Goal: Information Seeking & Learning: Learn about a topic

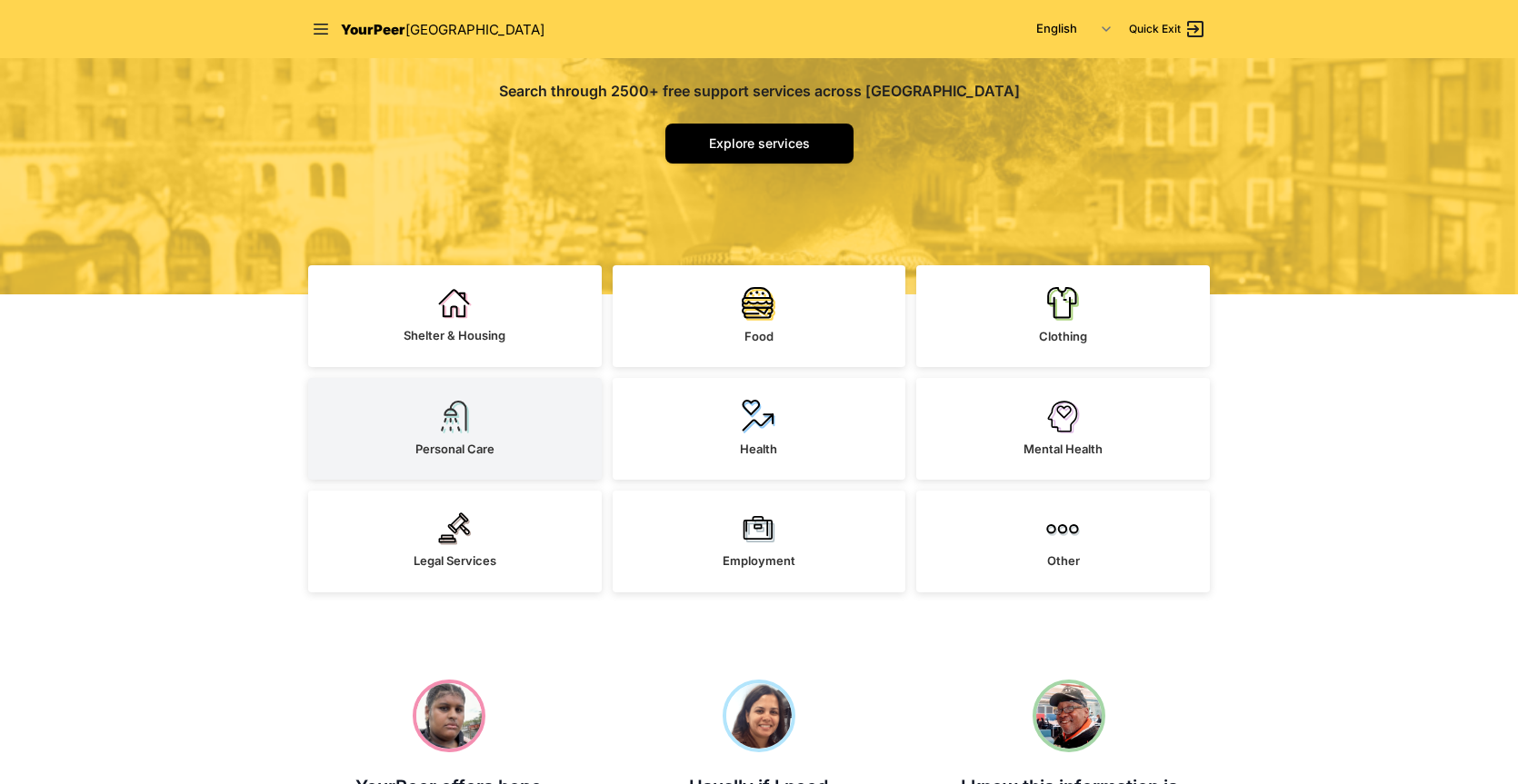
scroll to position [364, 0]
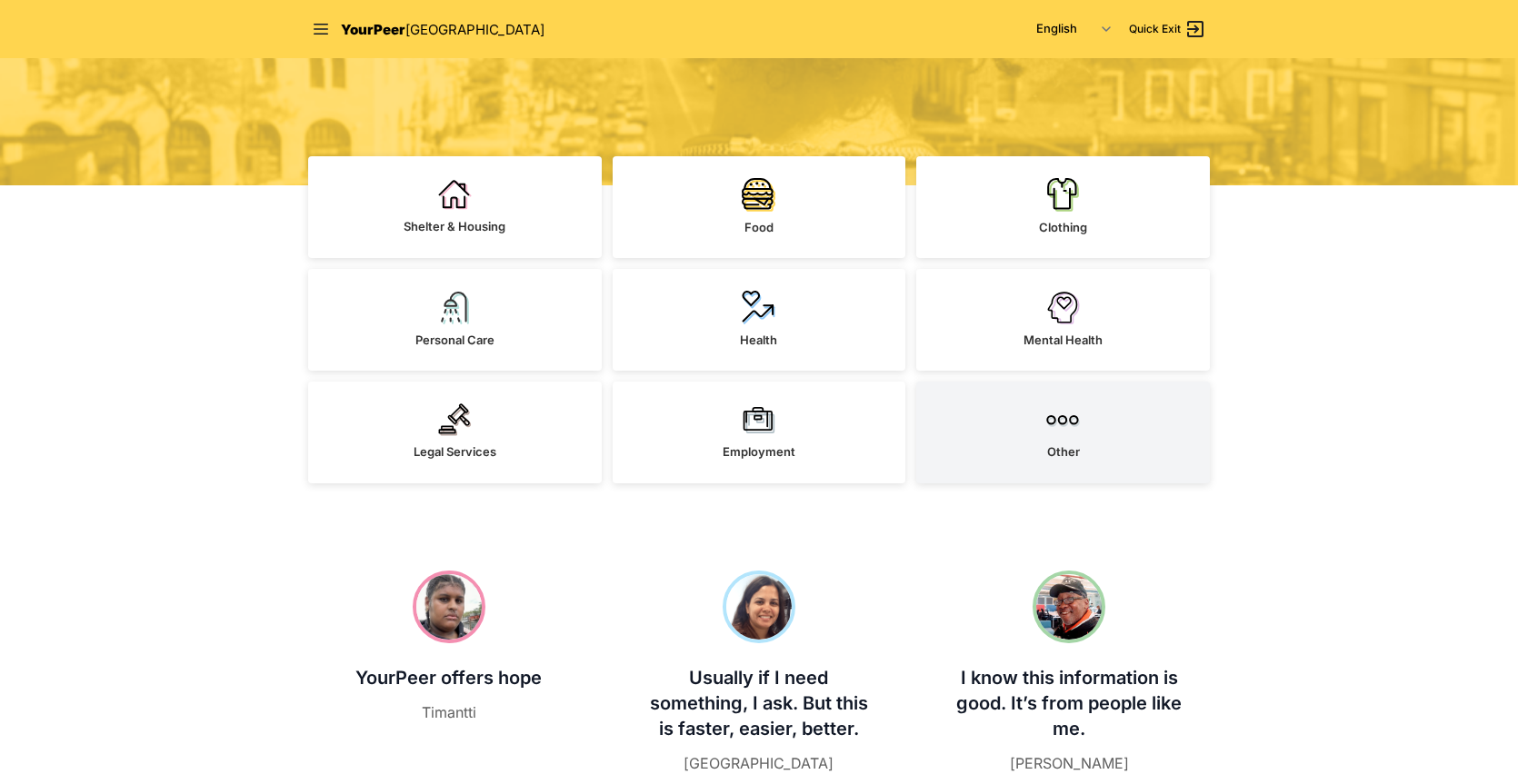
click at [1063, 456] on span "Other" at bounding box center [1063, 451] width 32 height 14
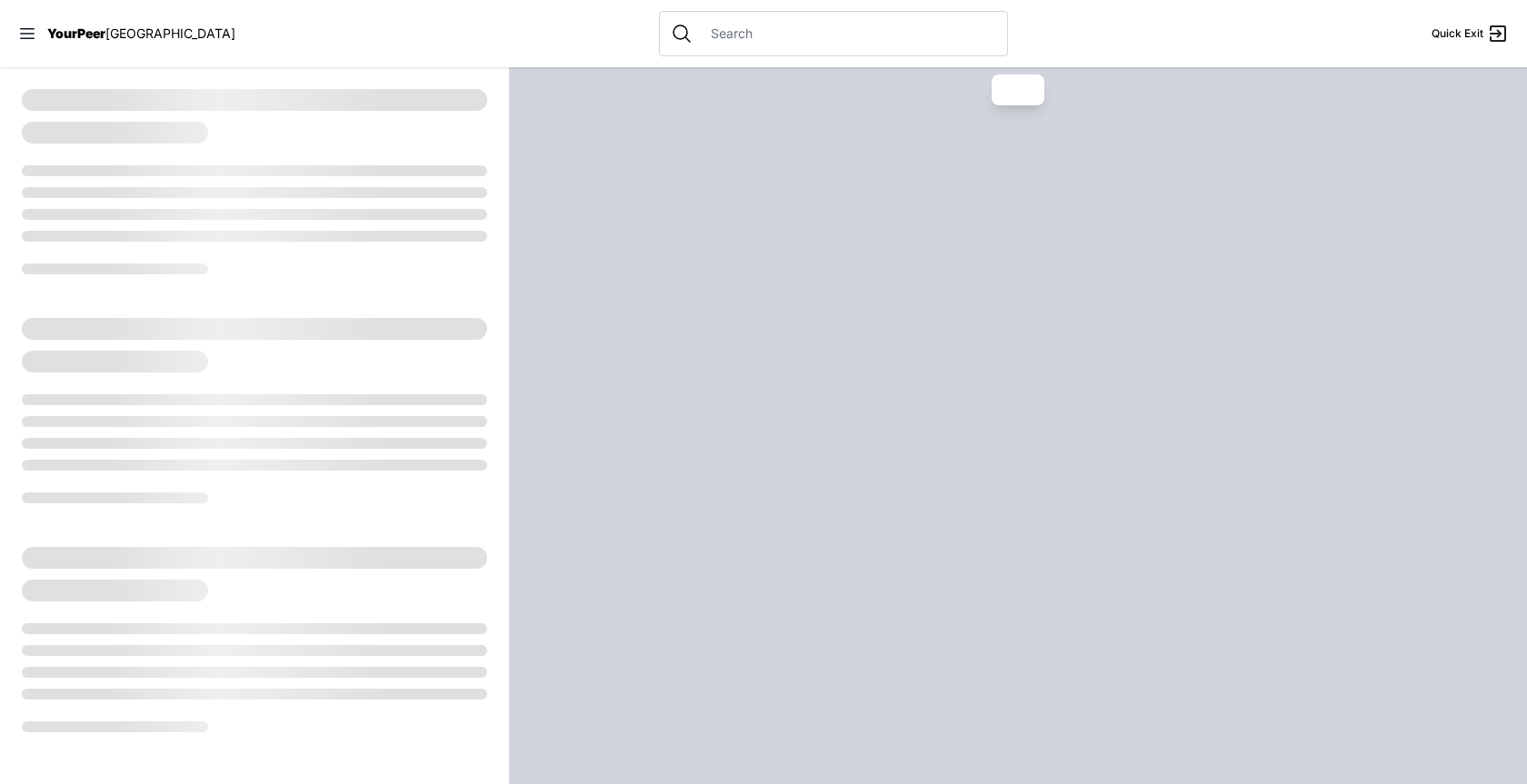
select select "recentlyUpdated"
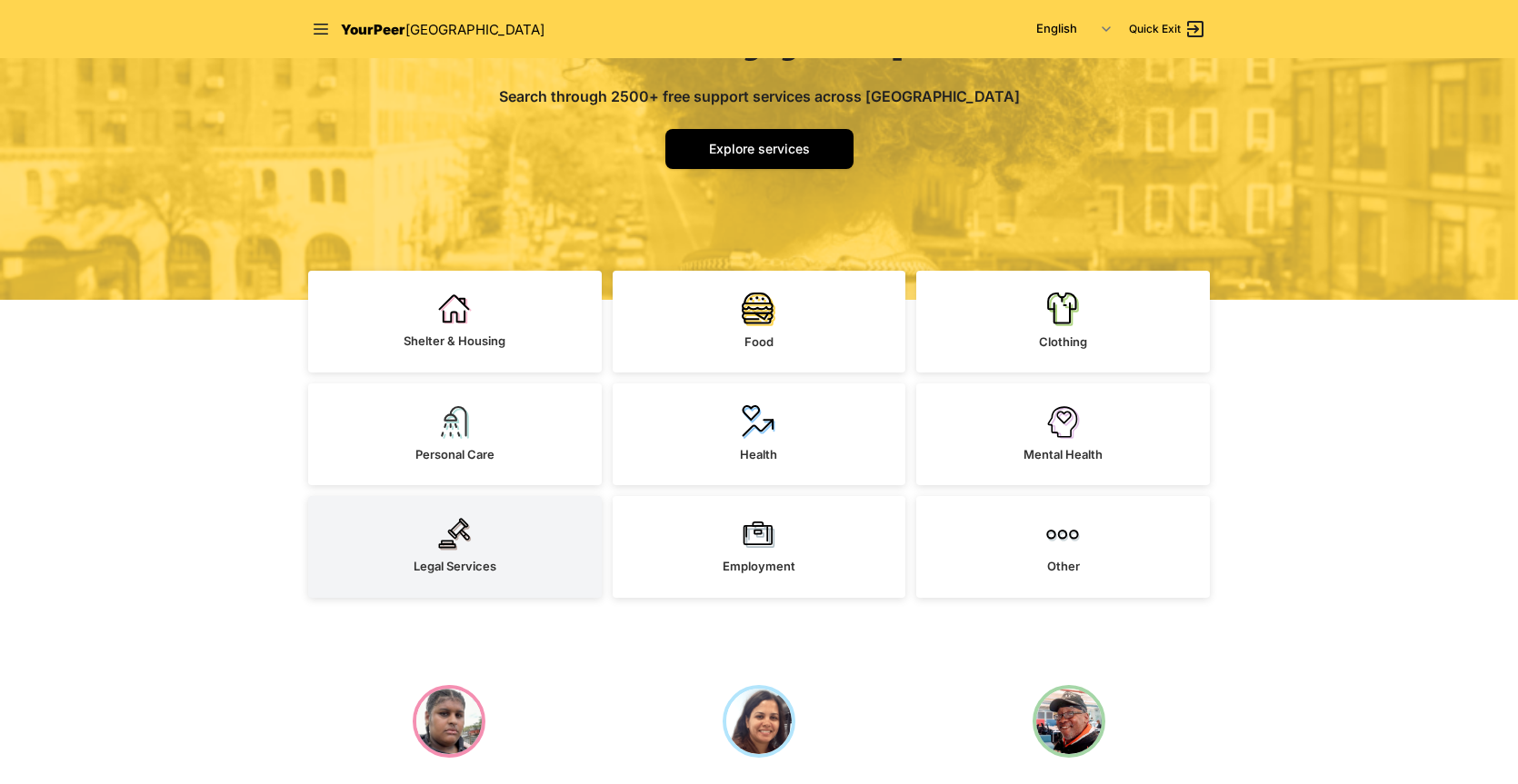
scroll to position [364, 0]
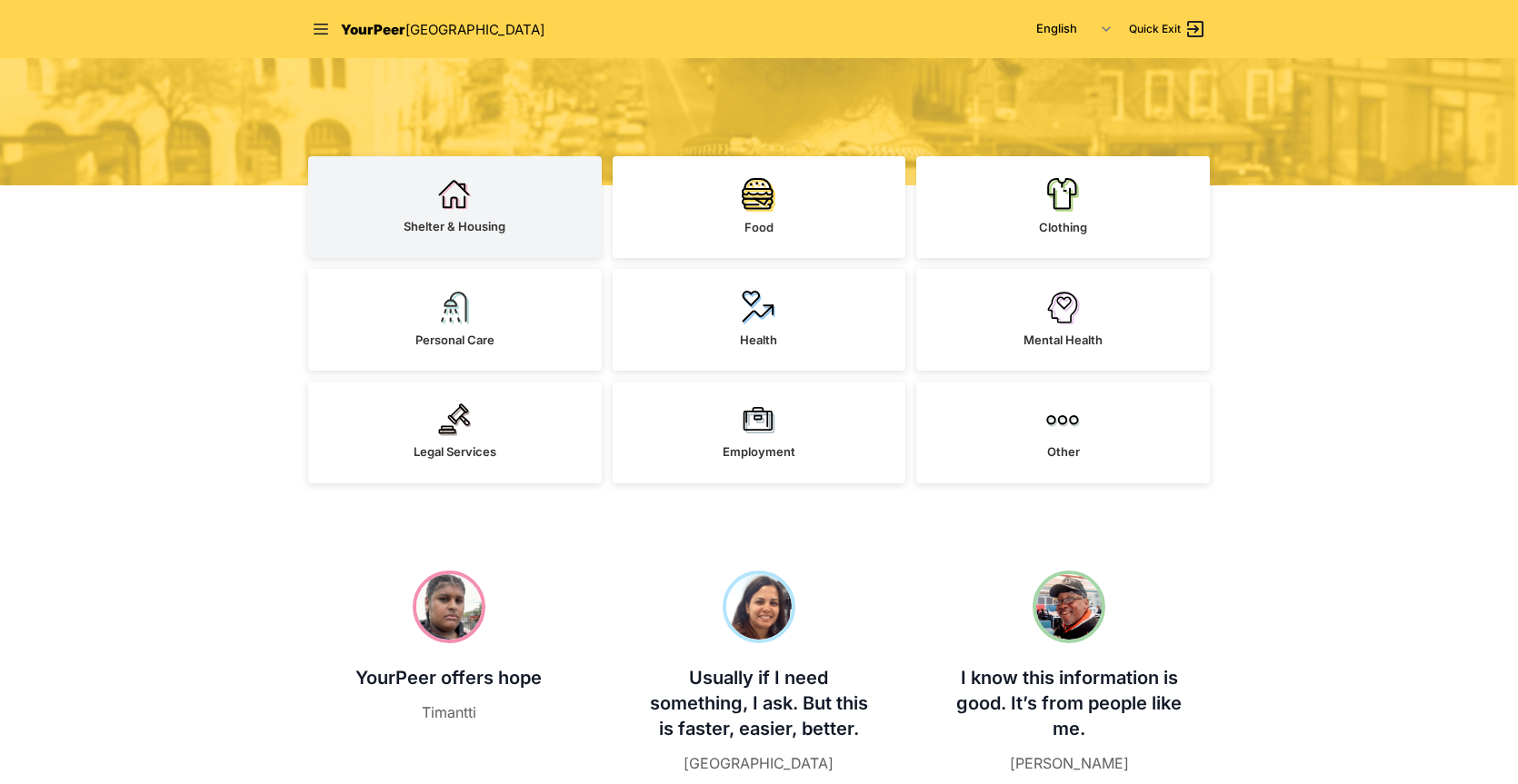
click at [458, 217] on link "Shelter & Housing" at bounding box center [455, 207] width 293 height 102
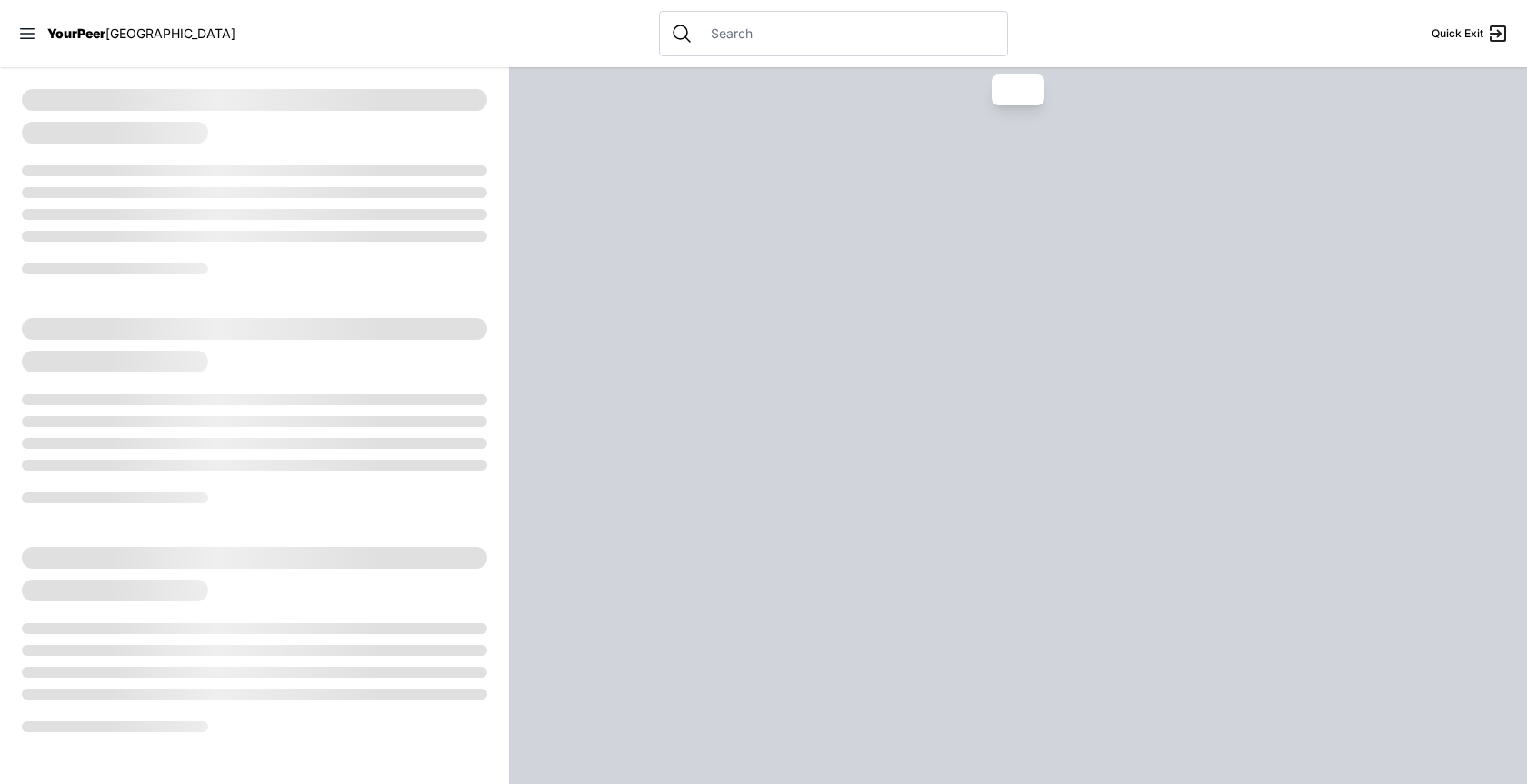
select select "recentlyUpdated"
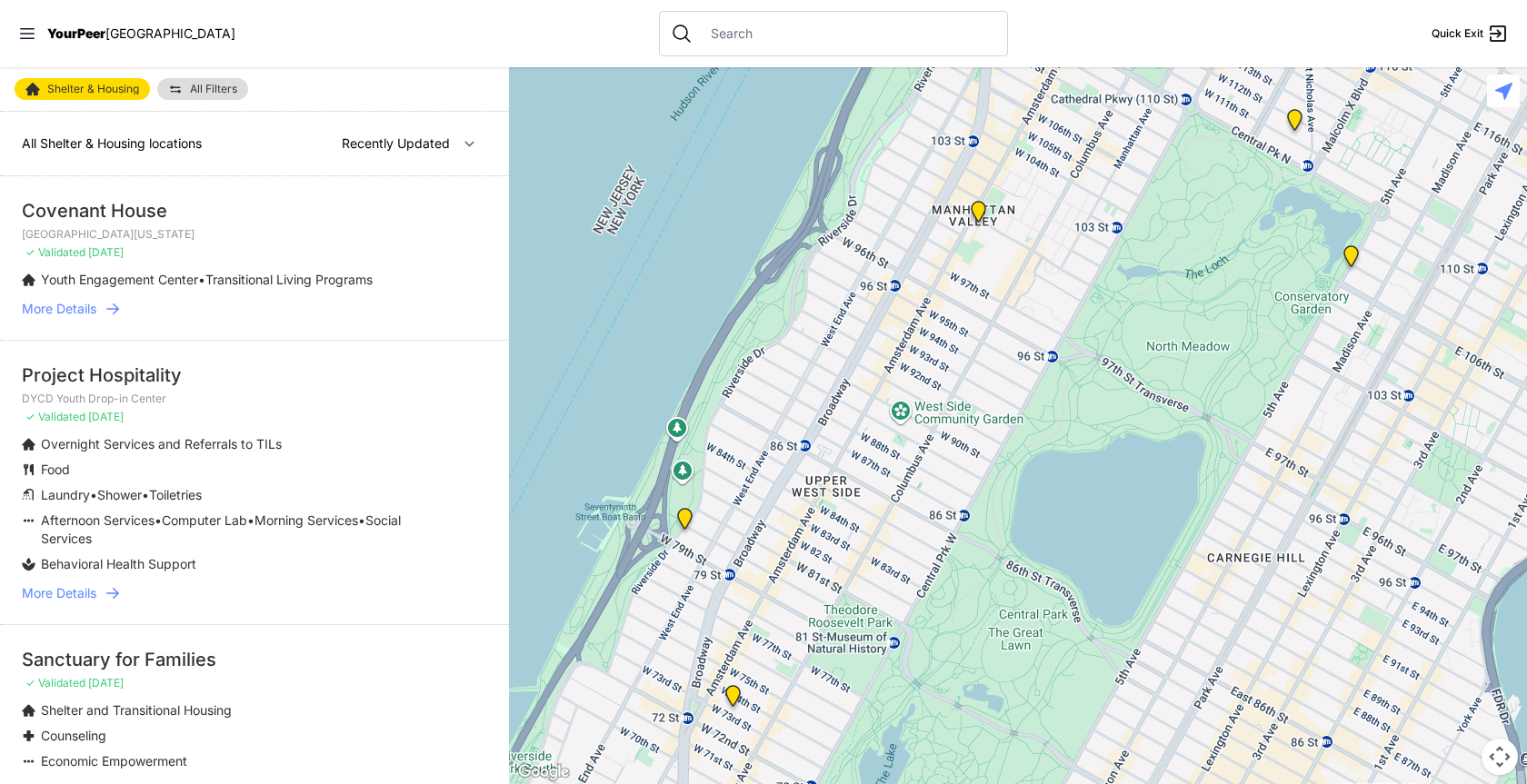
click at [103, 310] on link "More Details" at bounding box center [254, 308] width 465 height 18
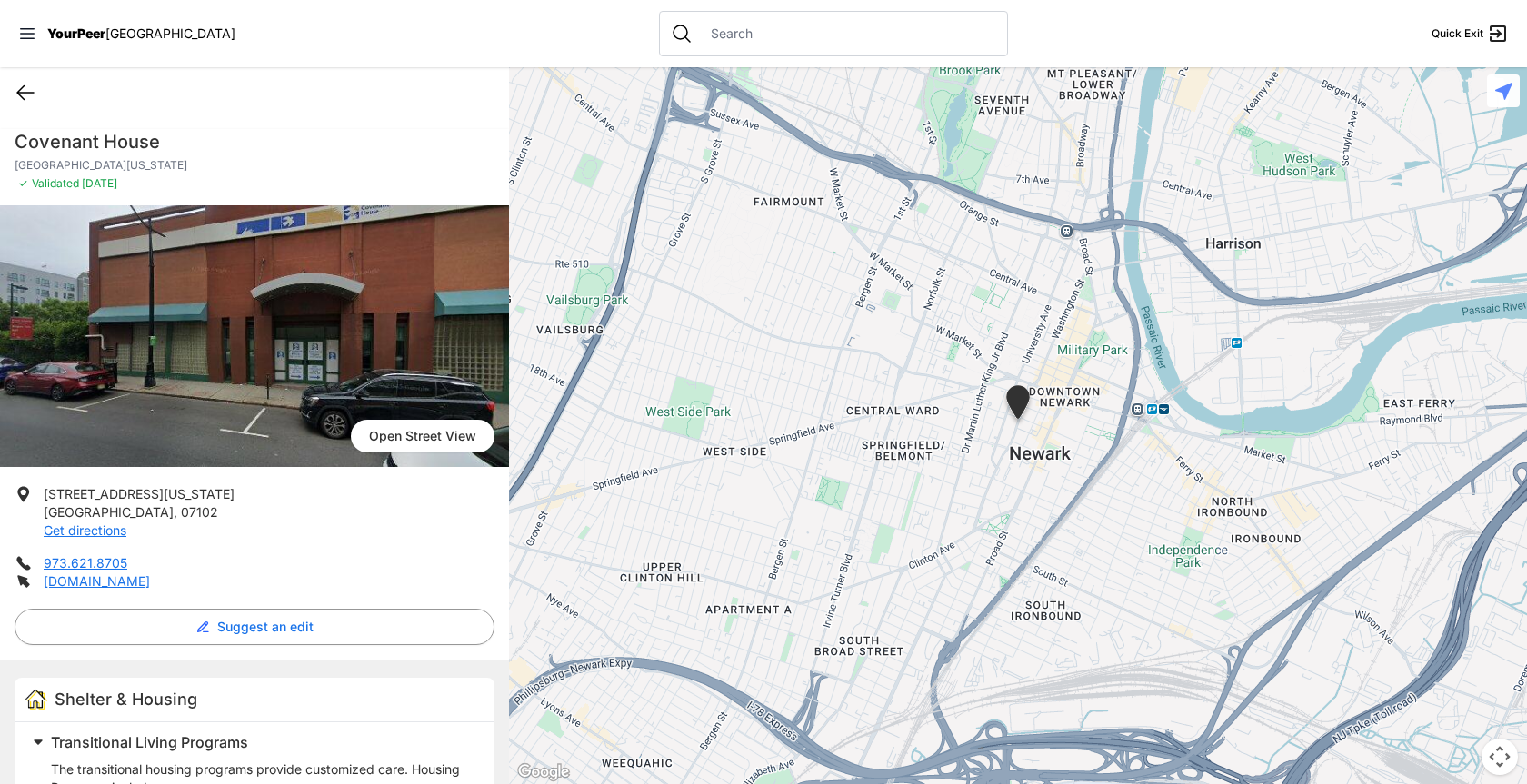
click at [26, 90] on icon at bounding box center [25, 93] width 22 height 22
select select "recentlyUpdated"
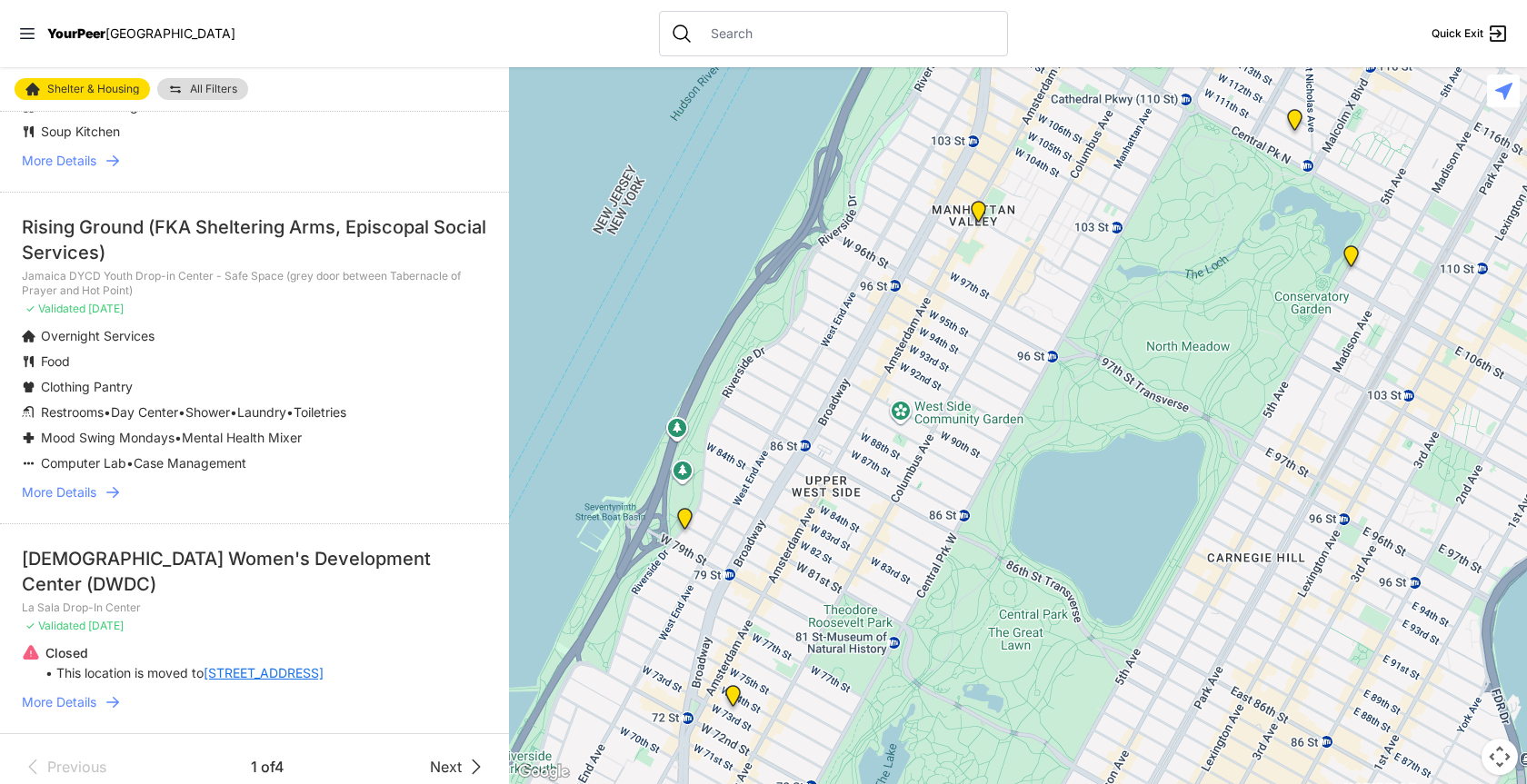
scroll to position [3778, 0]
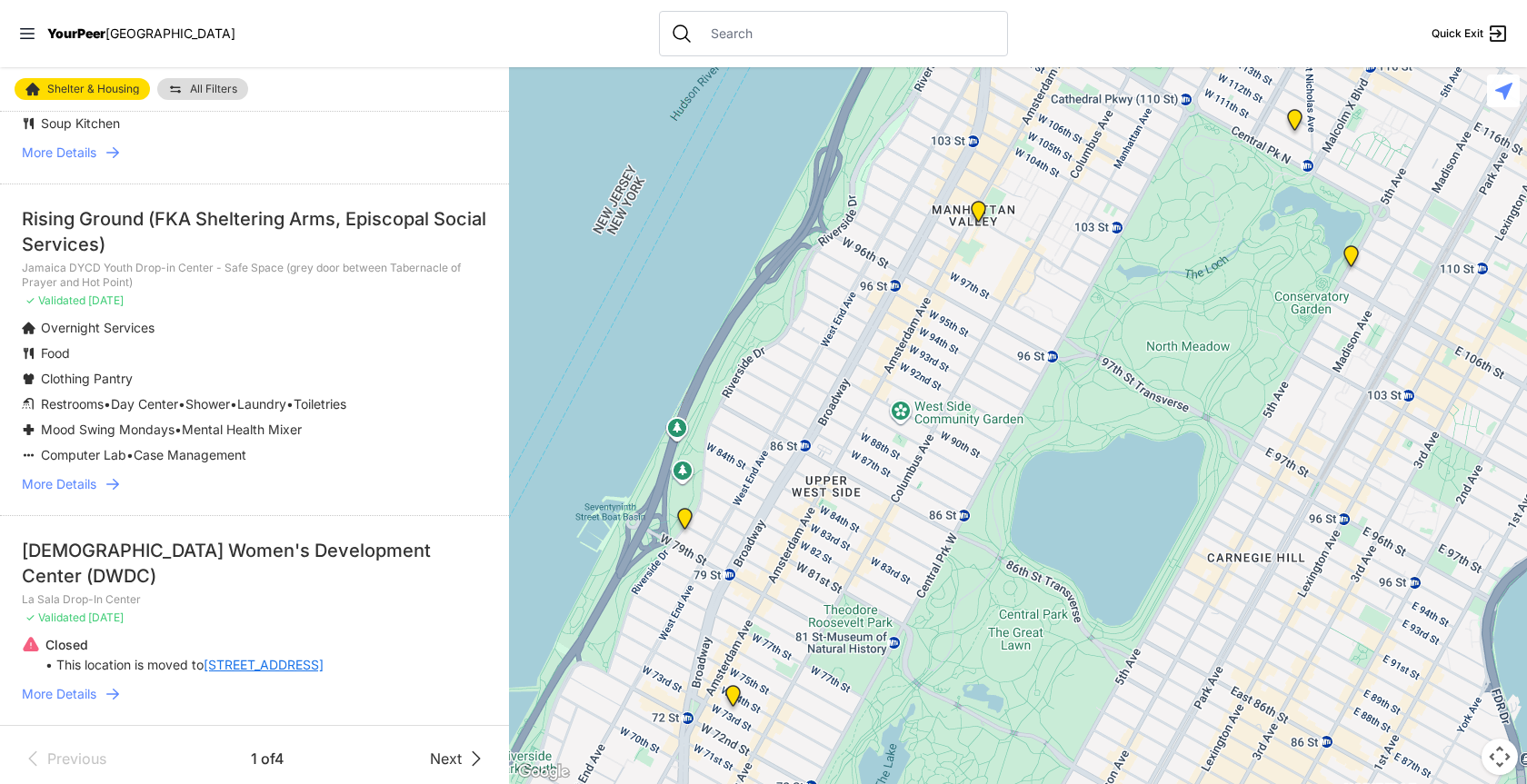
click at [449, 752] on link "Next" at bounding box center [458, 758] width 57 height 22
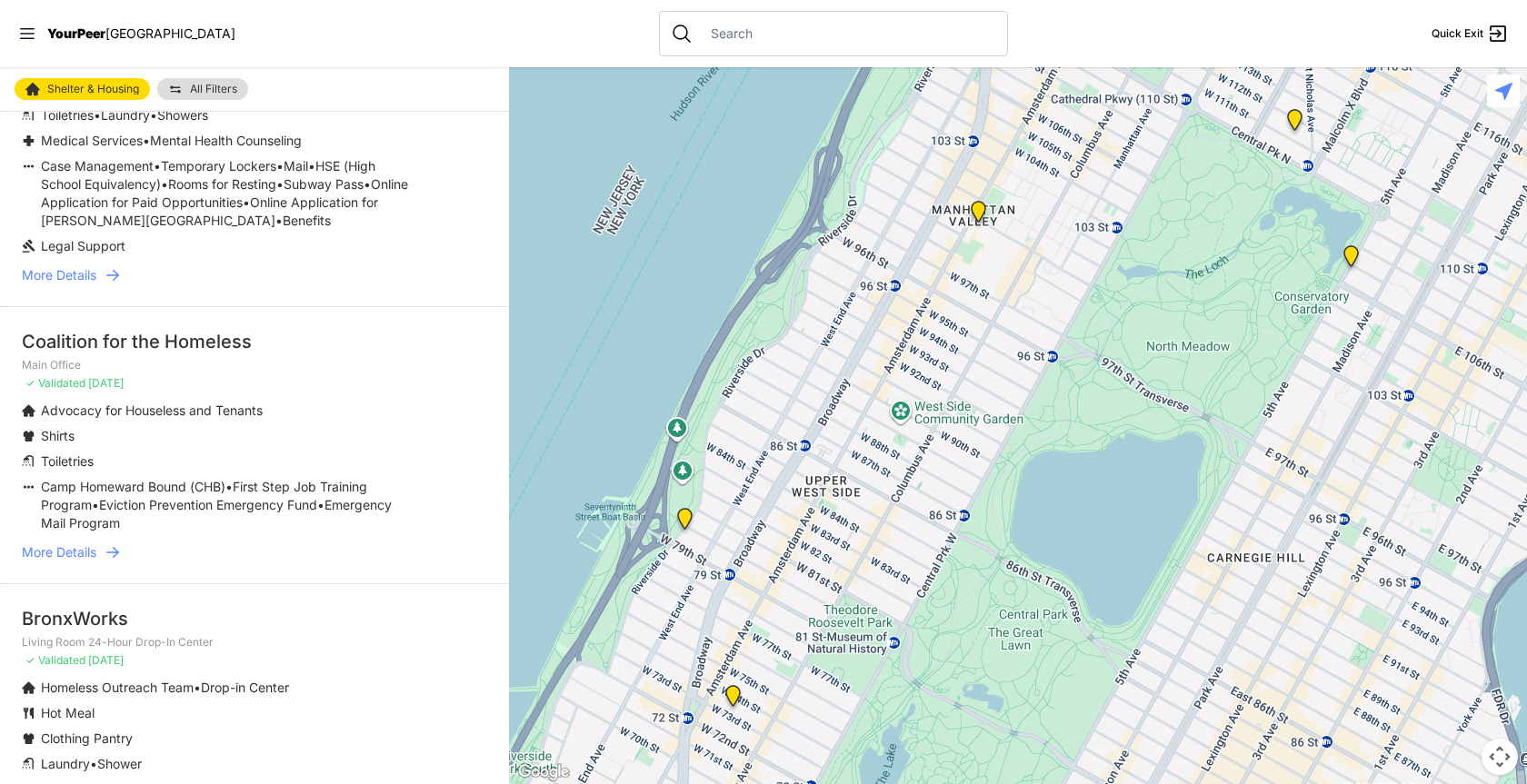
scroll to position [1000, 0]
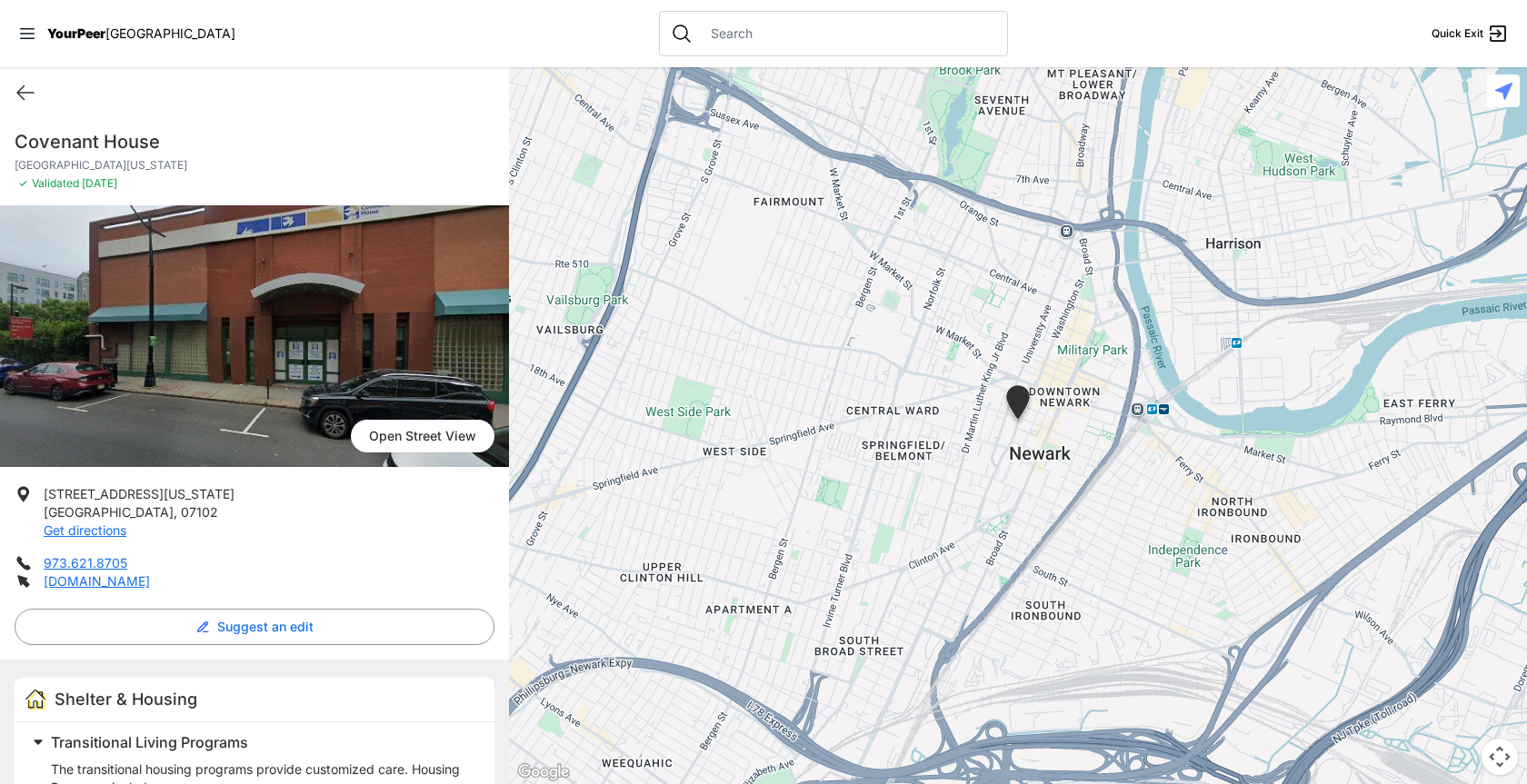
select select "recentlyUpdated"
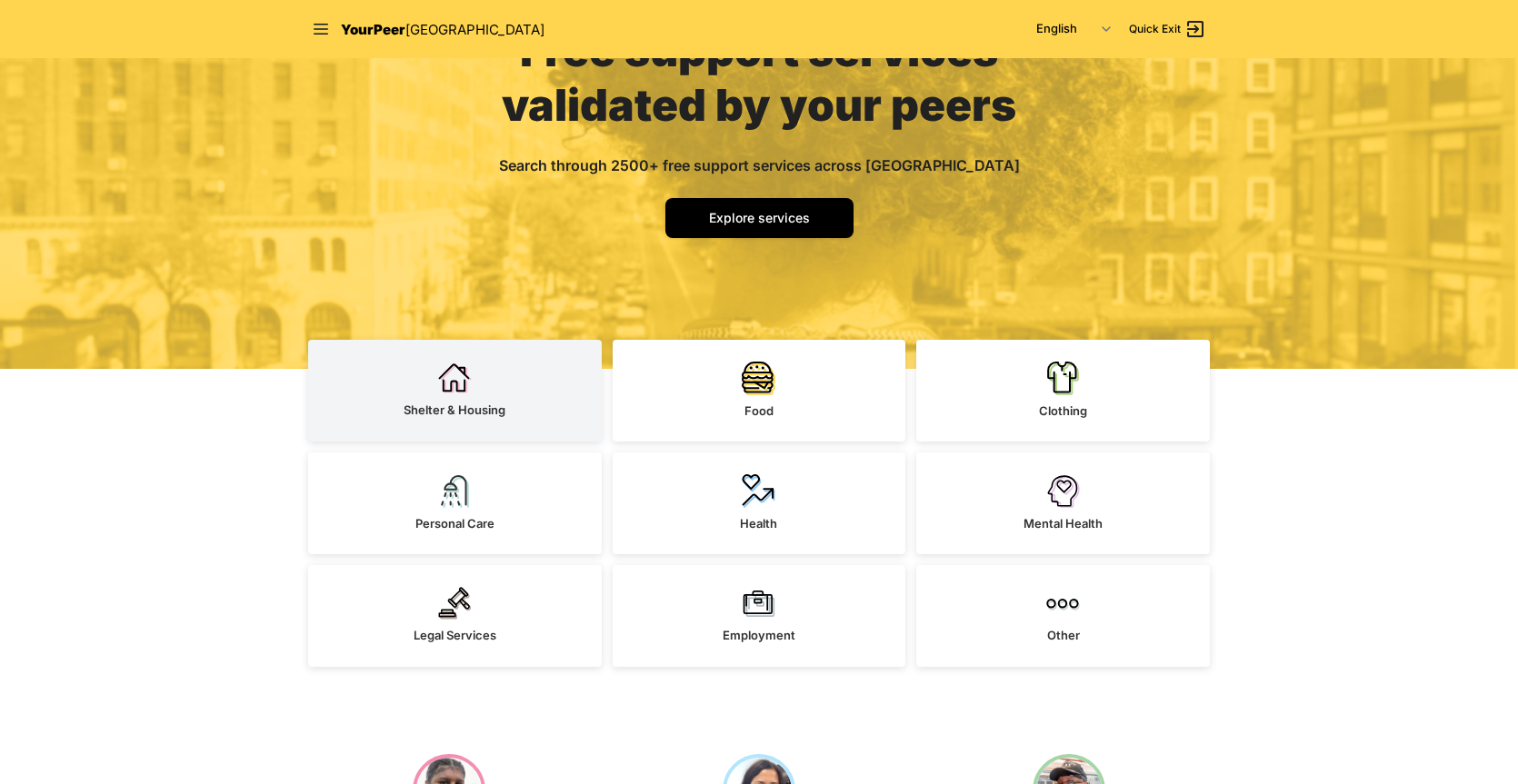
scroll to position [181, 0]
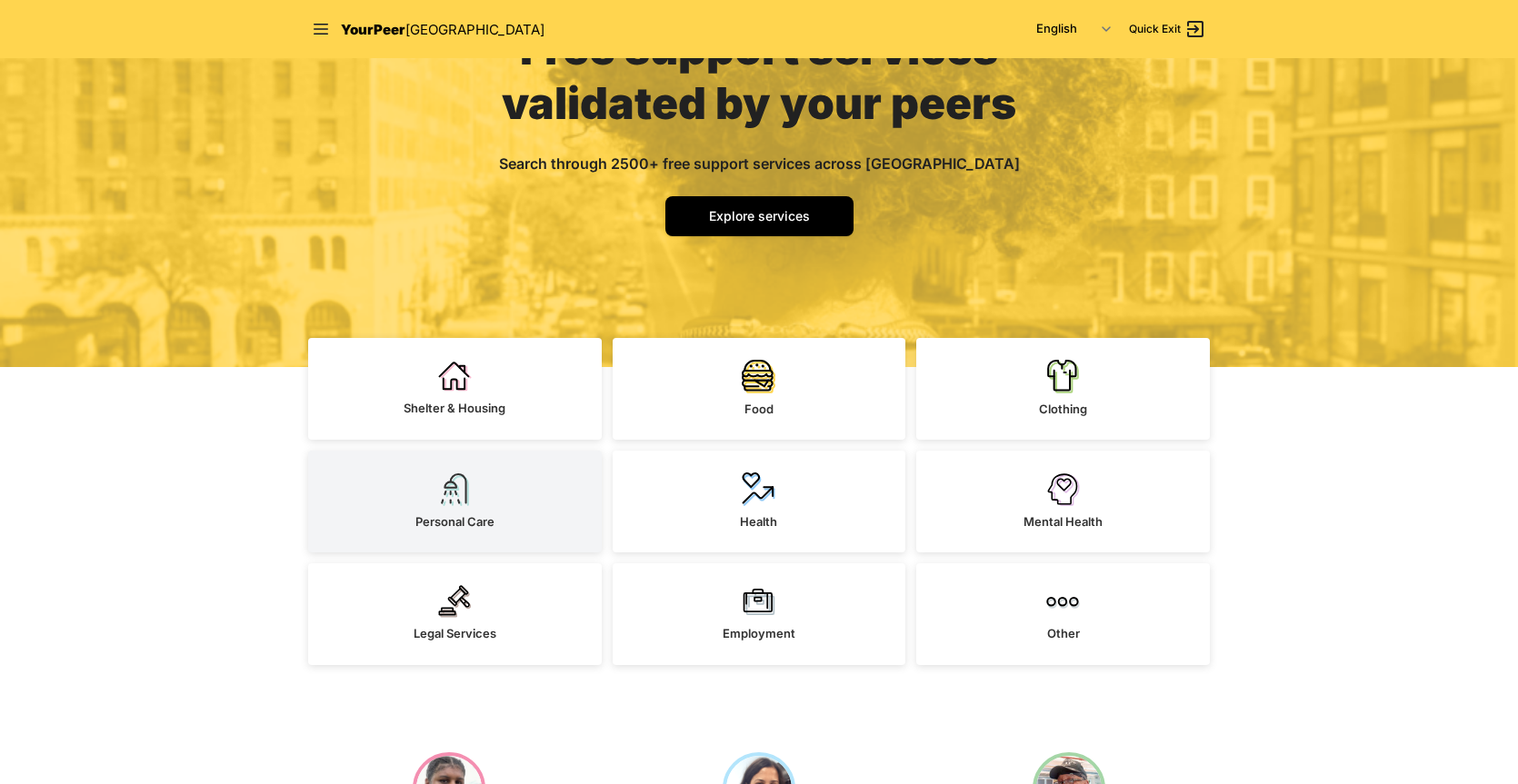
click at [473, 498] on link "Personal Care" at bounding box center [455, 501] width 293 height 102
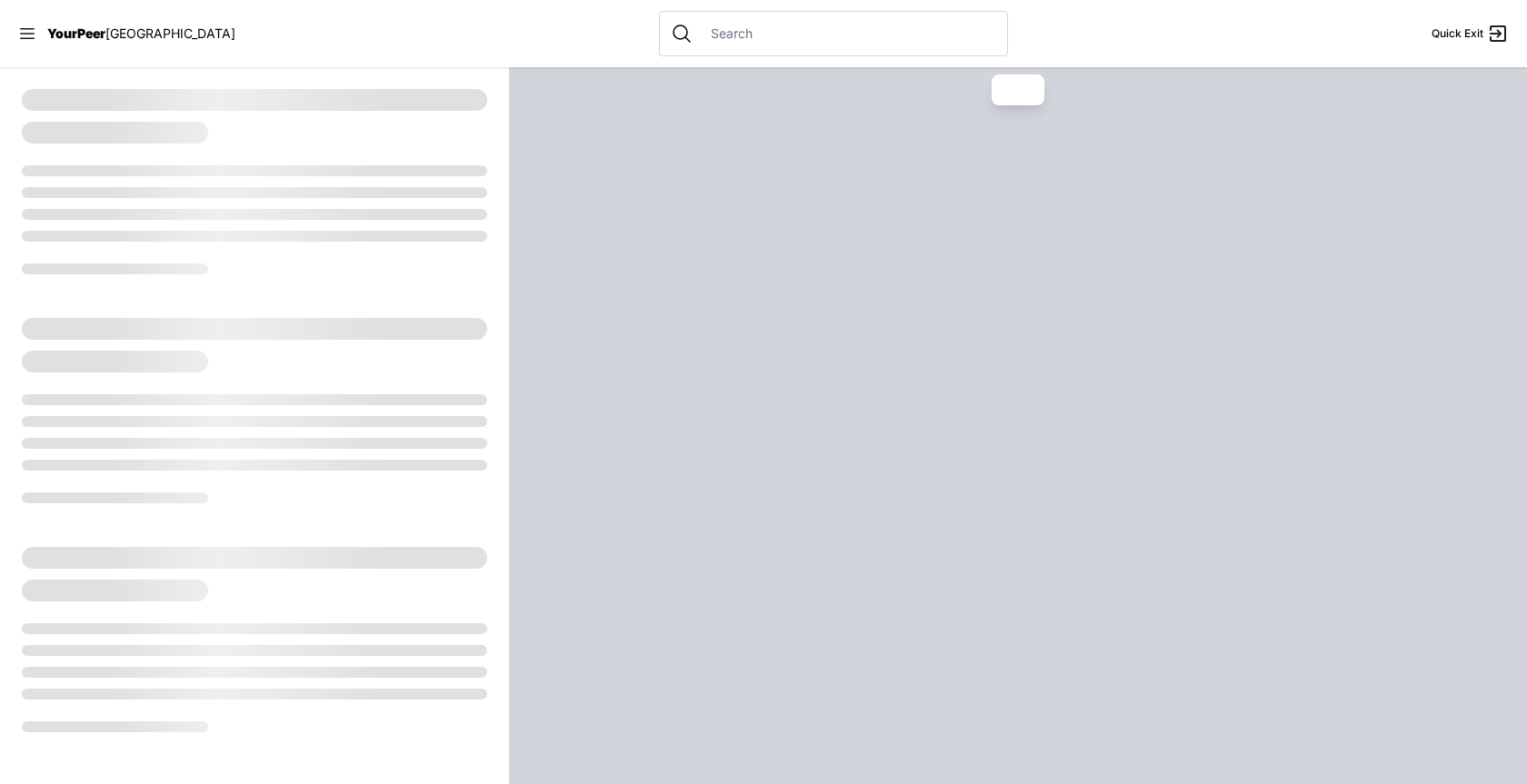
select select "recentlyUpdated"
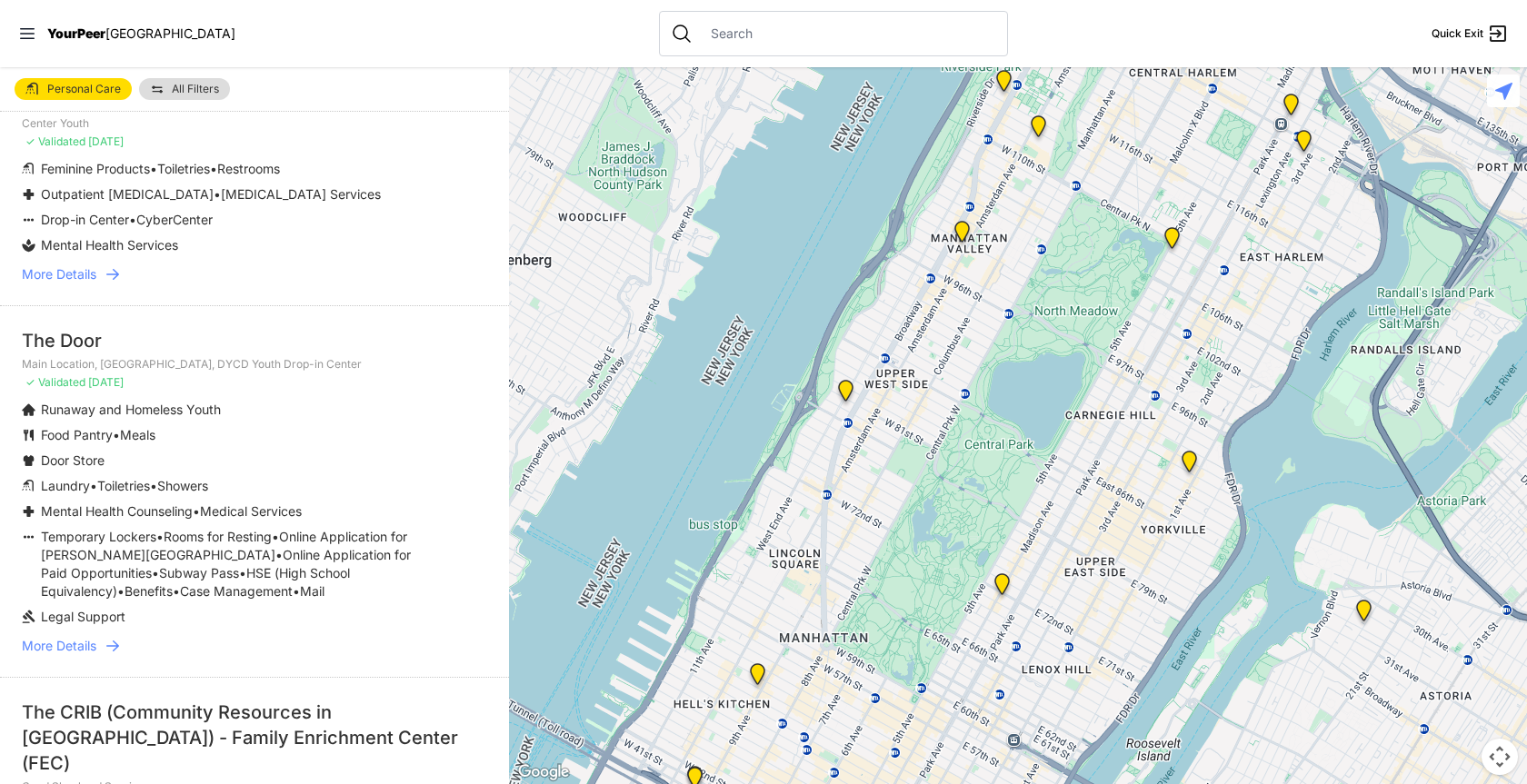
scroll to position [4271, 0]
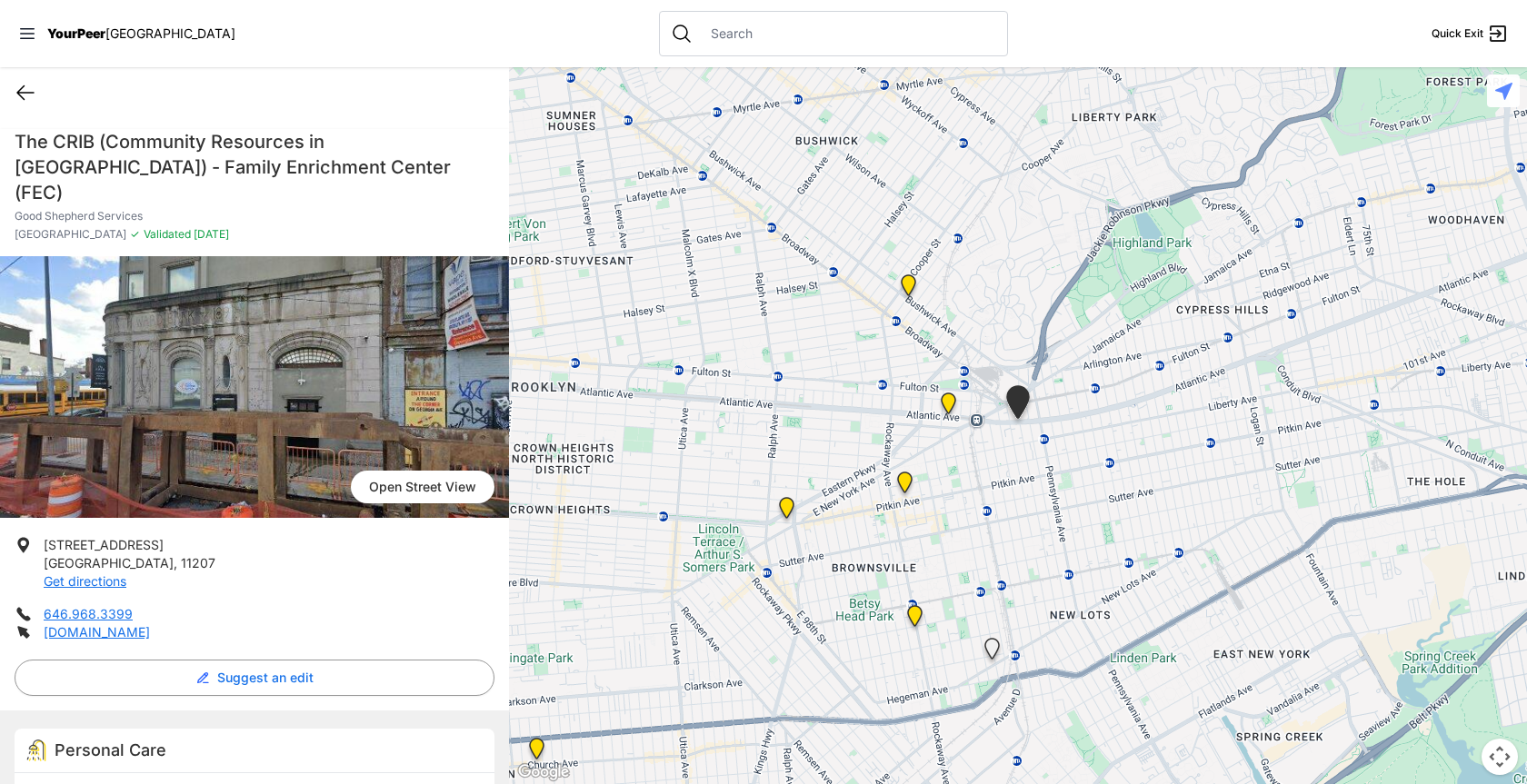
click at [18, 93] on icon at bounding box center [25, 93] width 16 height 13
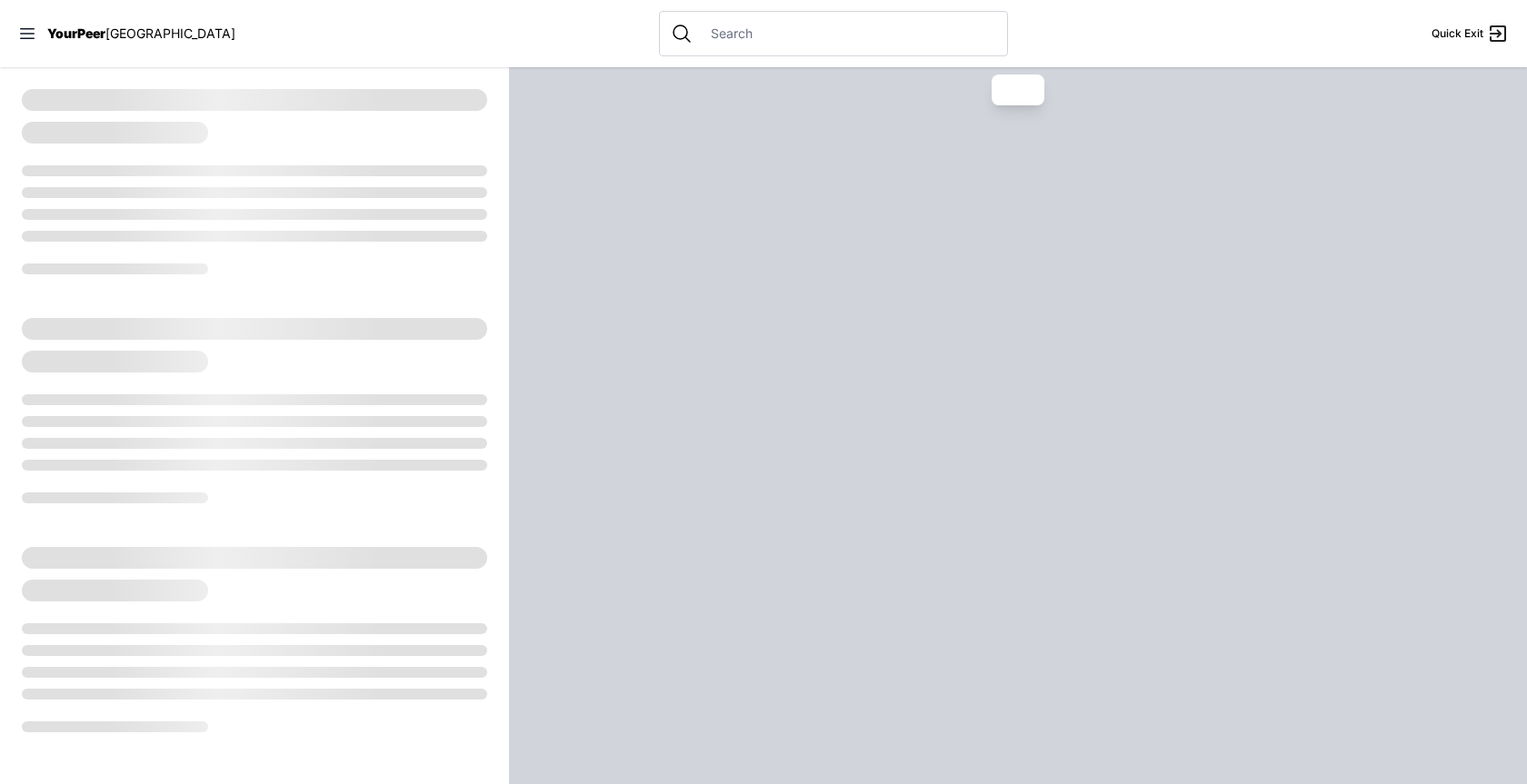
select select "recentlyUpdated"
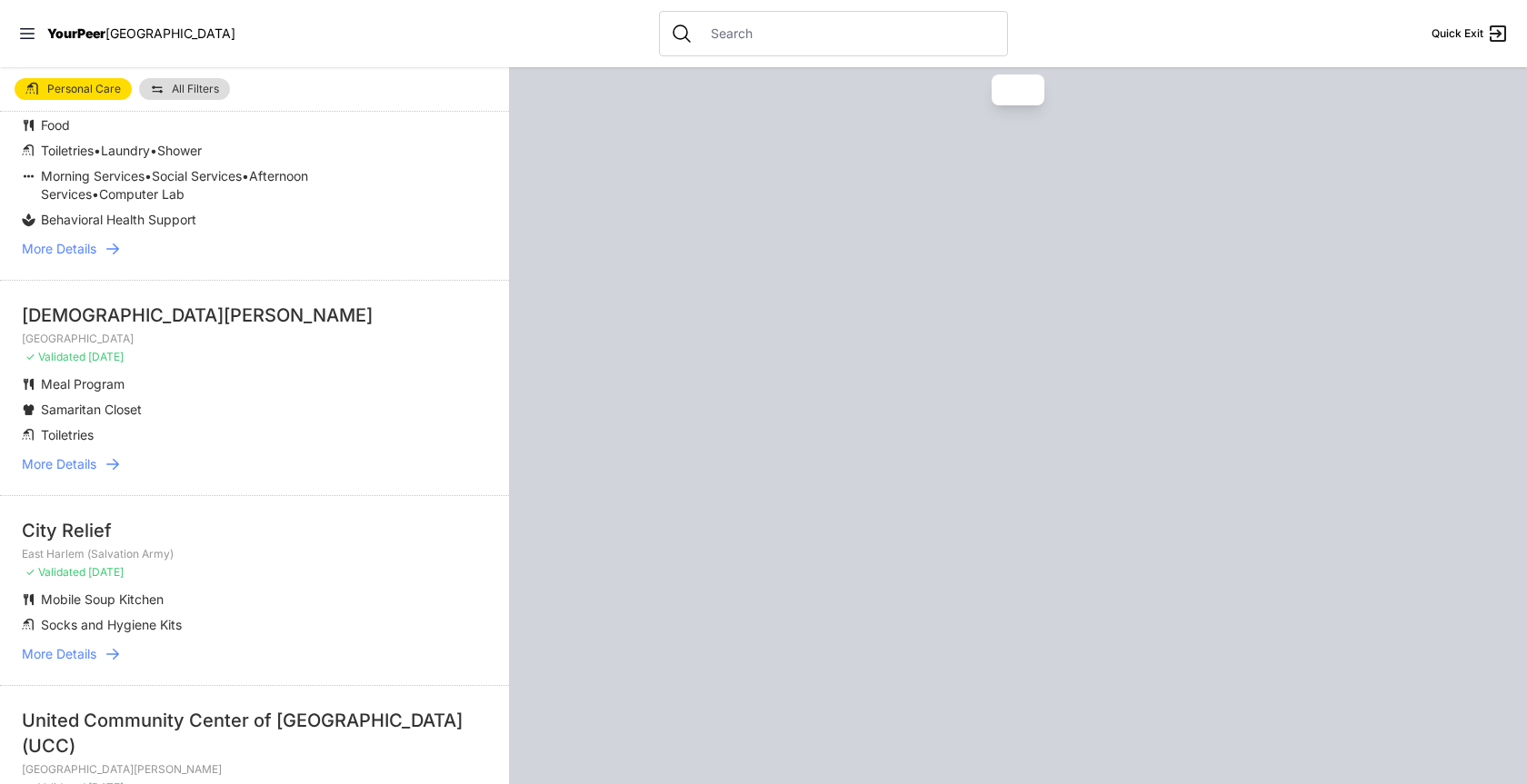
scroll to position [181, 0]
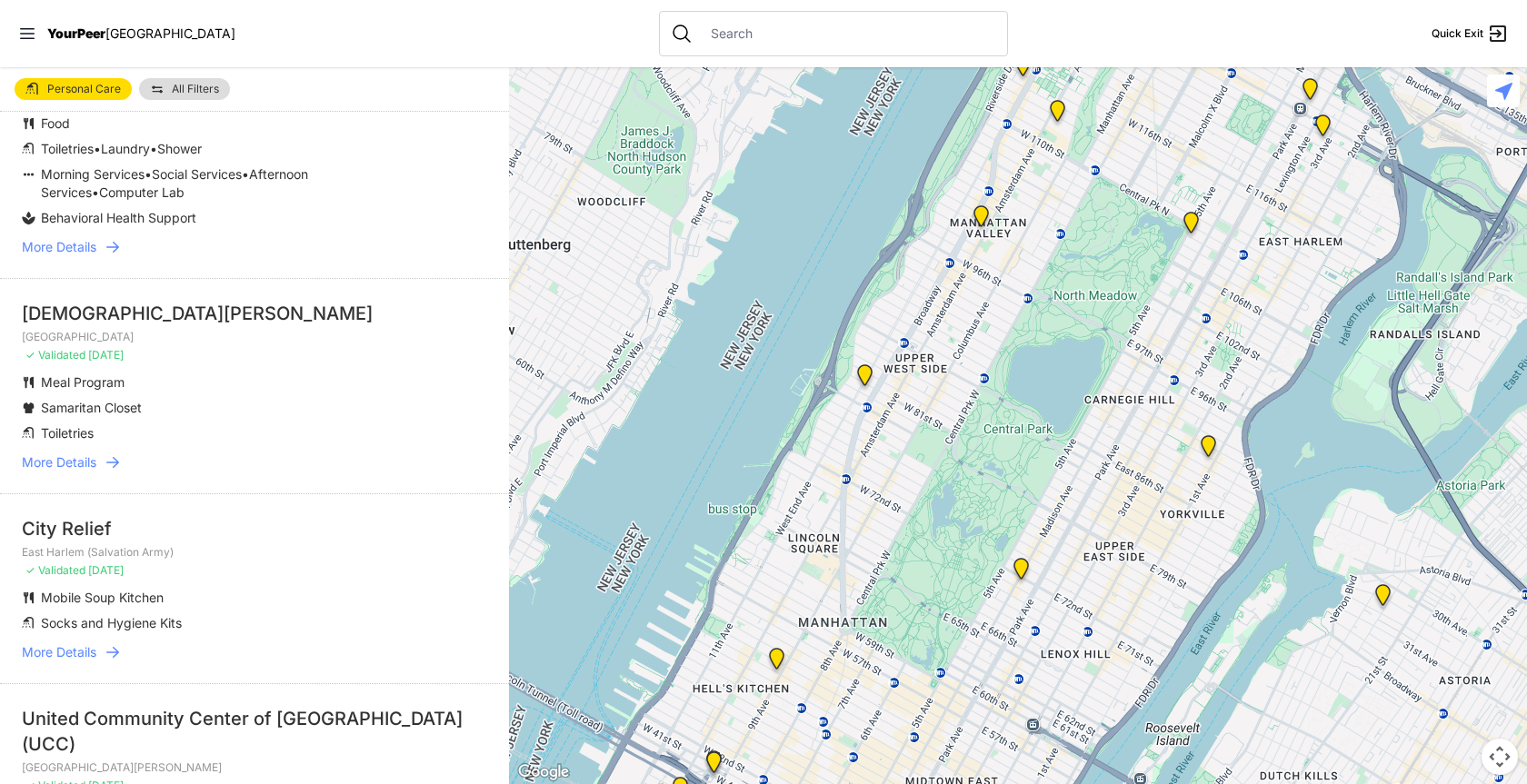
click at [66, 467] on span "More Details" at bounding box center [59, 462] width 74 height 18
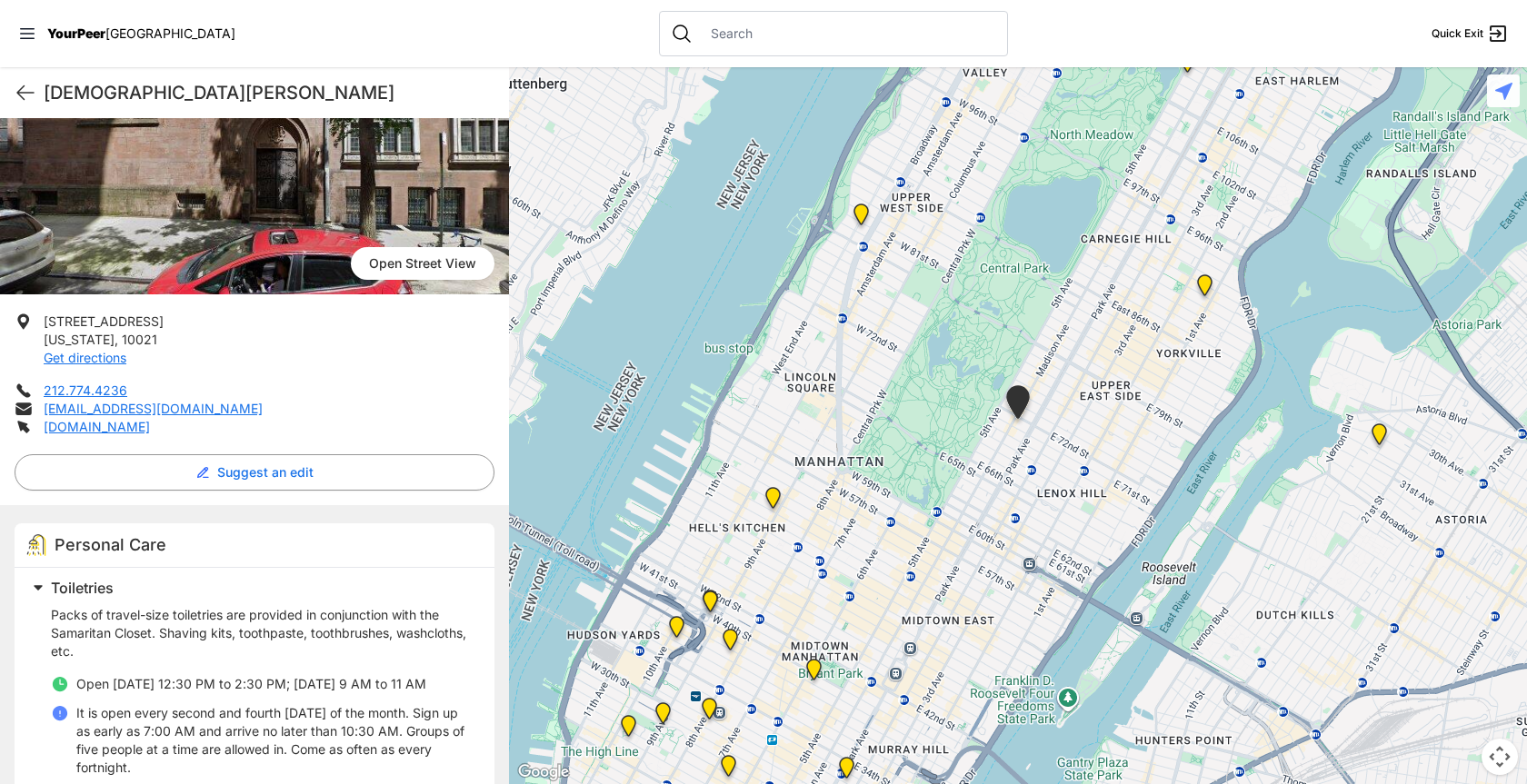
scroll to position [171, 0]
click at [21, 95] on icon at bounding box center [25, 93] width 22 height 22
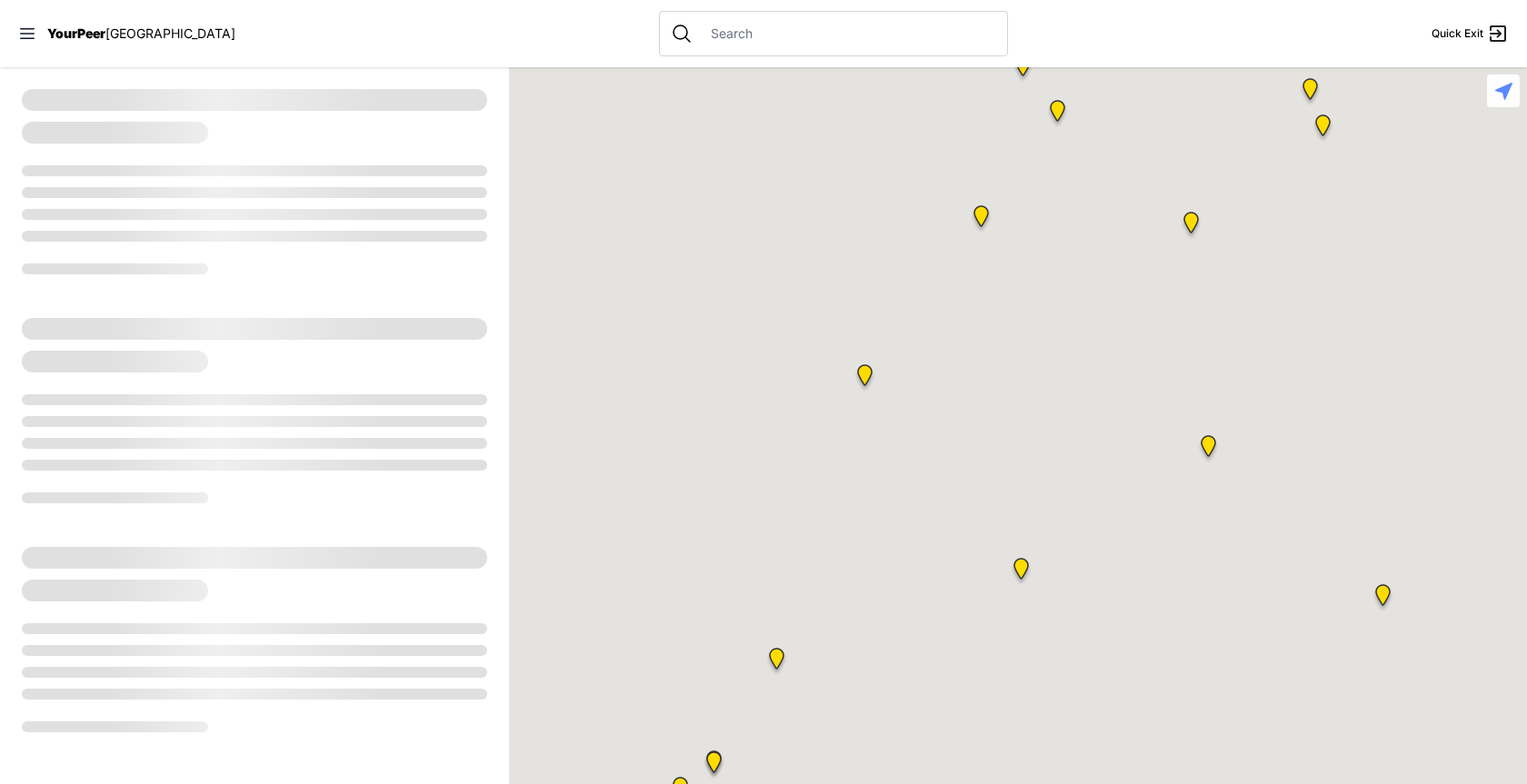
select select "recentlyUpdated"
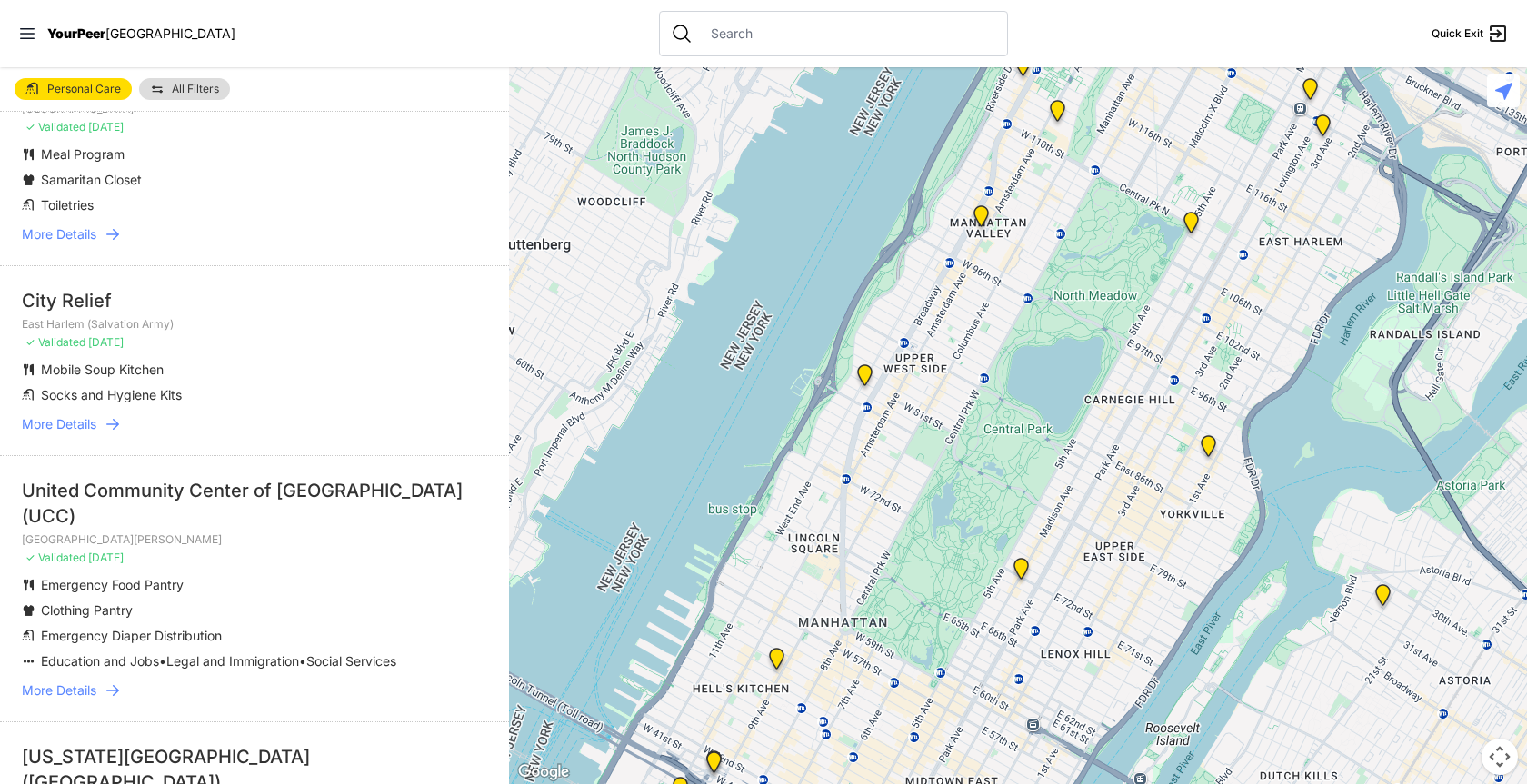
scroll to position [455, 0]
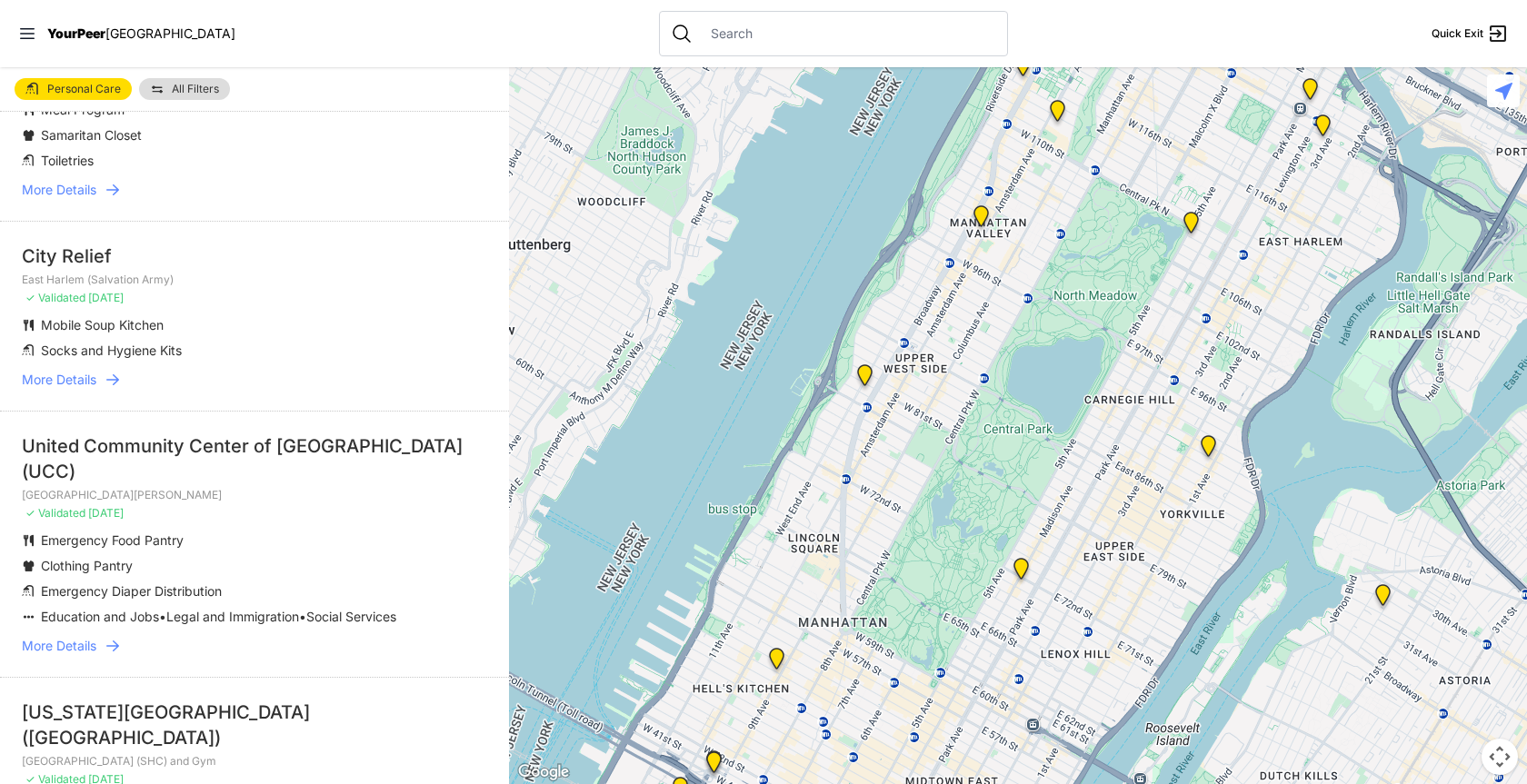
click at [47, 375] on span "More Details" at bounding box center [59, 379] width 74 height 18
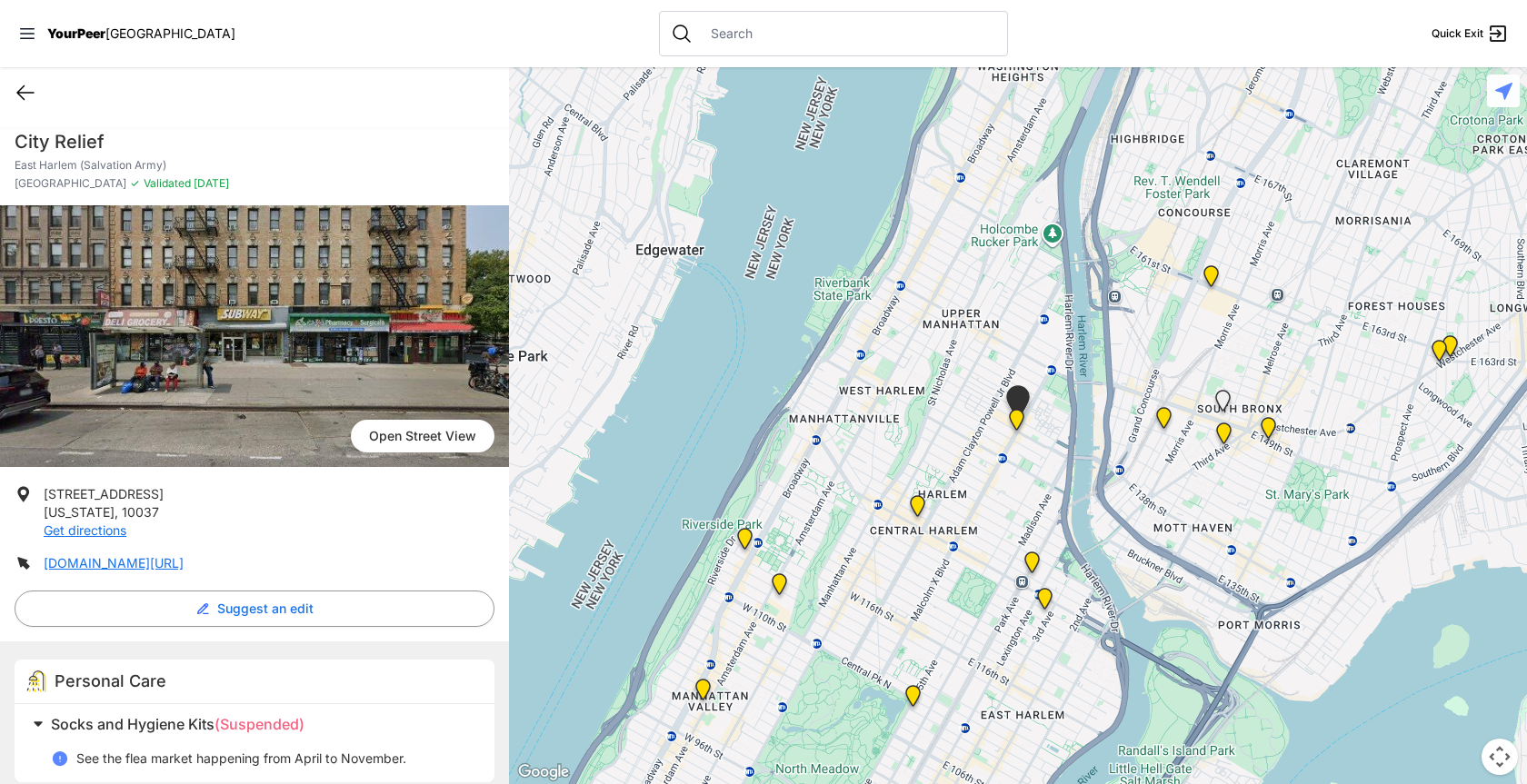
click at [22, 84] on icon at bounding box center [25, 93] width 22 height 22
select select "recentlyUpdated"
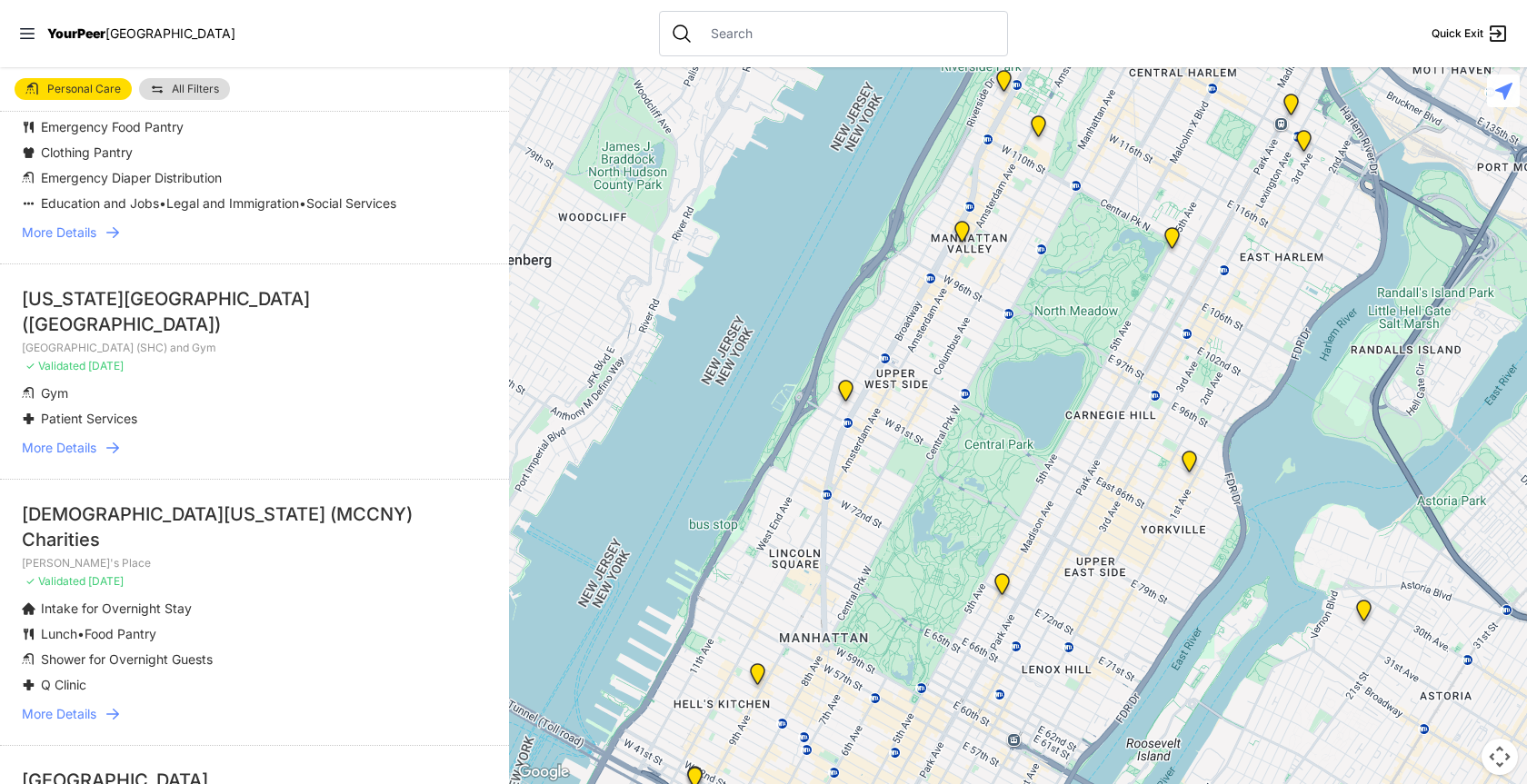
scroll to position [909, 0]
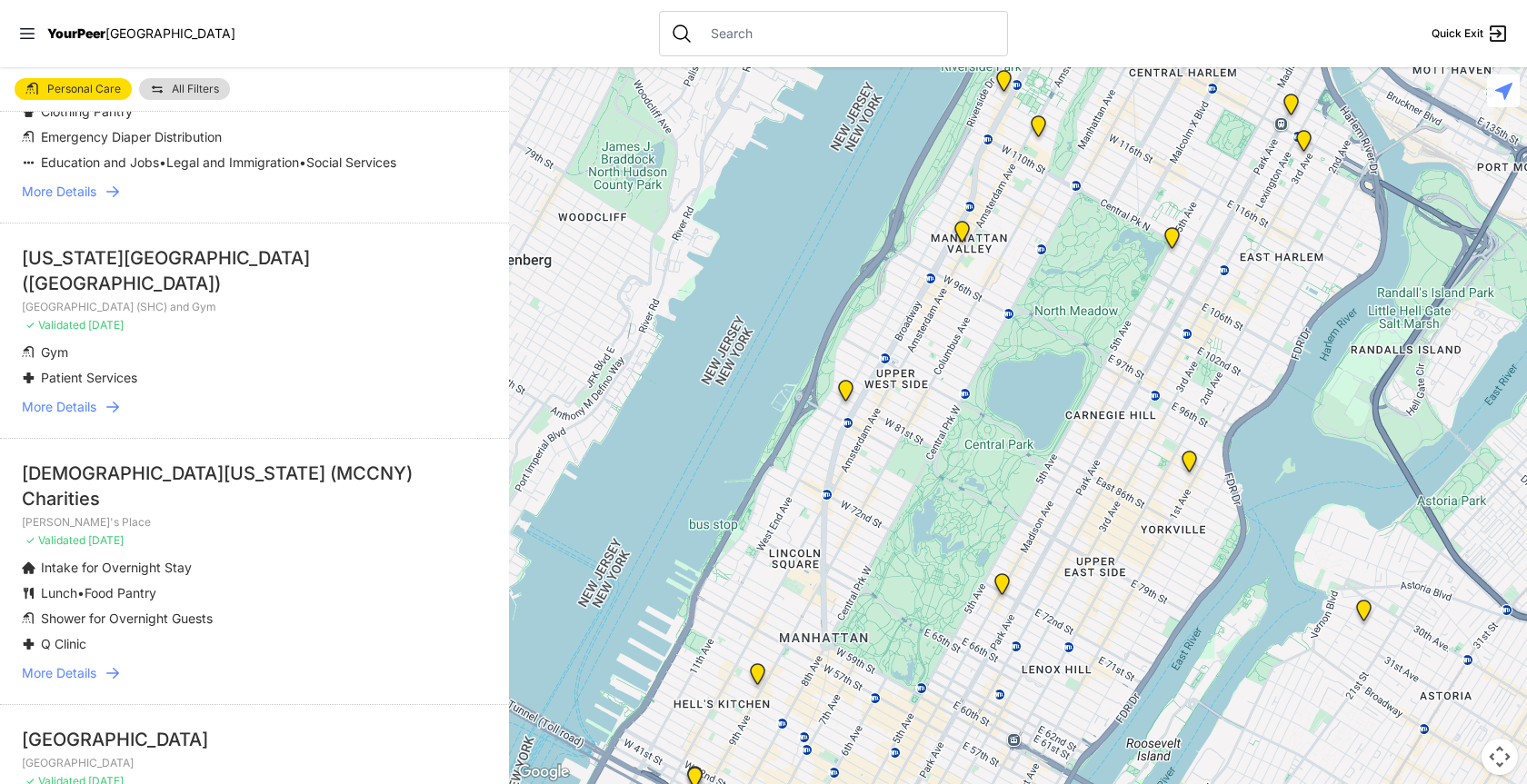
click at [57, 398] on span "More Details" at bounding box center [59, 407] width 74 height 18
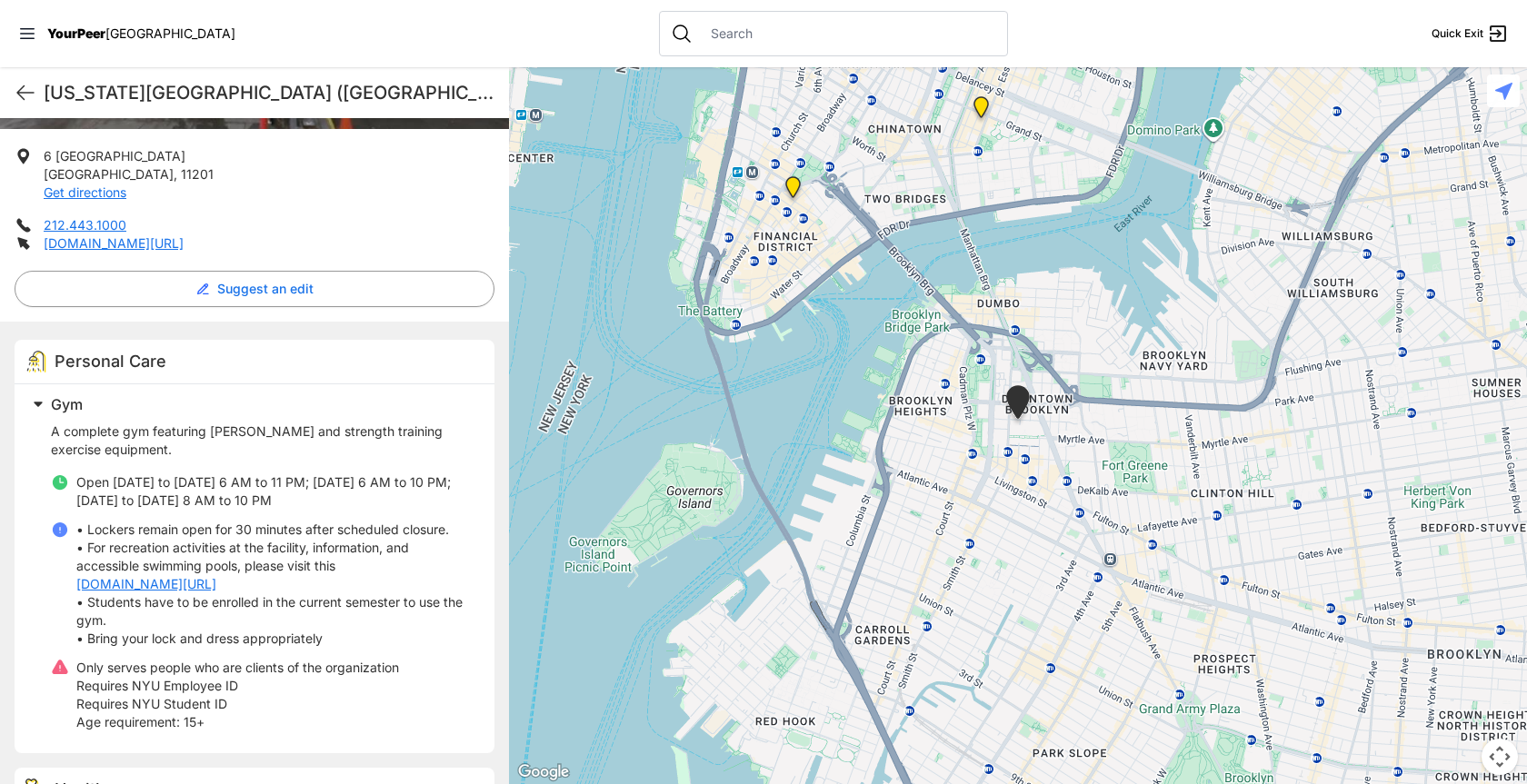
scroll to position [448, 0]
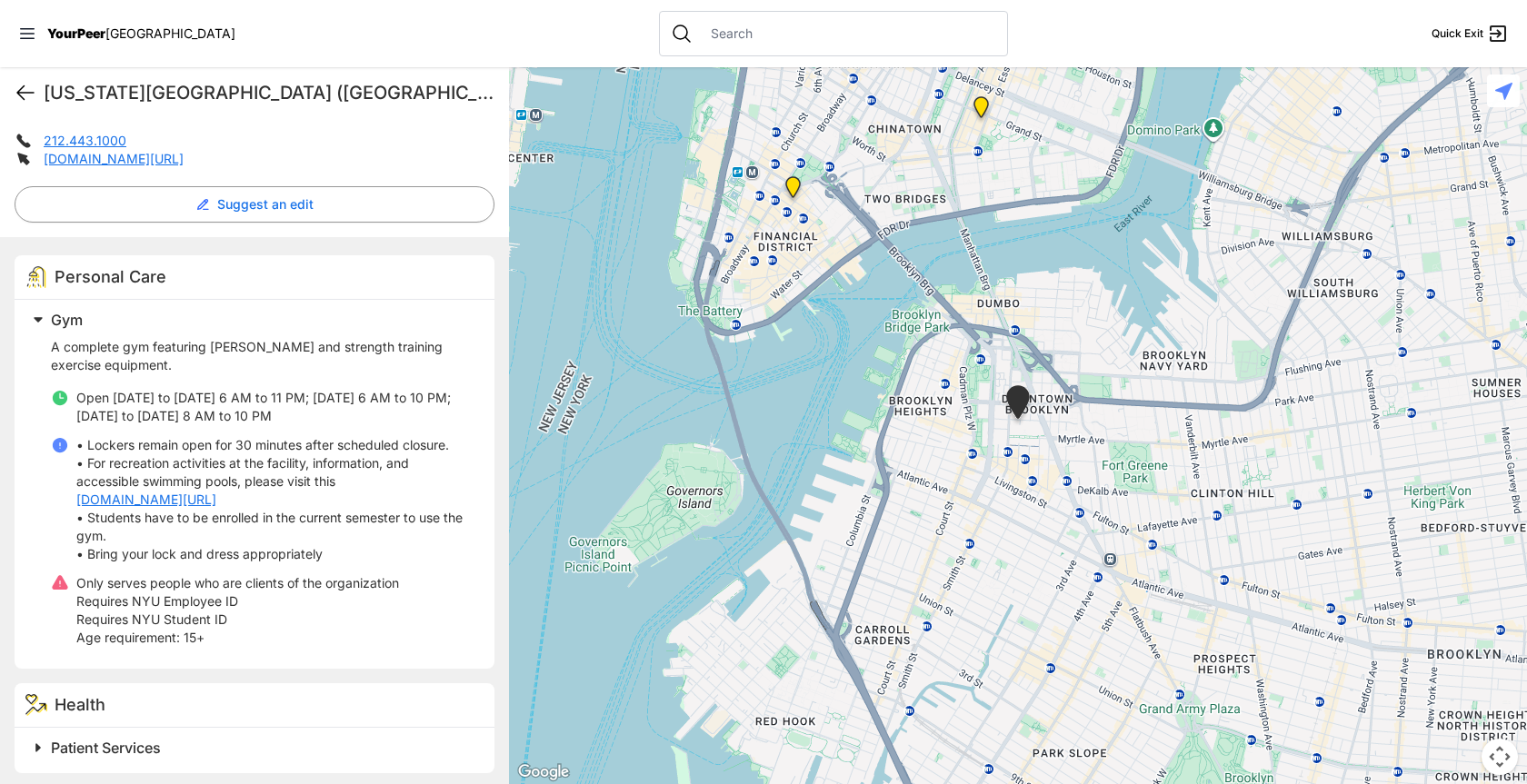
click at [24, 95] on icon at bounding box center [25, 93] width 22 height 22
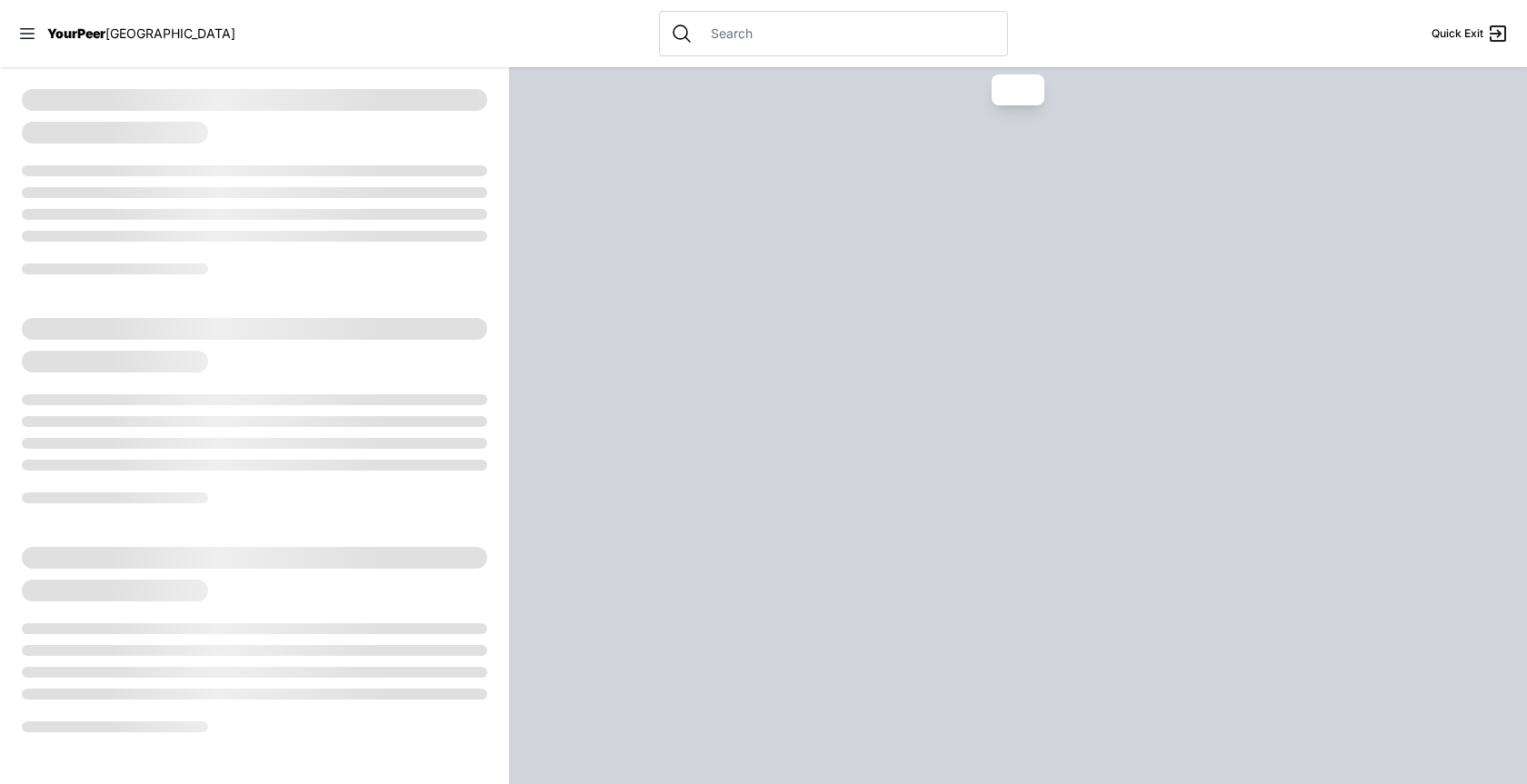
select select "recentlyUpdated"
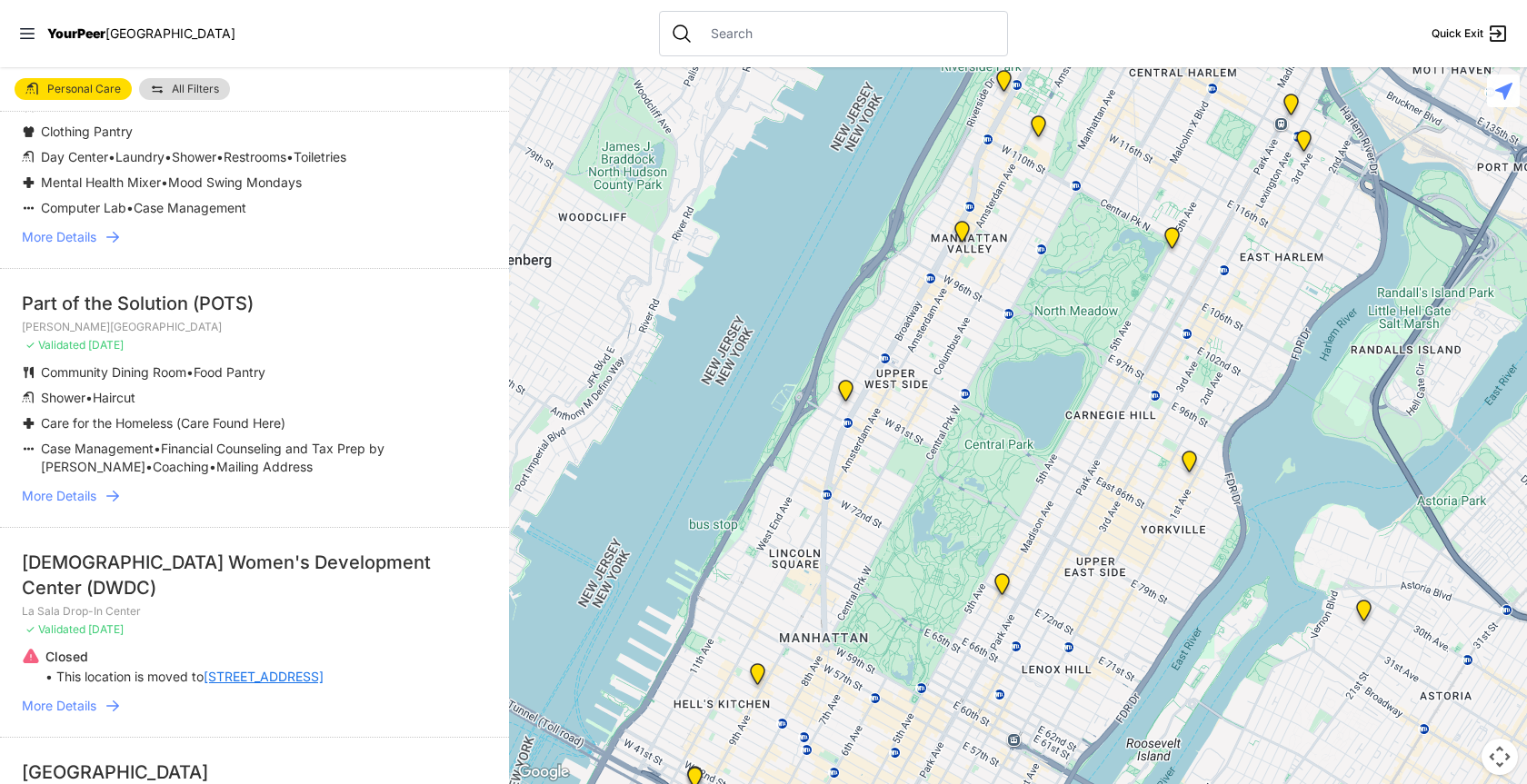
scroll to position [2726, 0]
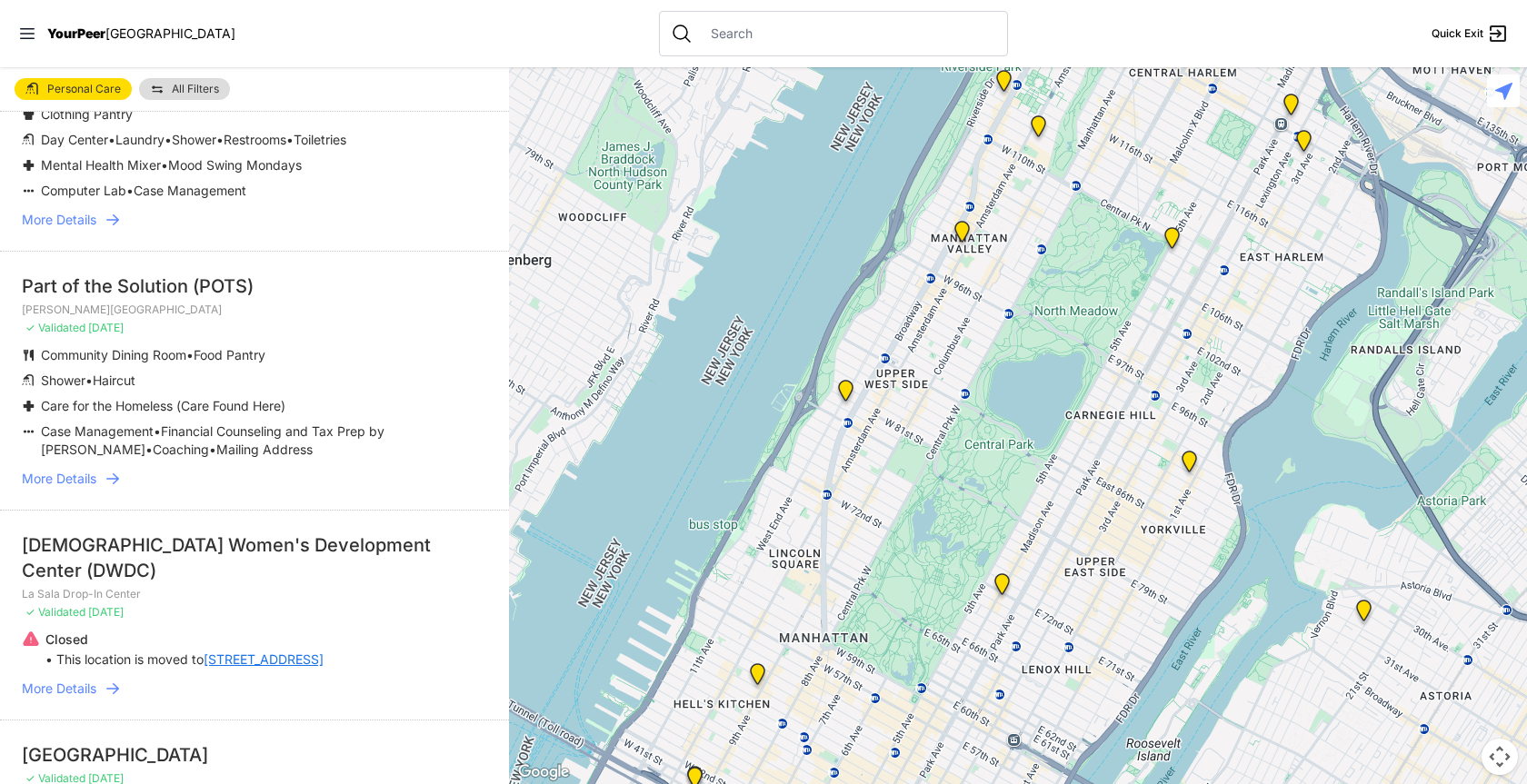
click at [55, 470] on span "More Details" at bounding box center [59, 478] width 74 height 18
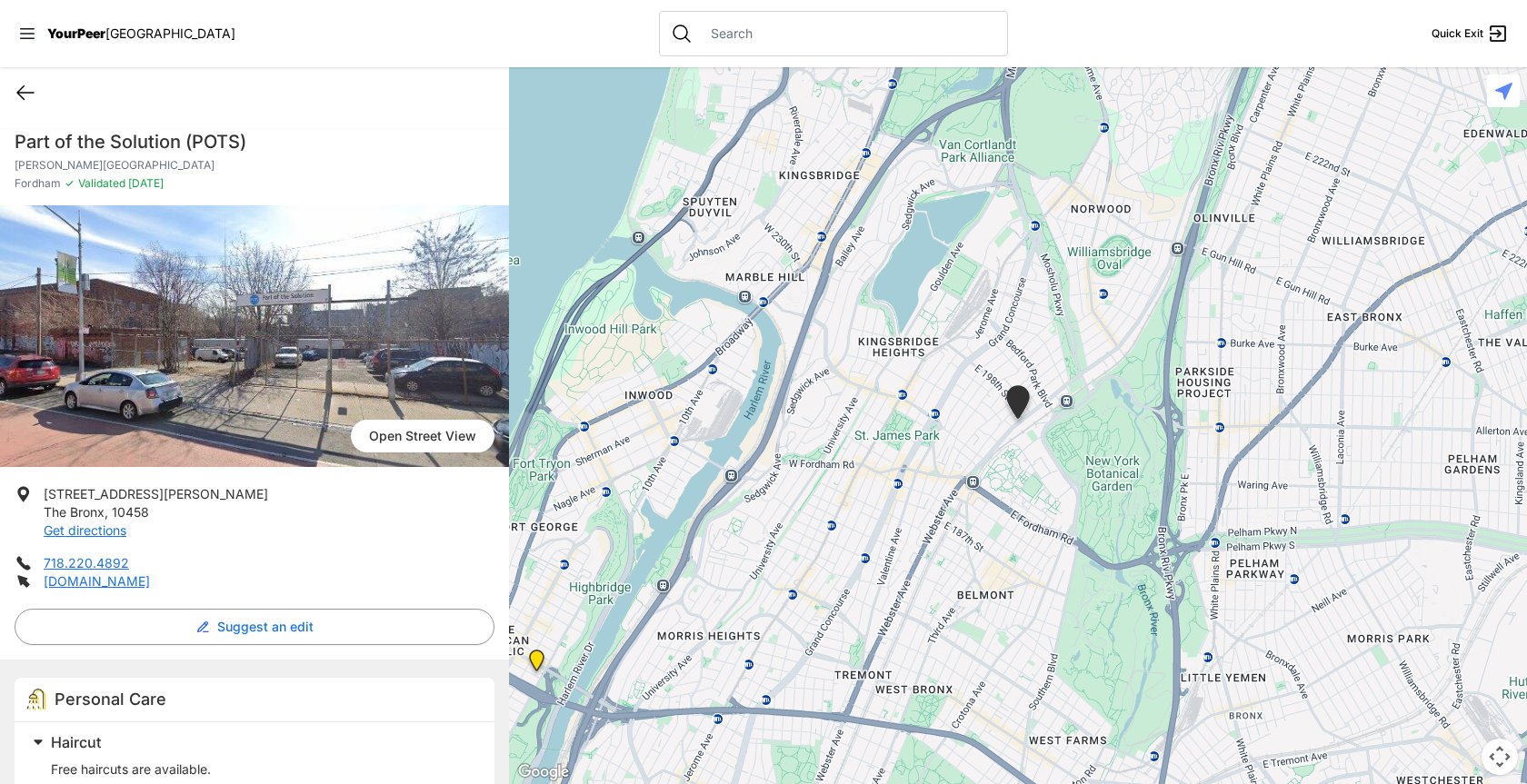
click at [20, 92] on icon at bounding box center [25, 93] width 22 height 22
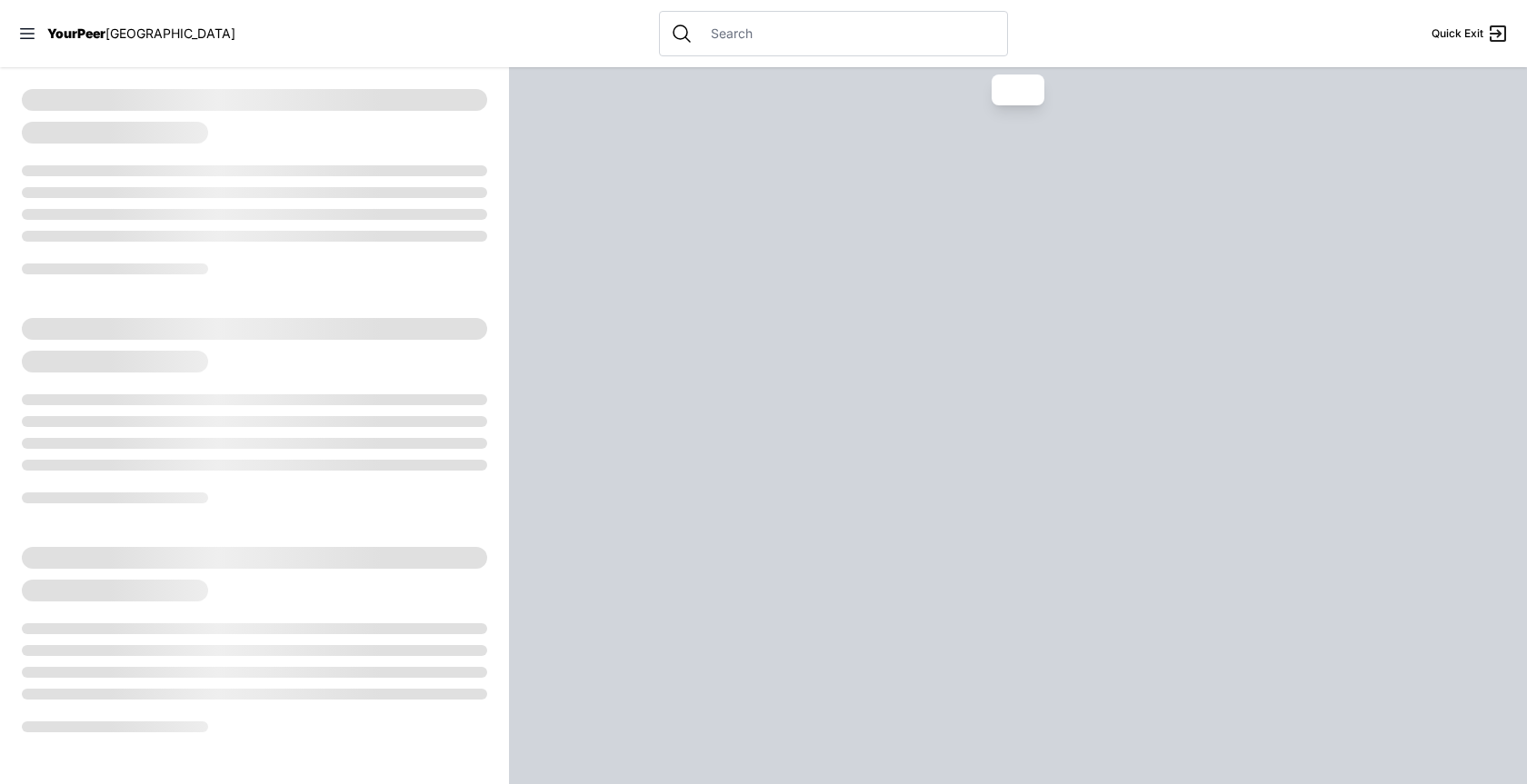
select select "recentlyUpdated"
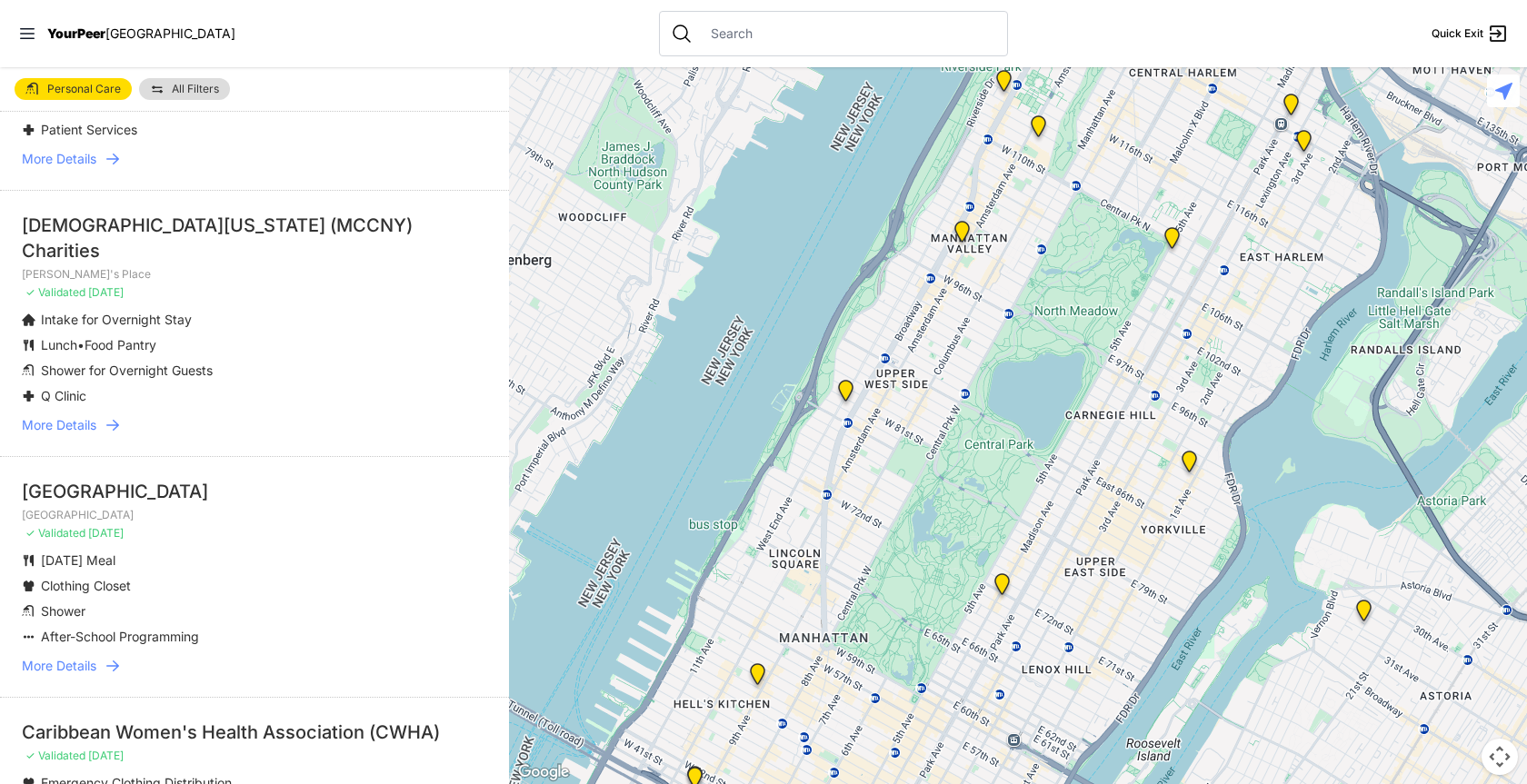
scroll to position [1181, 0]
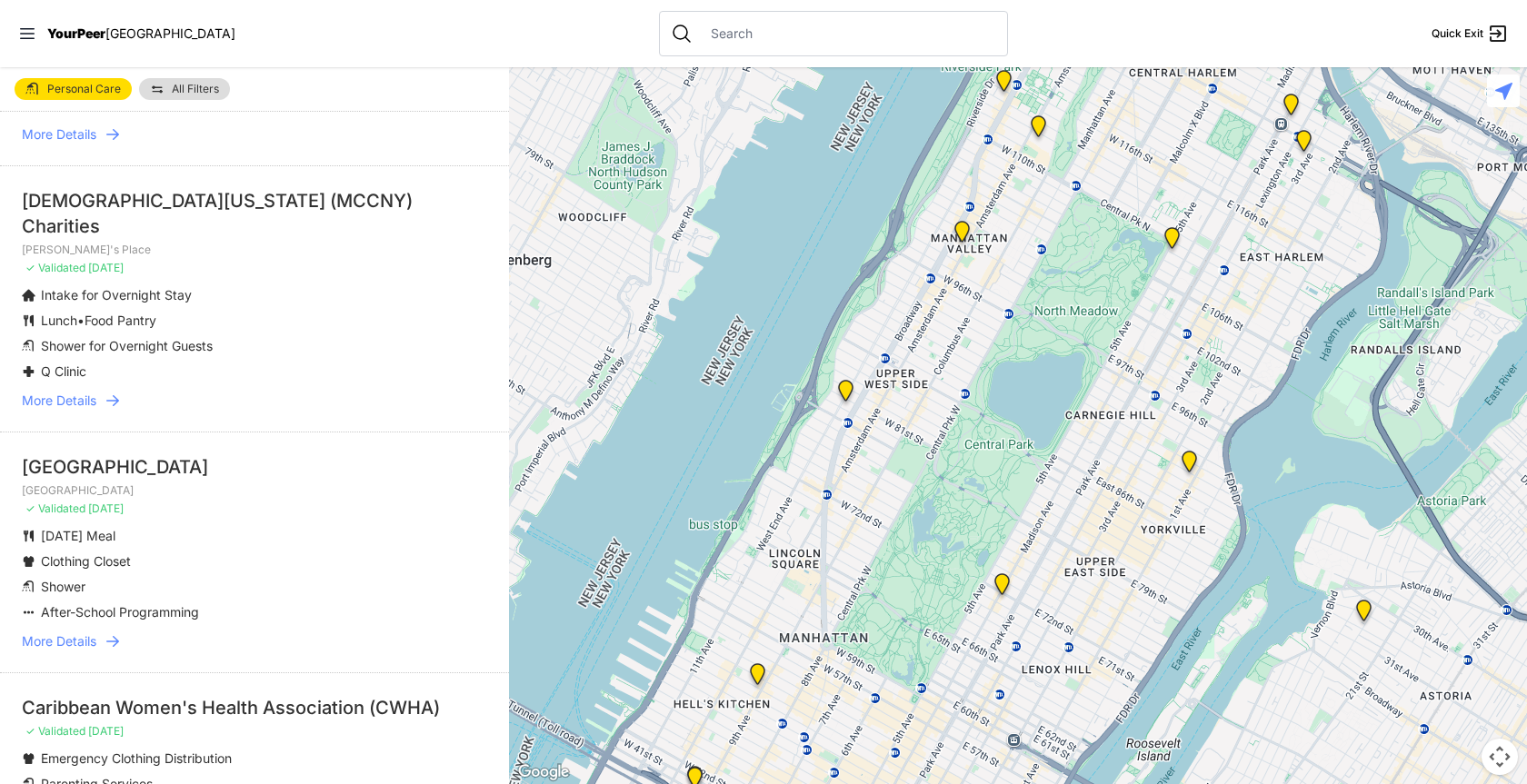
click at [81, 392] on span "More Details" at bounding box center [59, 400] width 74 height 18
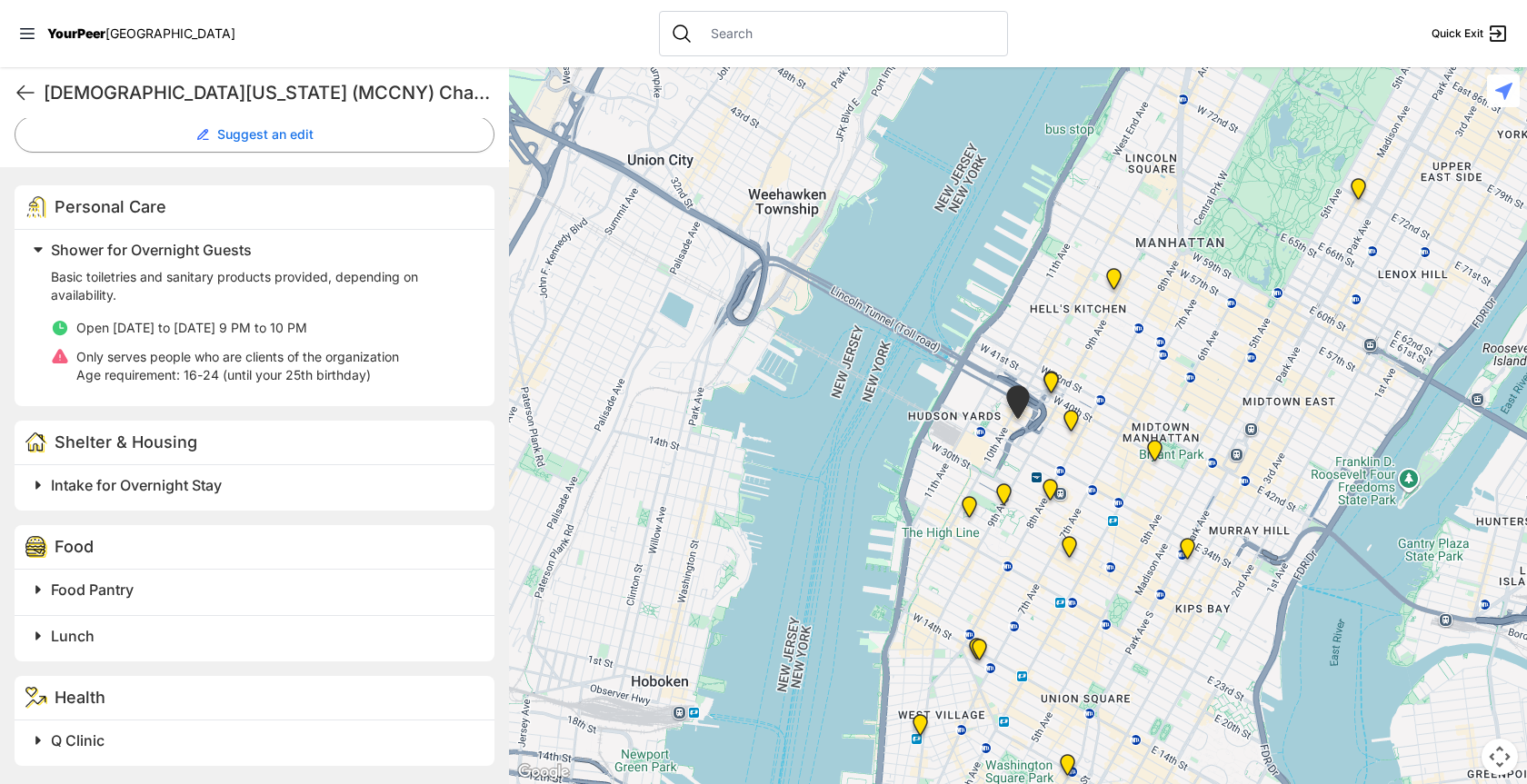
scroll to position [518, 0]
click at [123, 487] on span "Intake for Overnight Stay" at bounding box center [136, 485] width 171 height 18
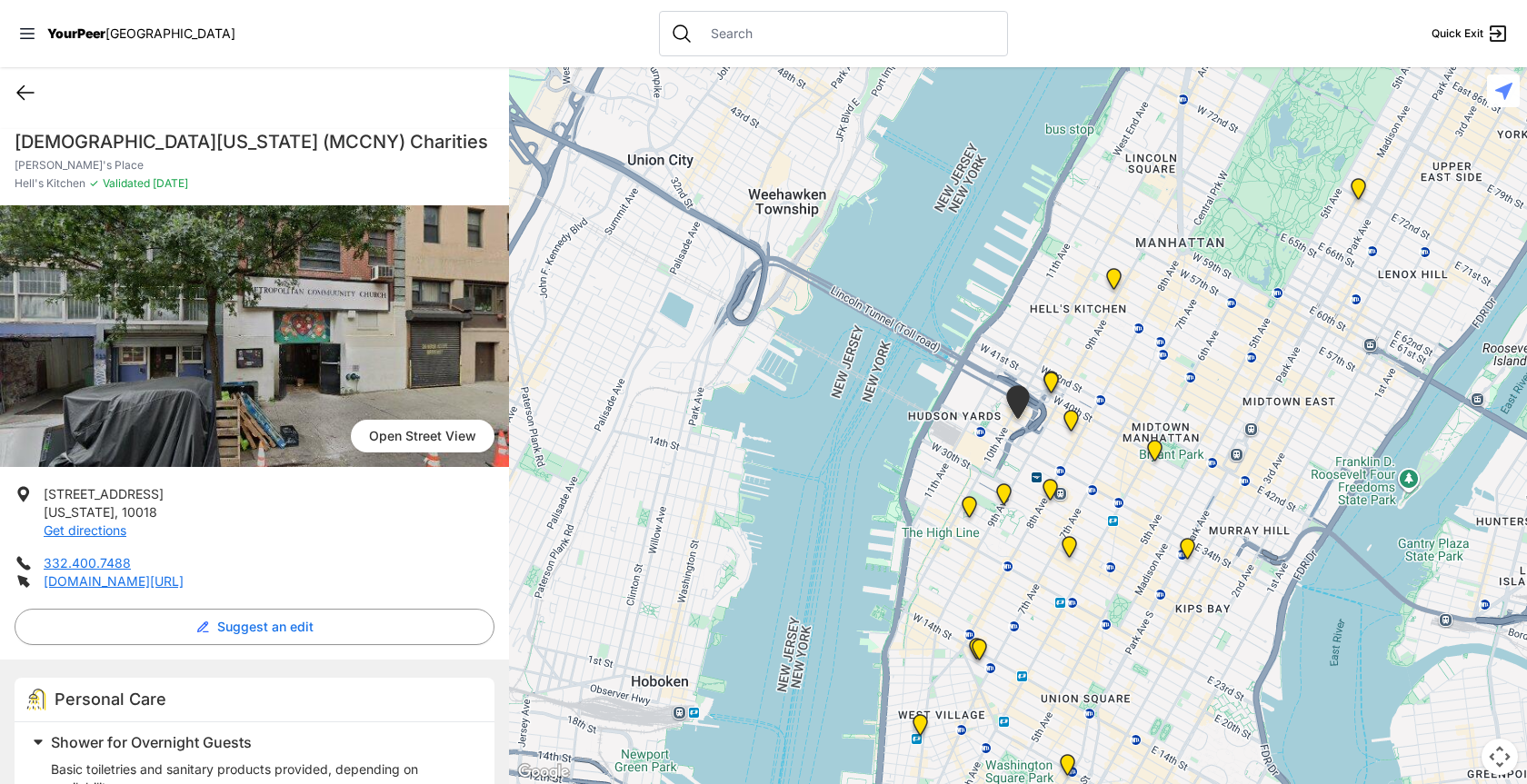
click at [28, 93] on icon at bounding box center [25, 93] width 16 height 13
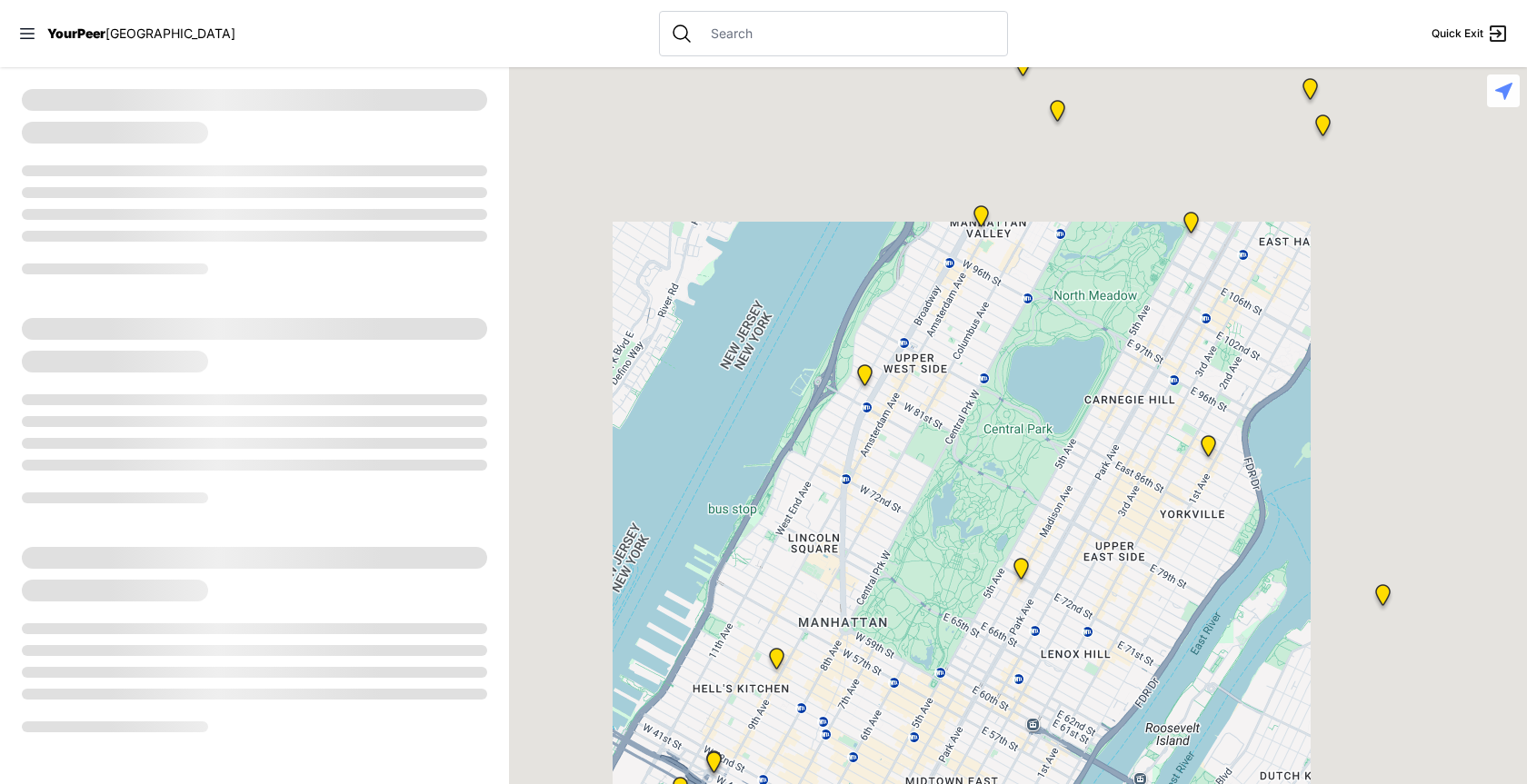
select select "recentlyUpdated"
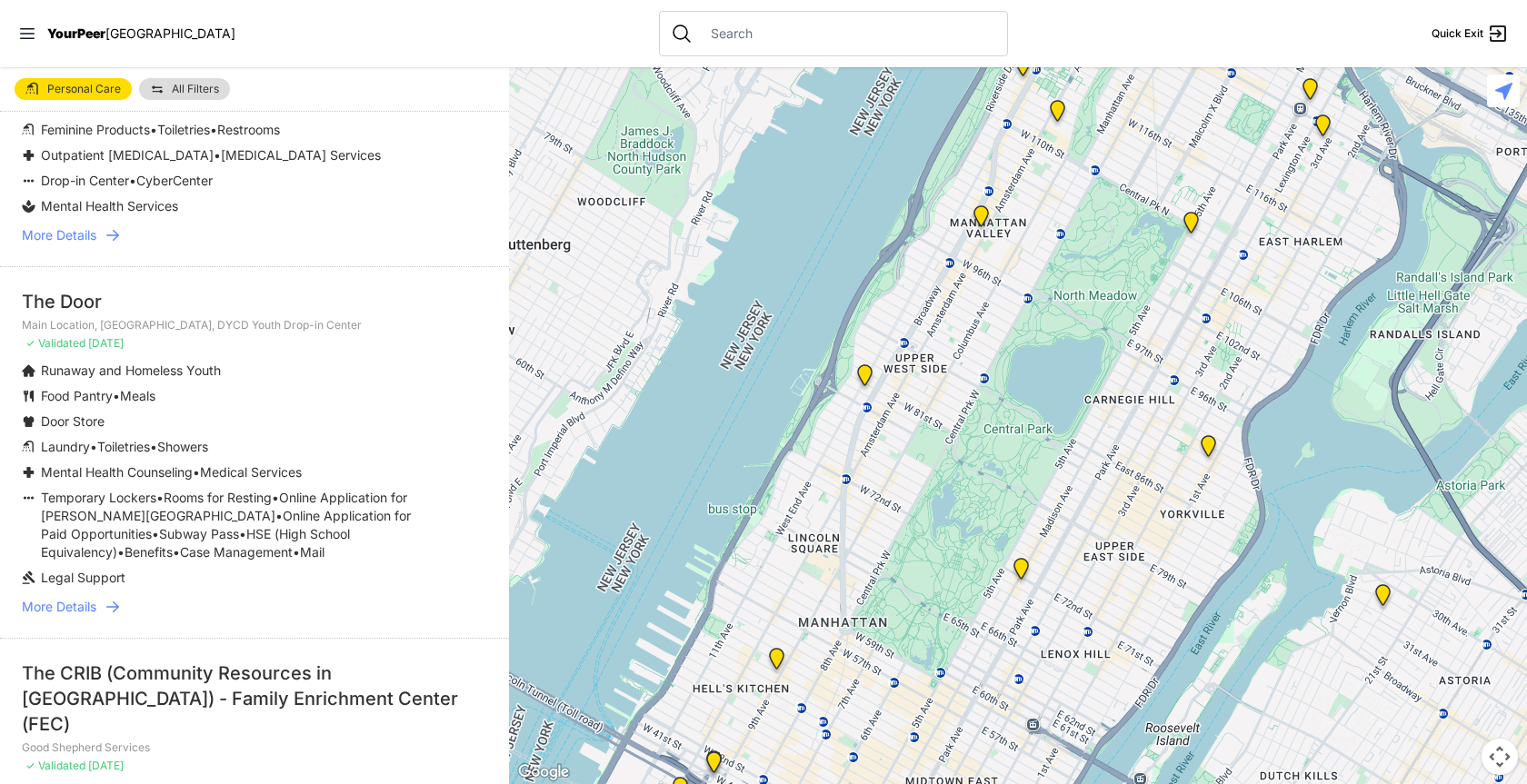
scroll to position [4271, 0]
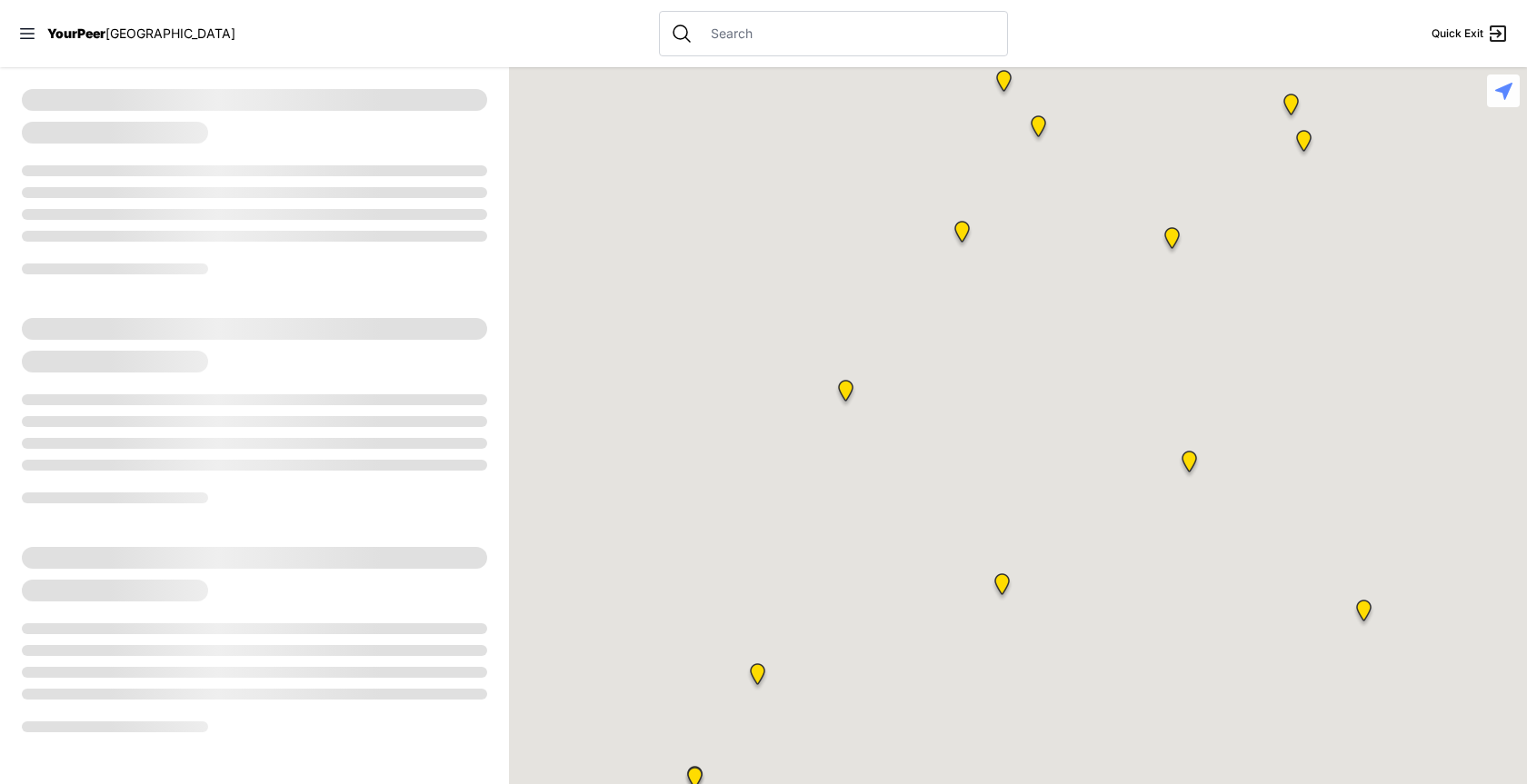
select select "recentlyUpdated"
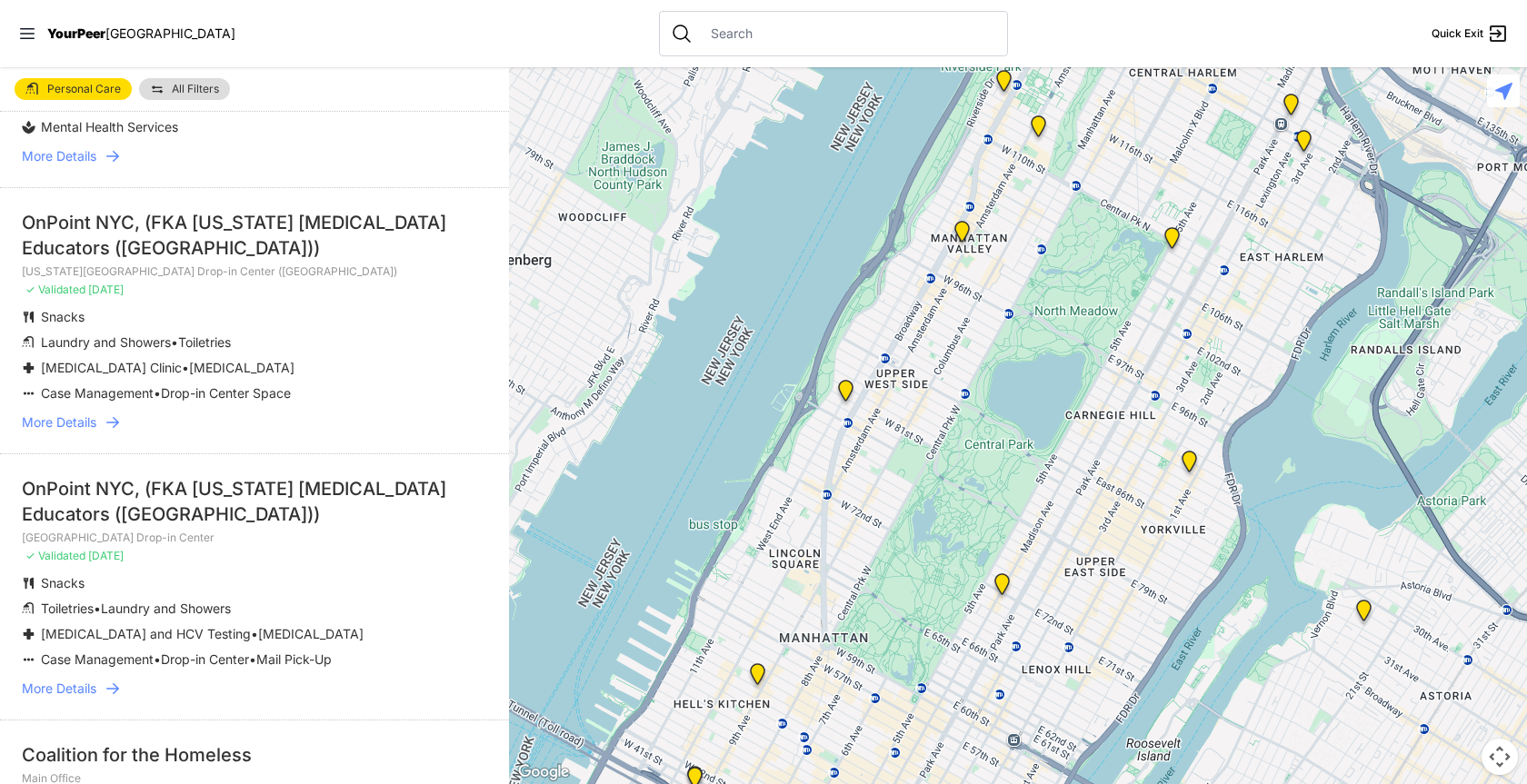
scroll to position [545, 0]
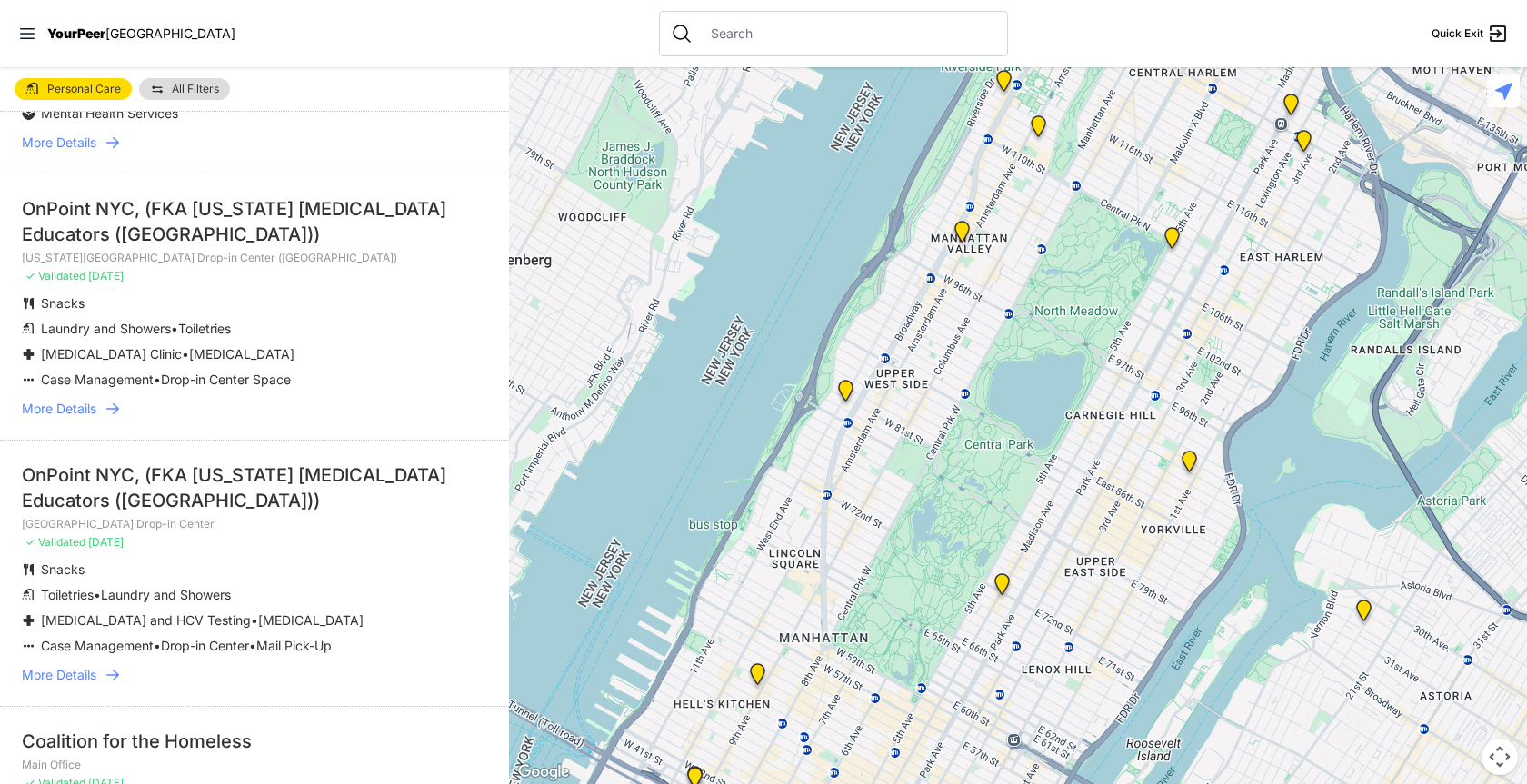
click at [72, 407] on span "More Details" at bounding box center [59, 409] width 74 height 18
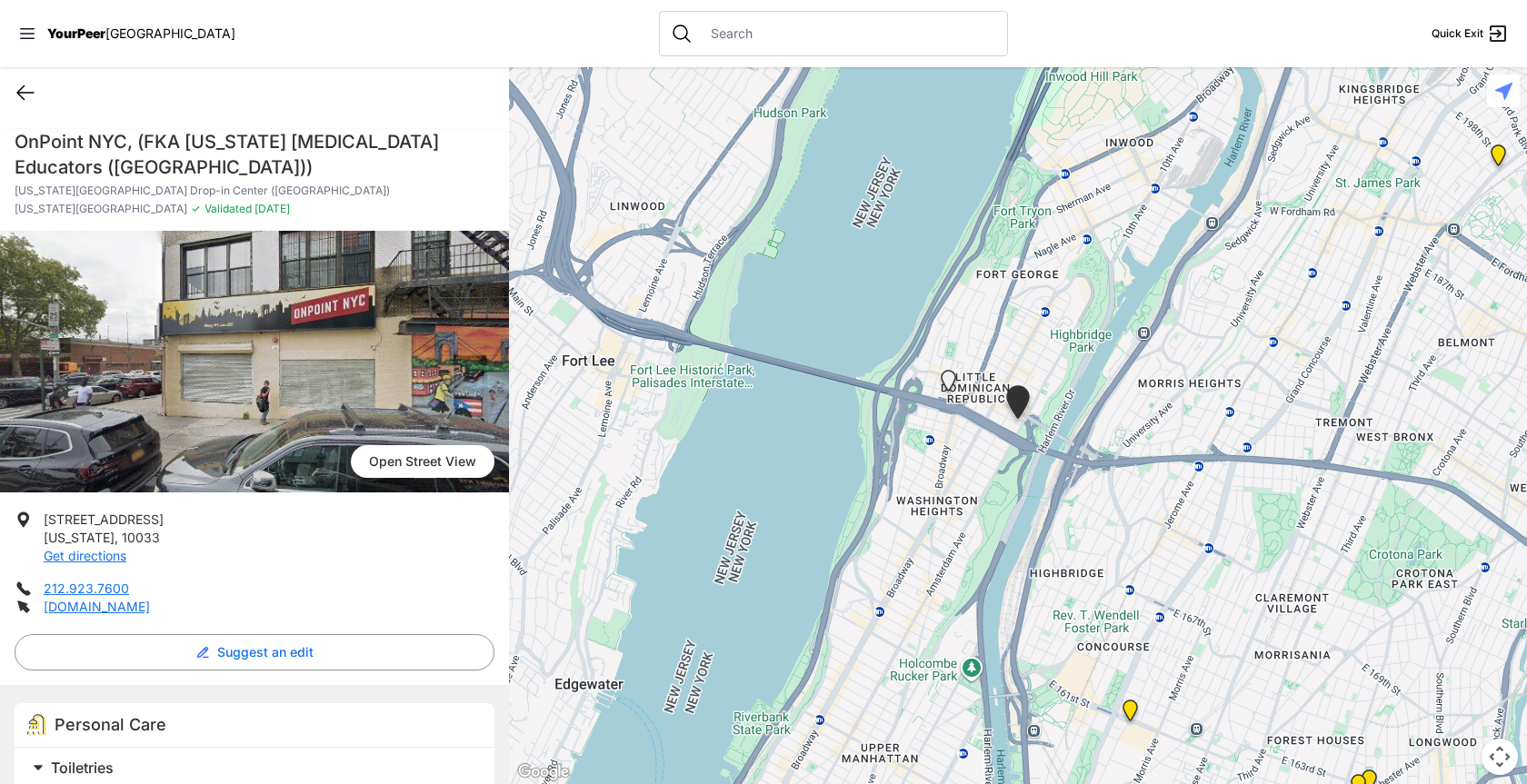
click at [26, 95] on icon at bounding box center [25, 93] width 22 height 22
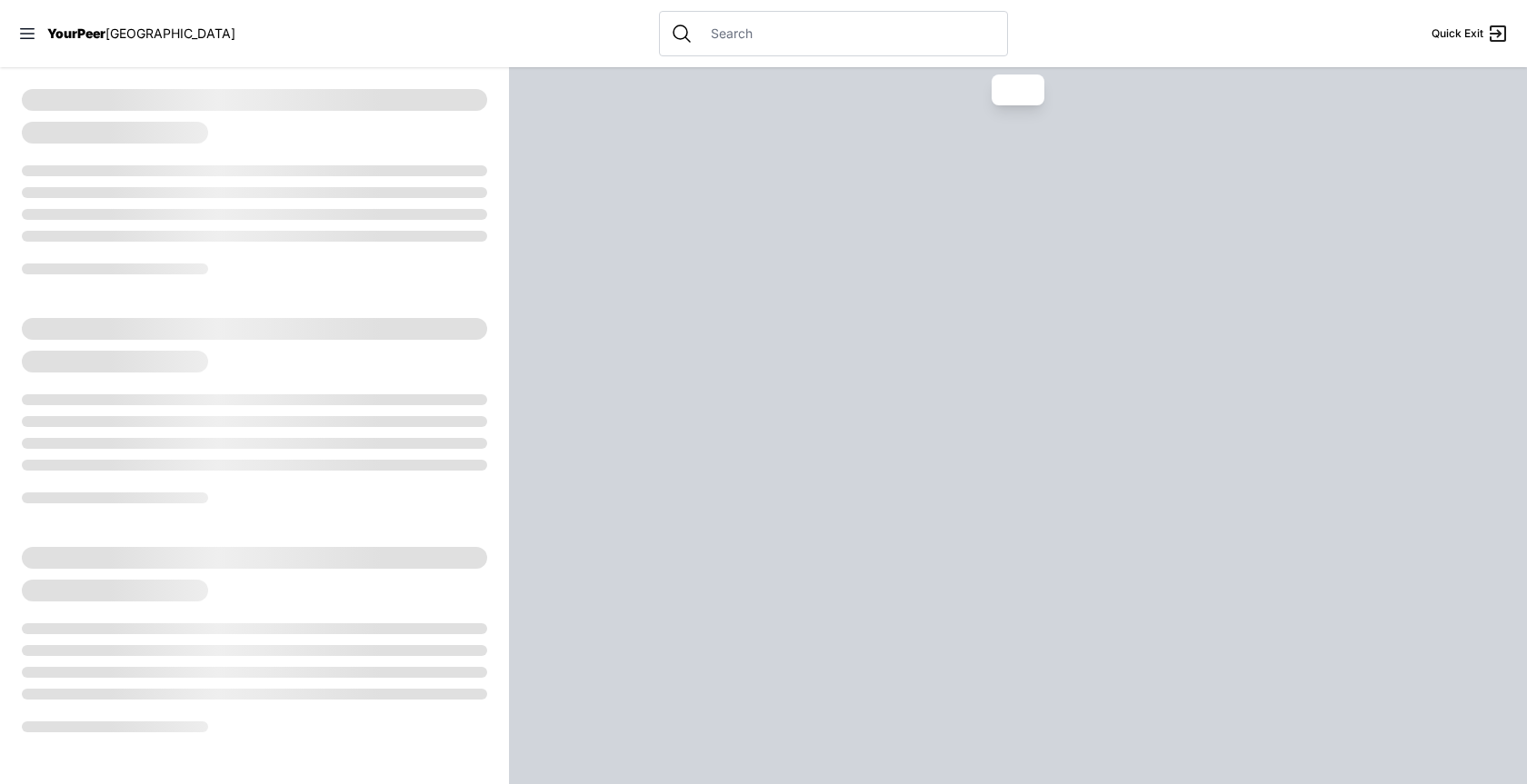
select select "recentlyUpdated"
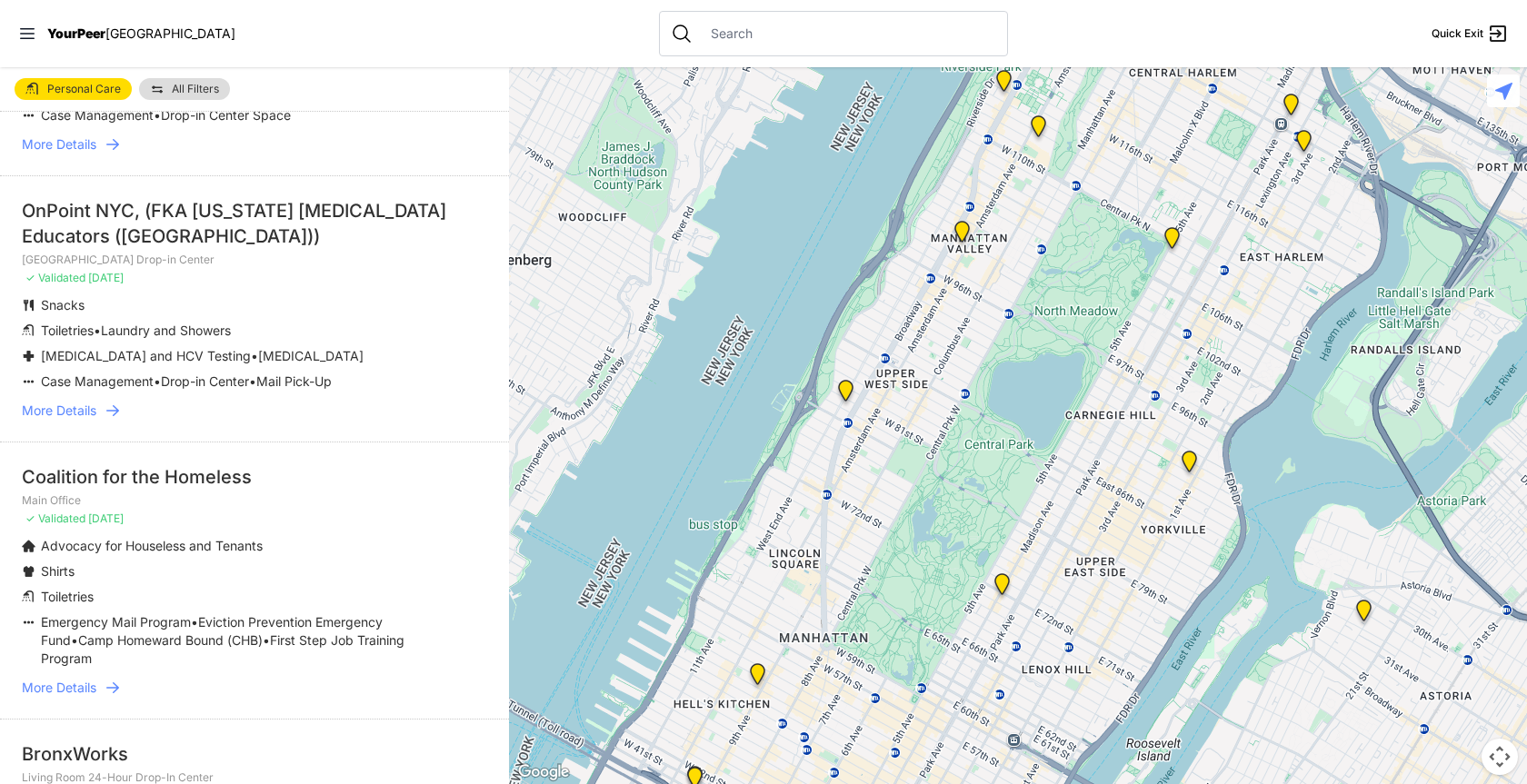
scroll to position [817, 0]
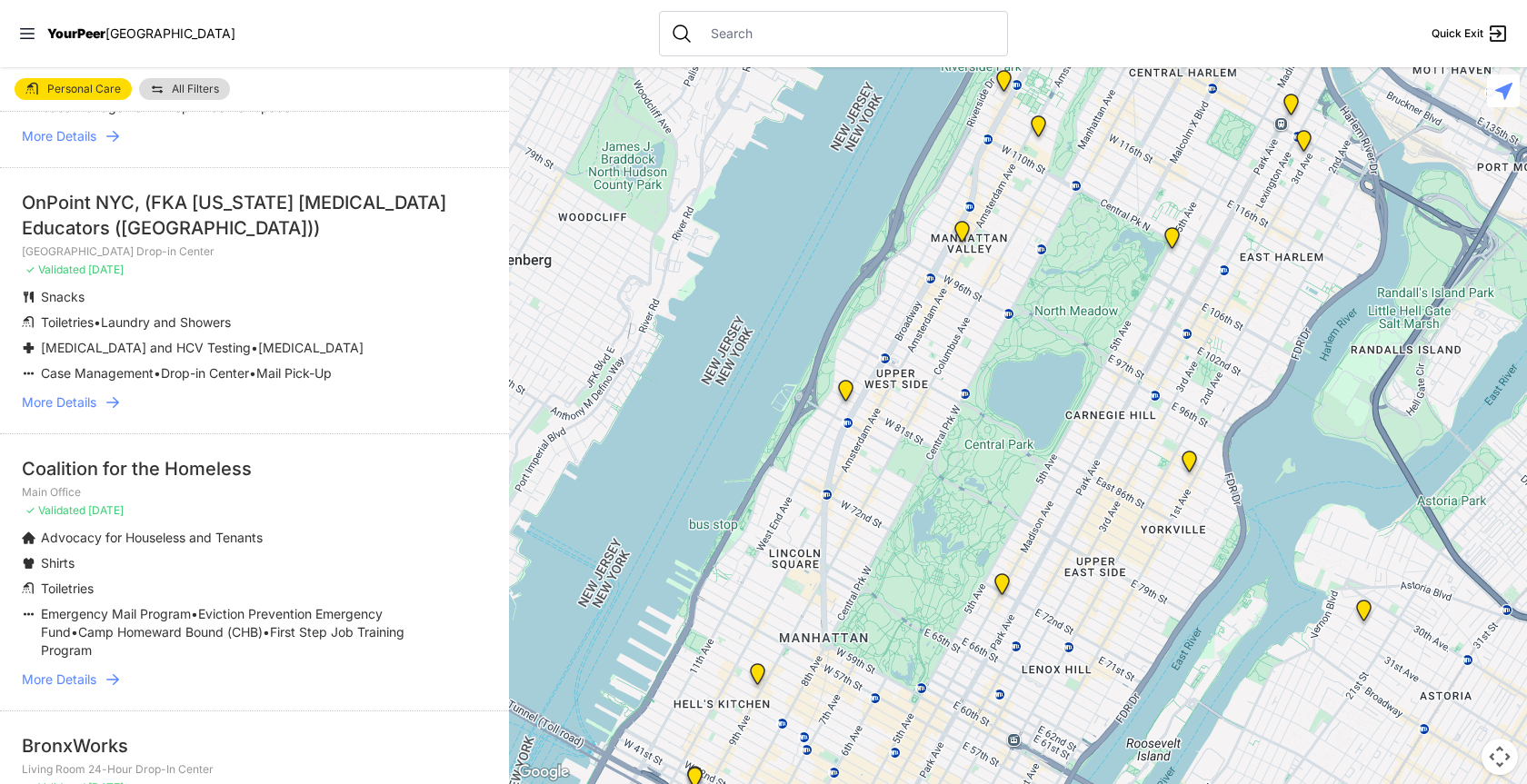
click at [74, 397] on span "More Details" at bounding box center [59, 402] width 74 height 18
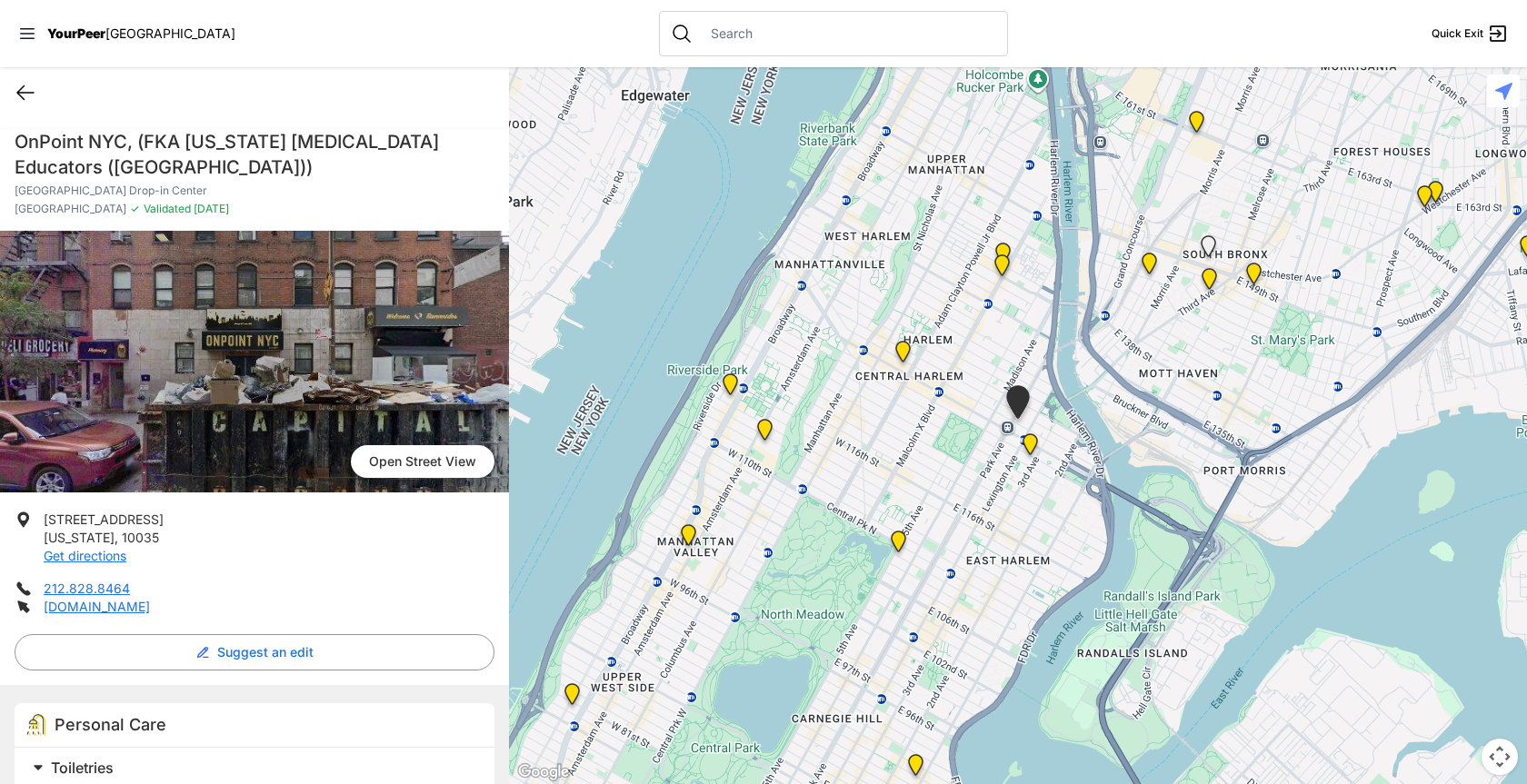
click at [22, 92] on icon at bounding box center [25, 93] width 22 height 22
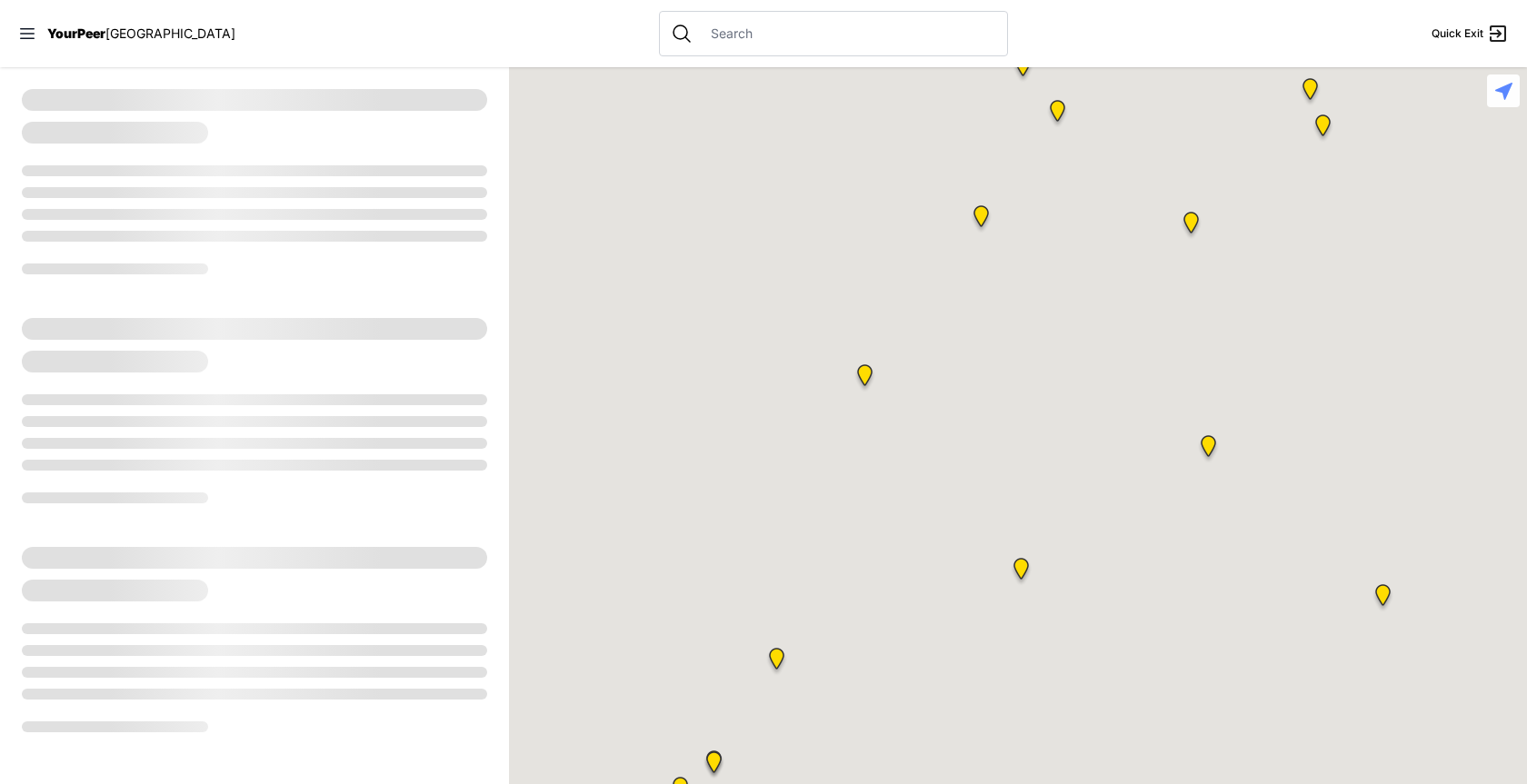
select select "recentlyUpdated"
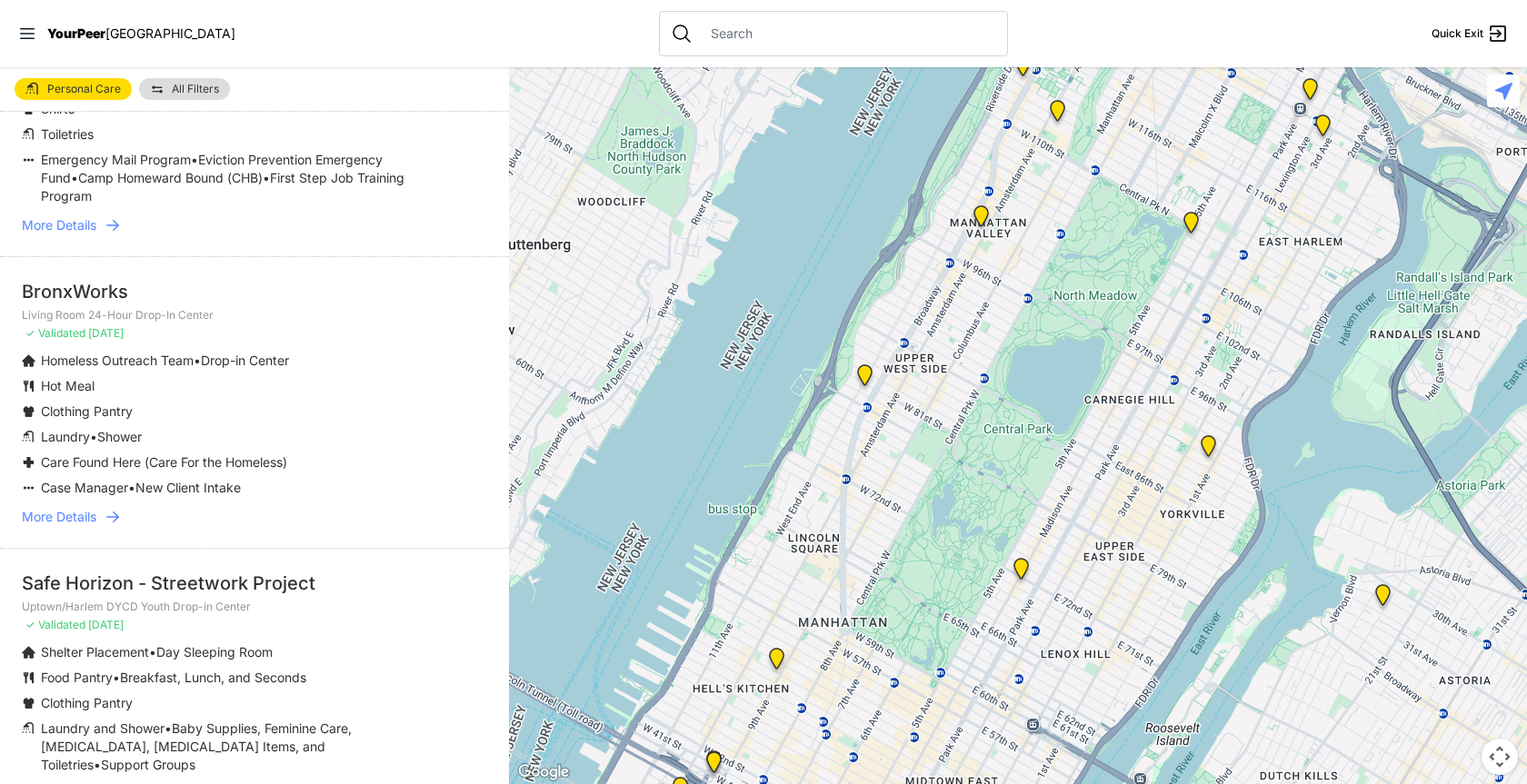
scroll to position [1363, 0]
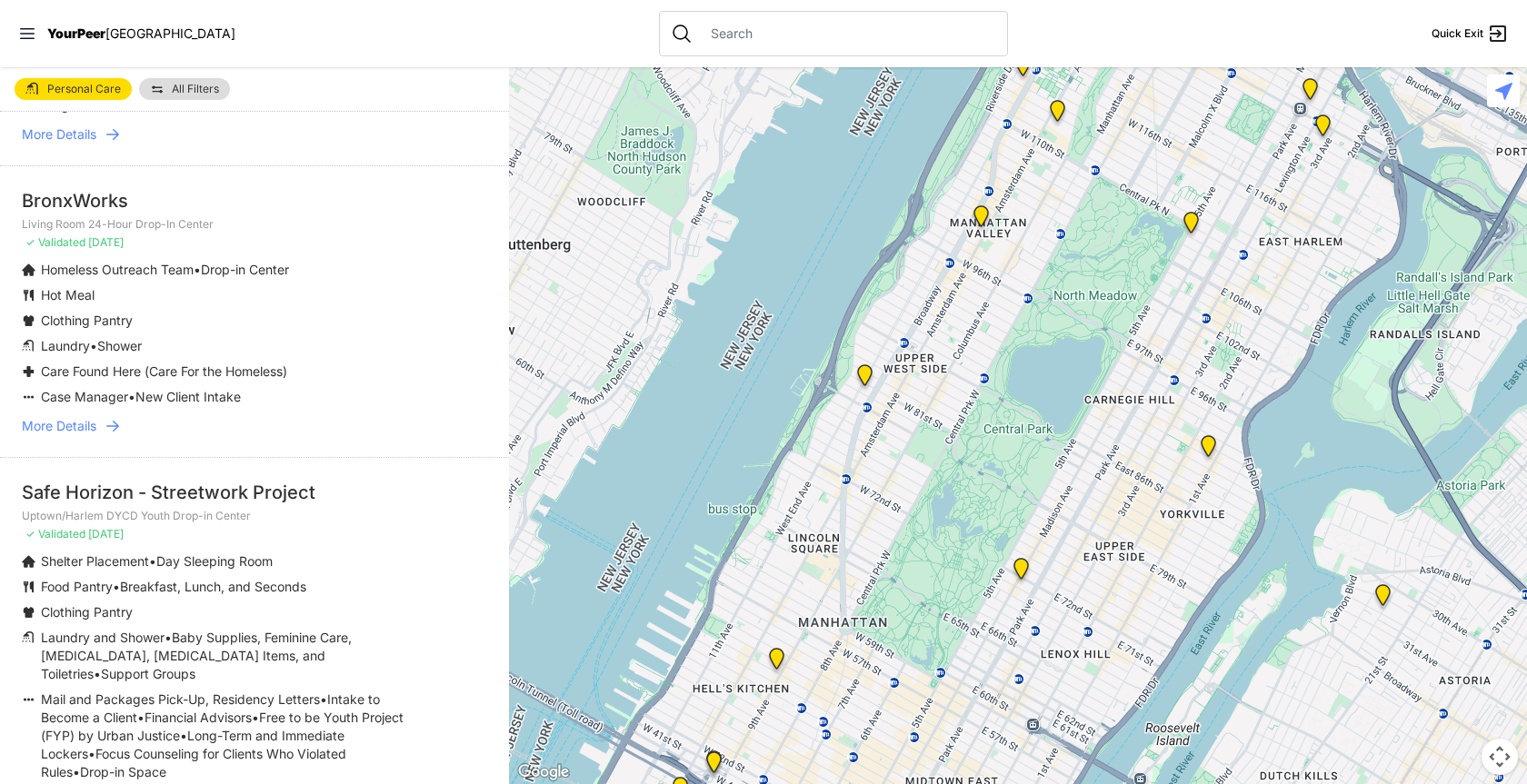
click at [70, 428] on span "More Details" at bounding box center [59, 426] width 74 height 18
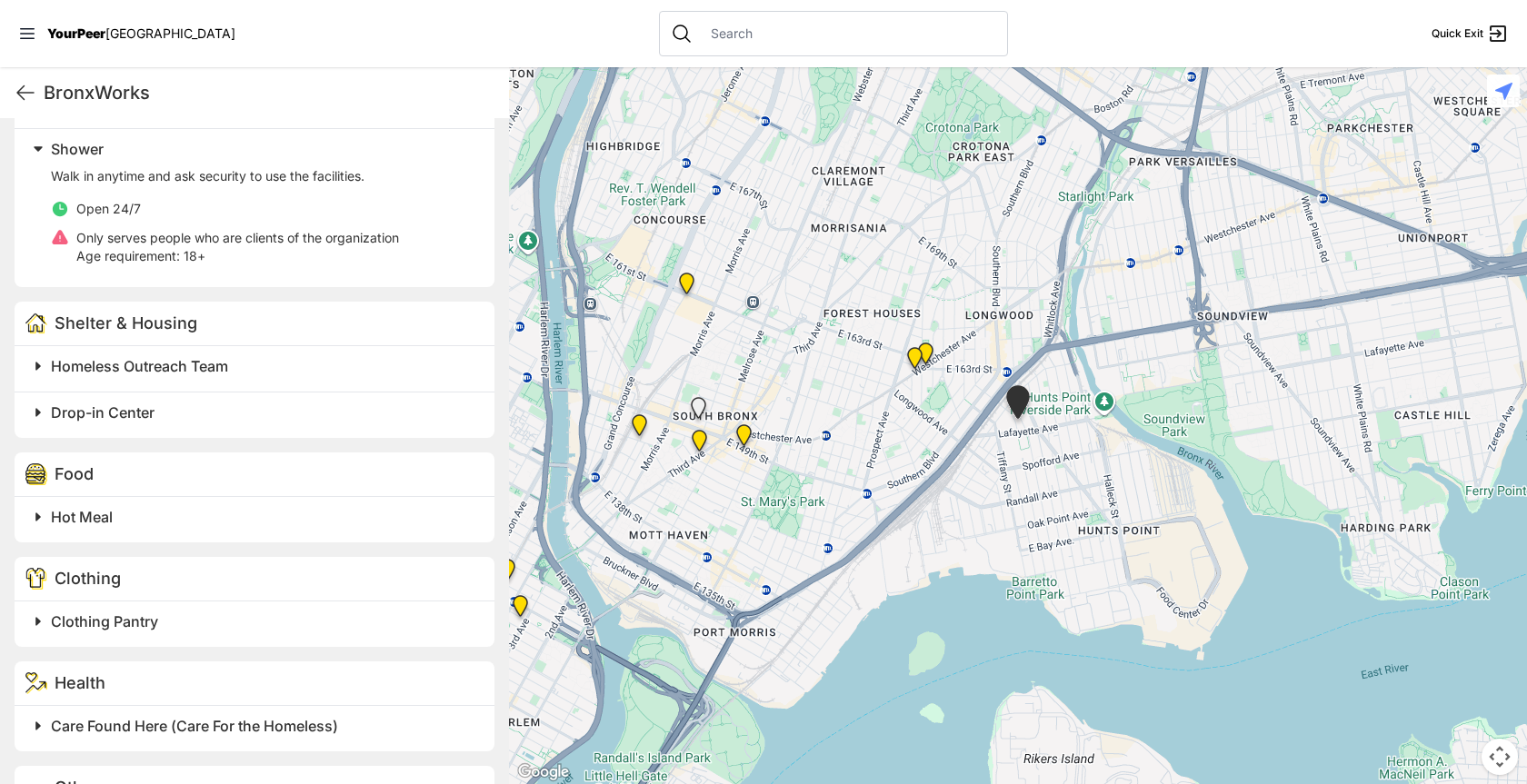
scroll to position [925, 0]
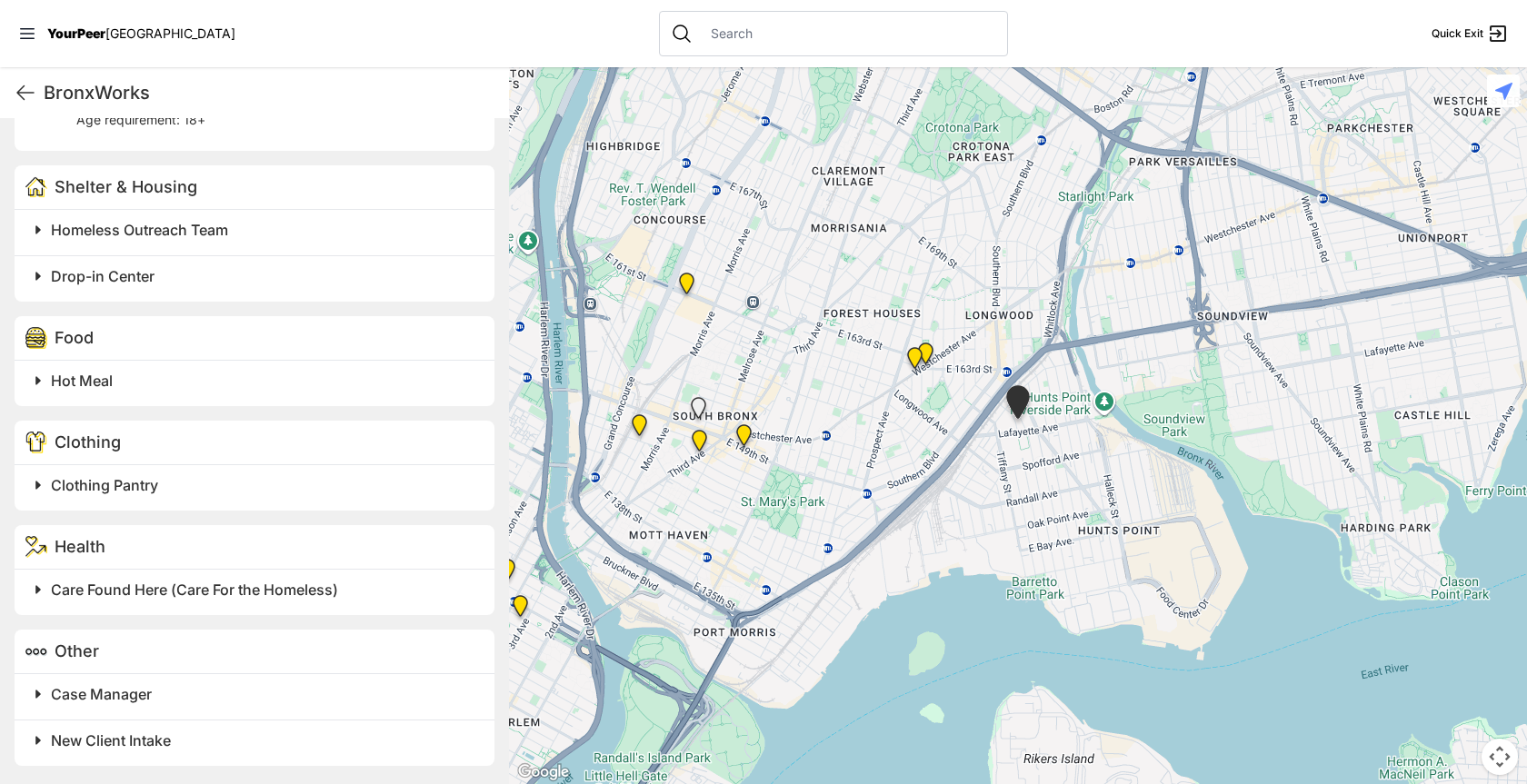
click at [102, 749] on span "New Client Intake" at bounding box center [111, 740] width 120 height 18
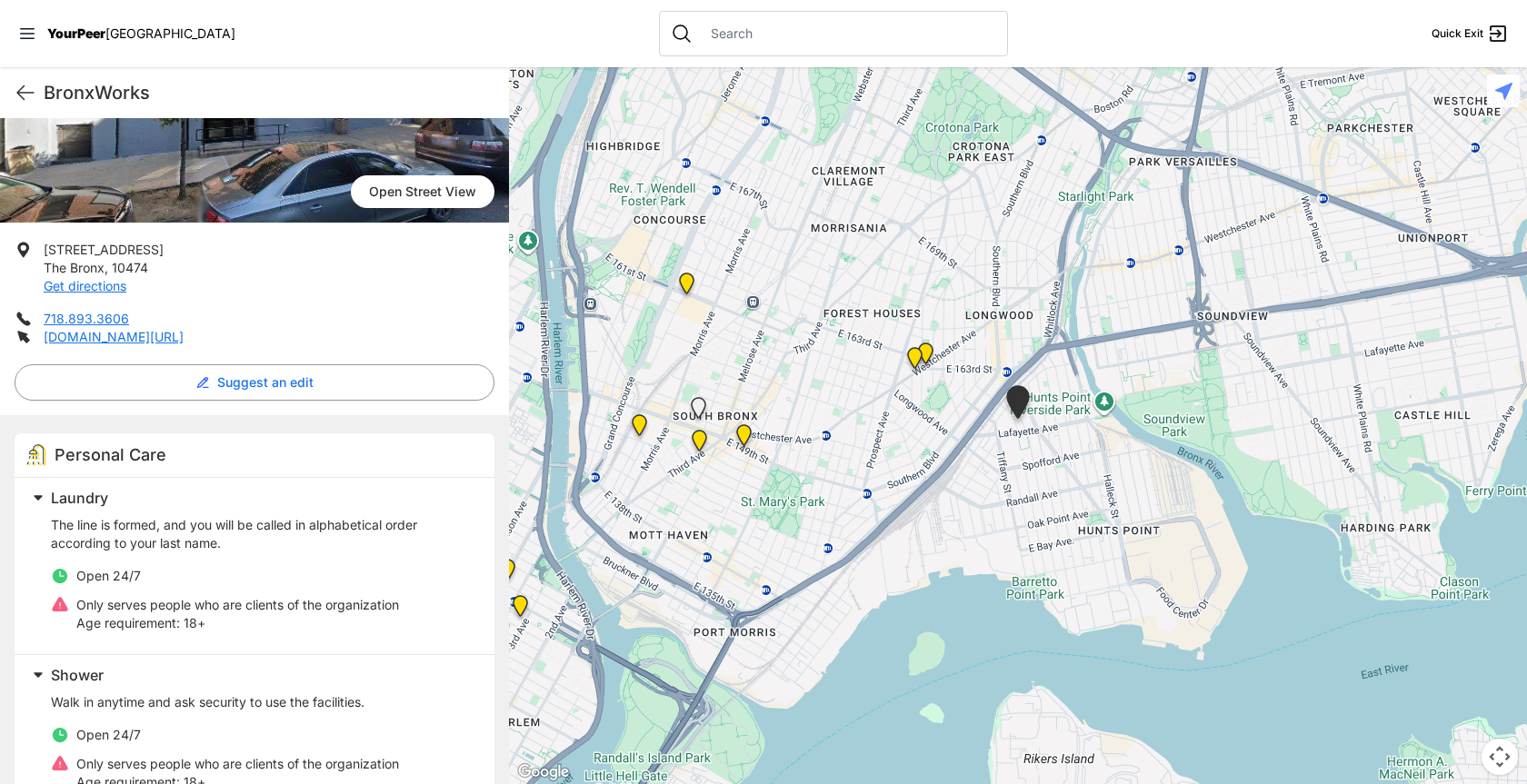
scroll to position [238, 0]
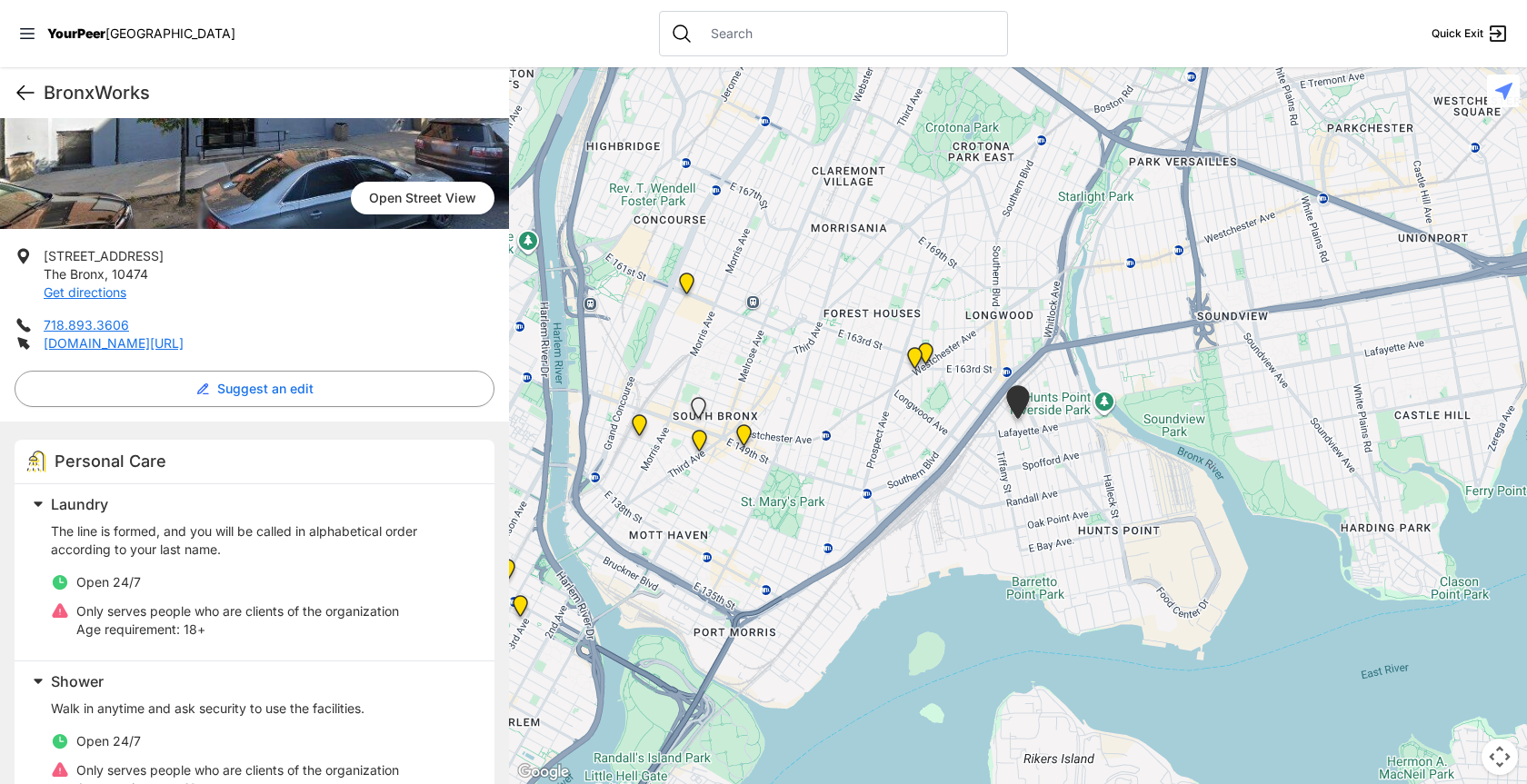
click at [28, 100] on icon at bounding box center [25, 93] width 22 height 22
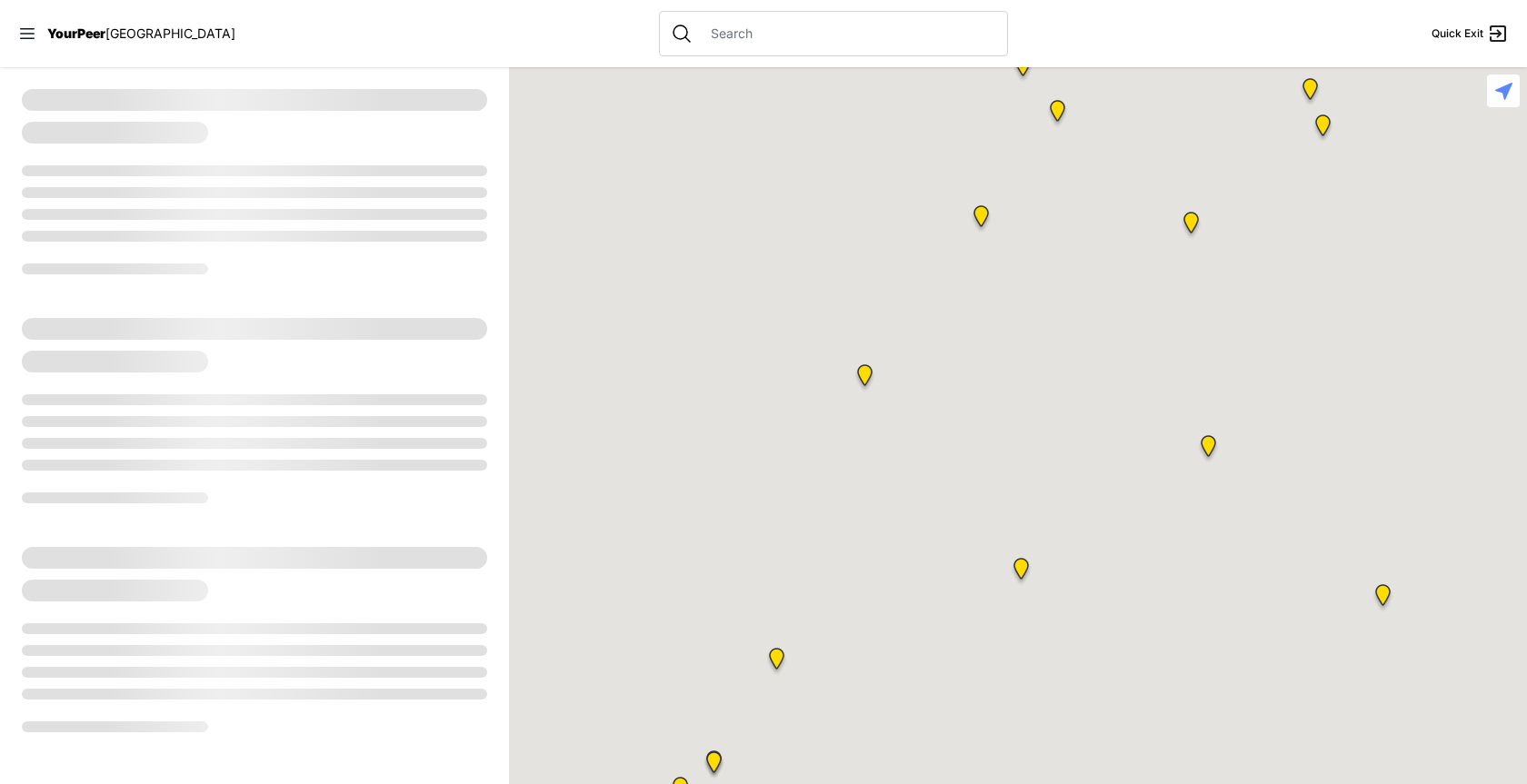
select select "recentlyUpdated"
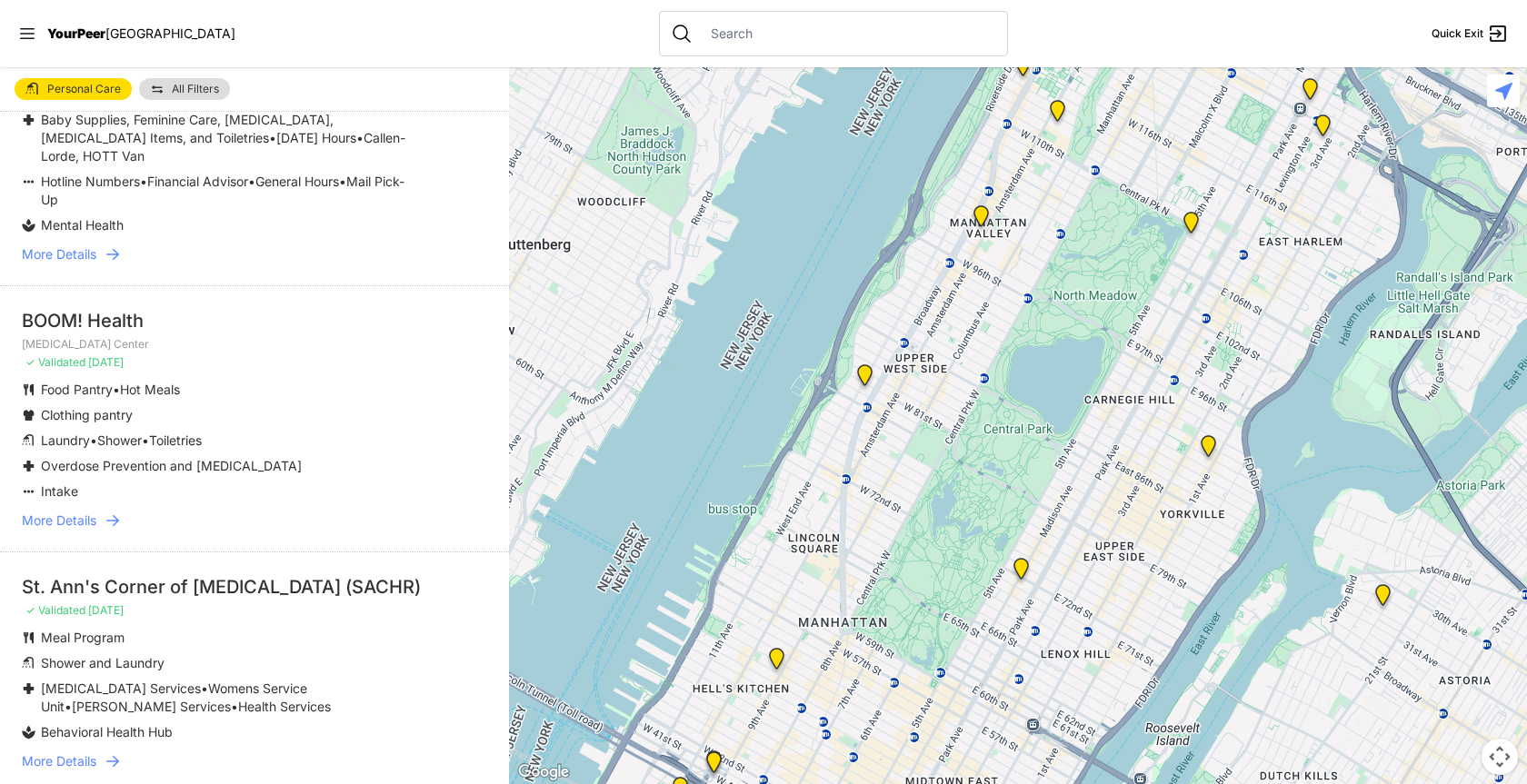
scroll to position [2363, 0]
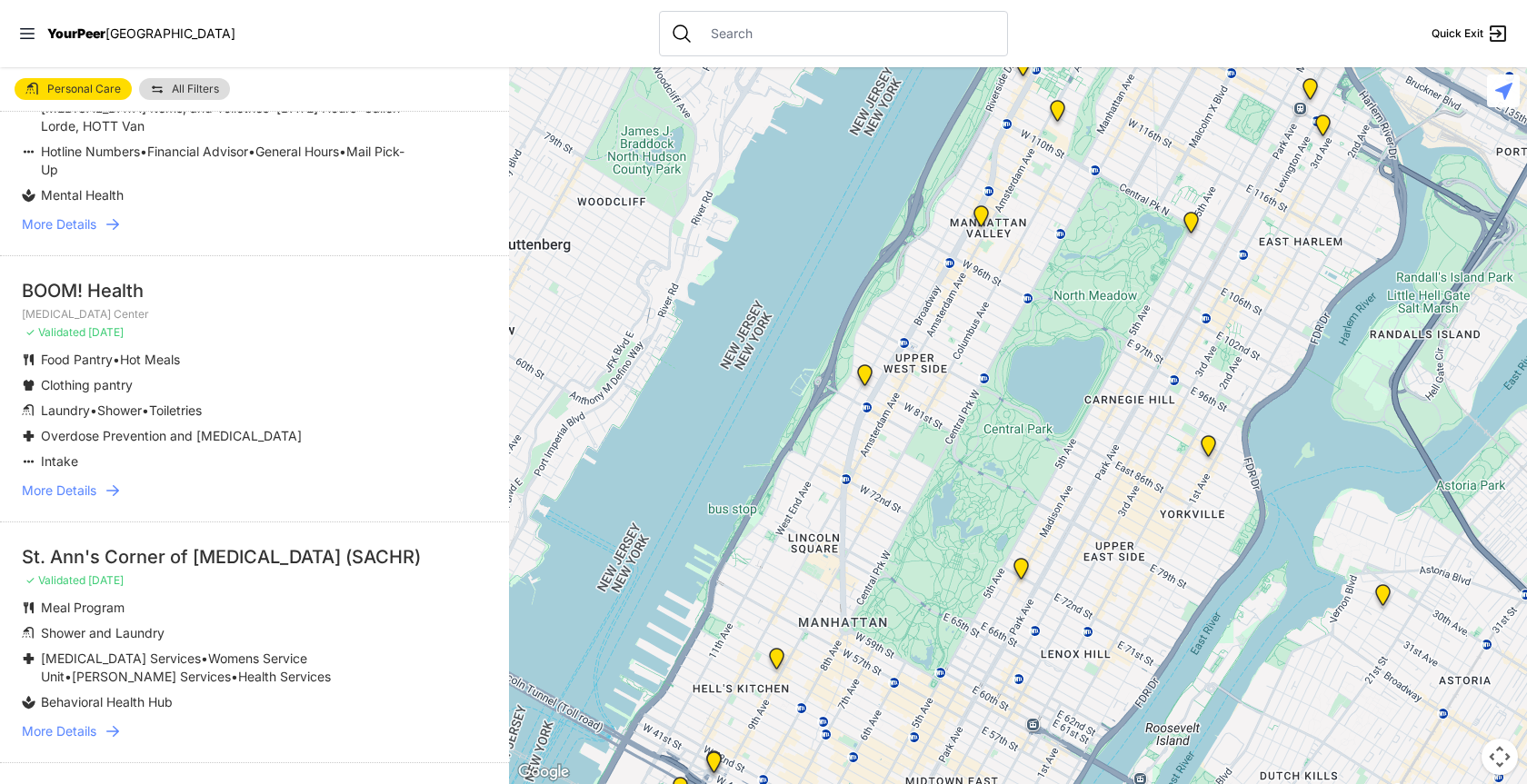
click at [62, 481] on span "More Details" at bounding box center [59, 490] width 74 height 18
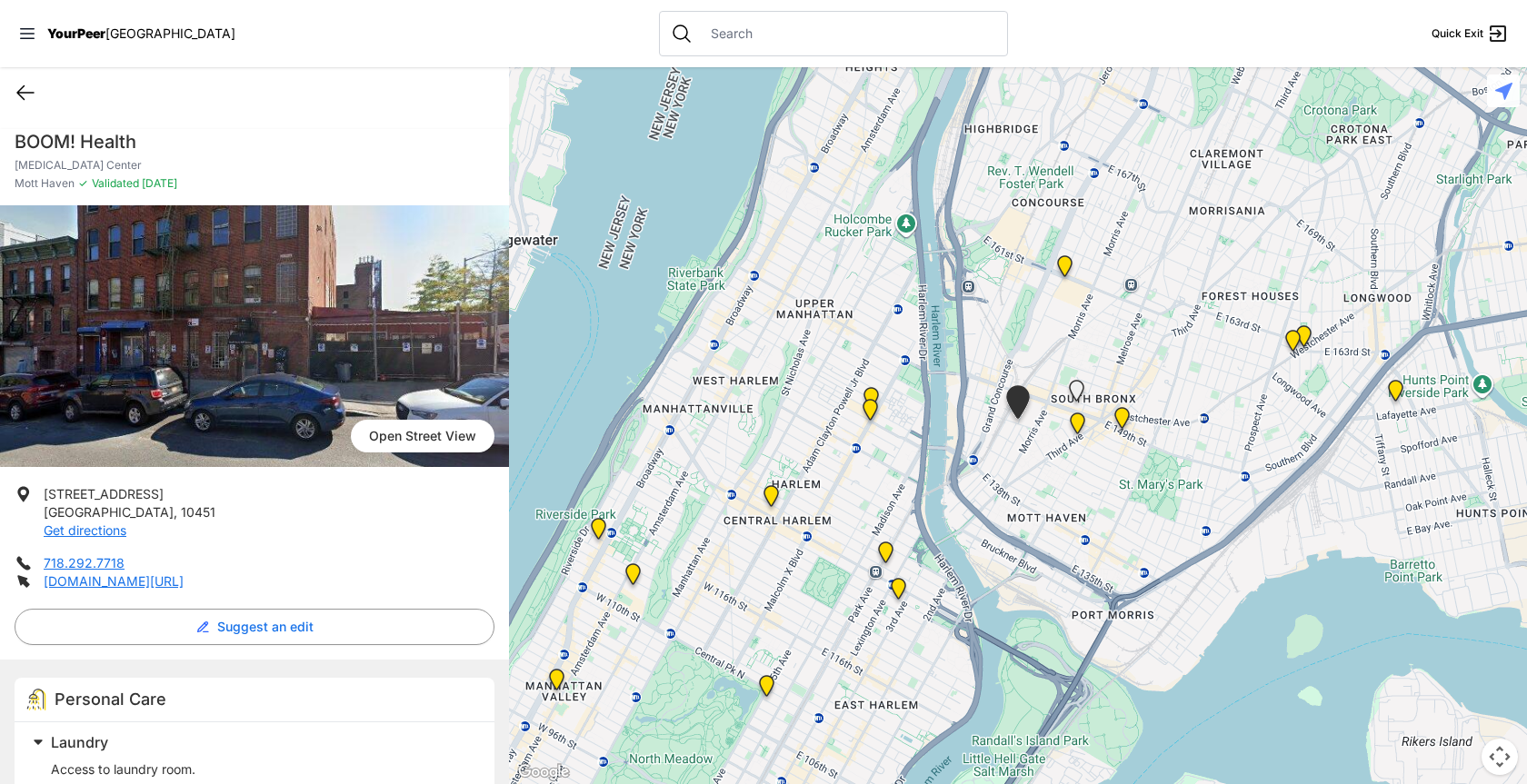
click at [19, 90] on icon at bounding box center [25, 93] width 16 height 13
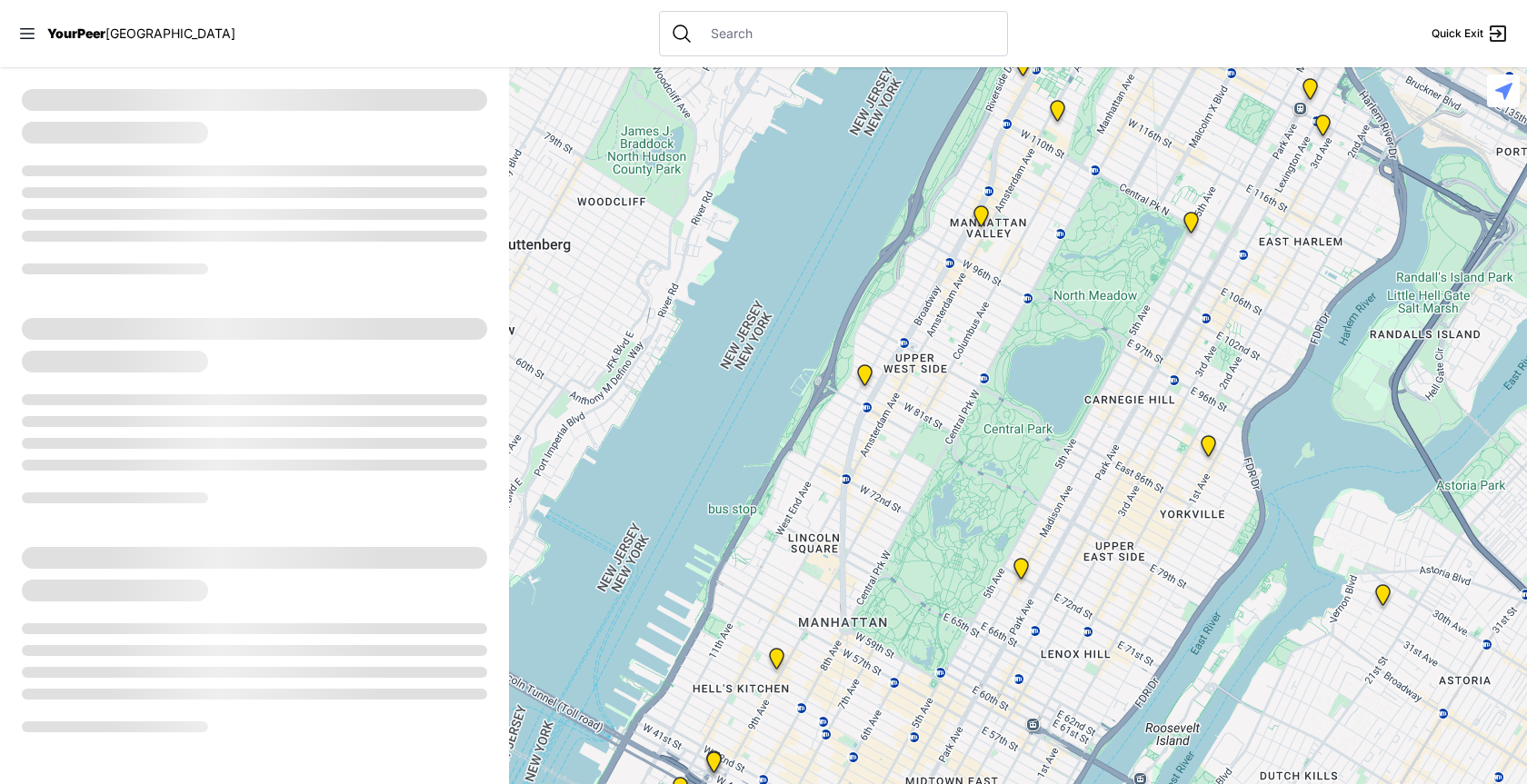
select select "recentlyUpdated"
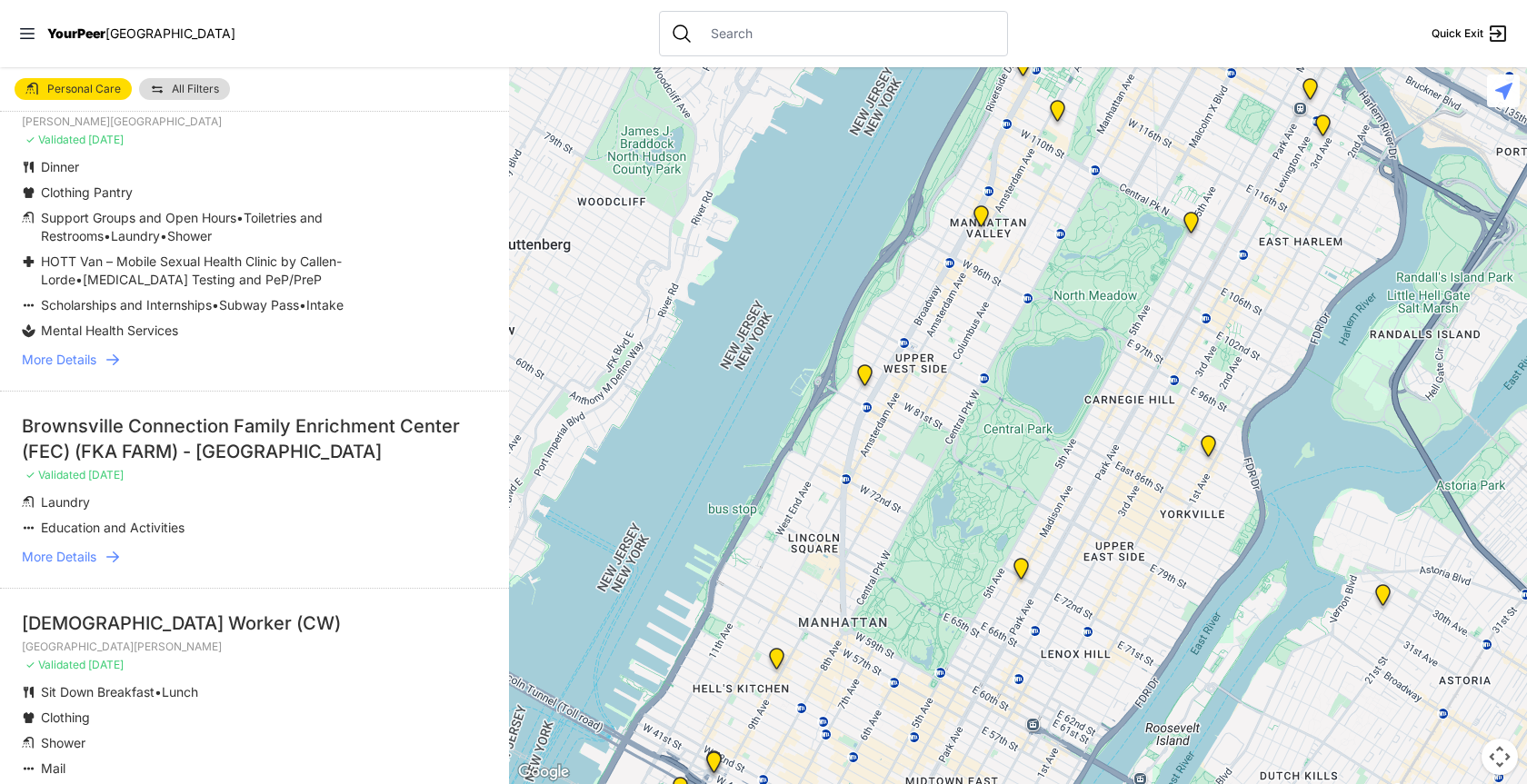
scroll to position [4826, 0]
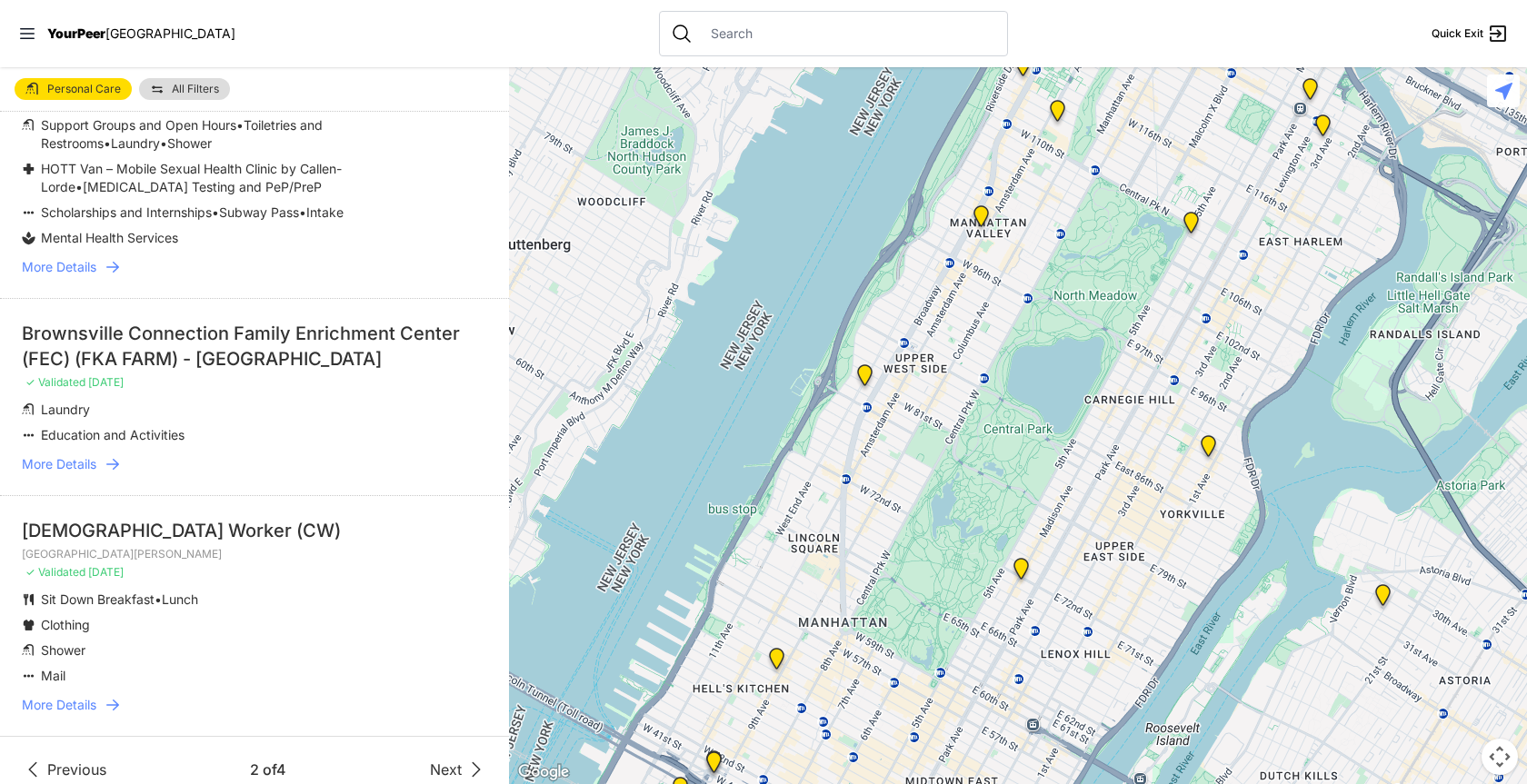
click at [430, 759] on span "Next" at bounding box center [445, 770] width 32 height 22
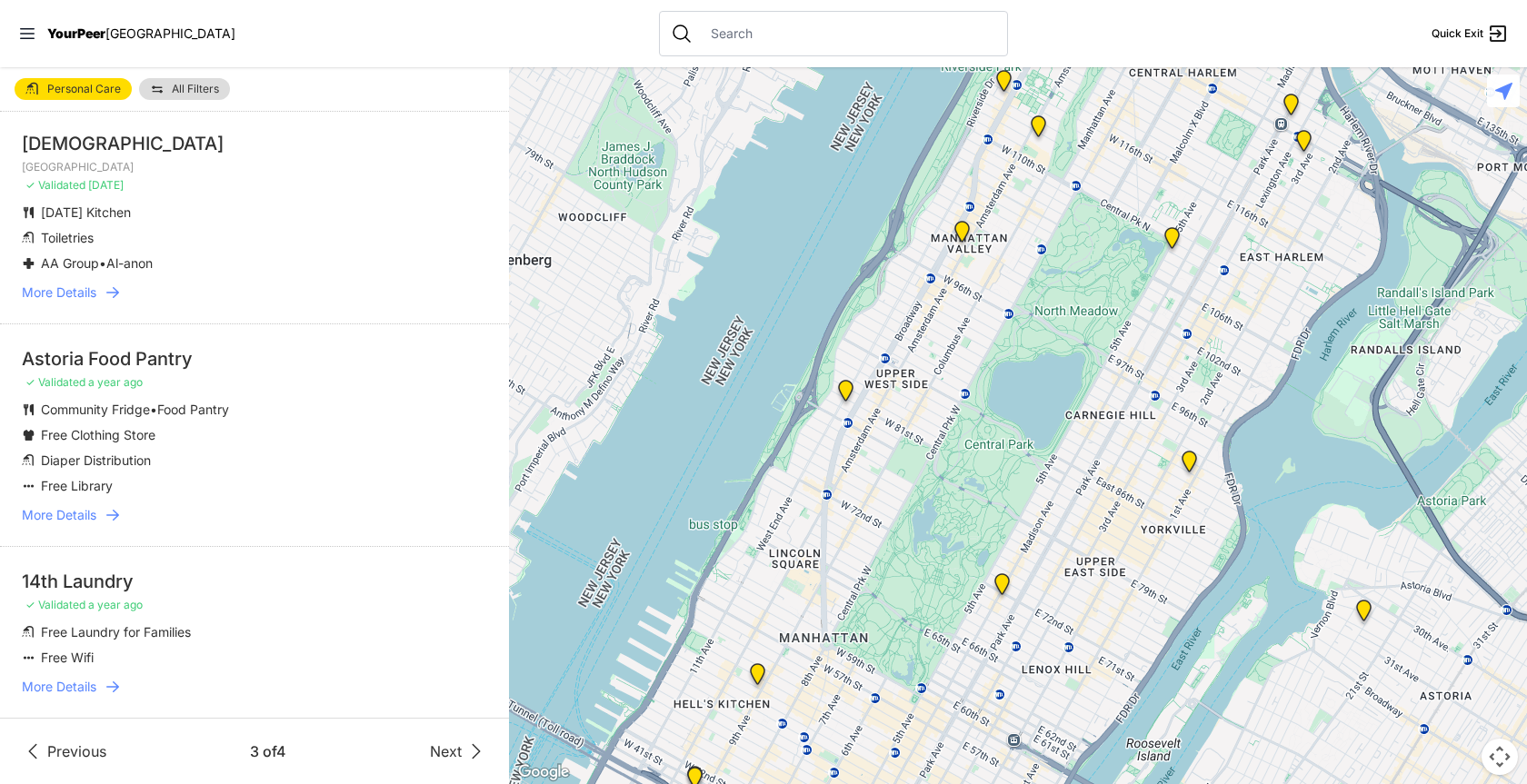
scroll to position [4134, 0]
click at [443, 761] on span "Next" at bounding box center [445, 752] width 32 height 22
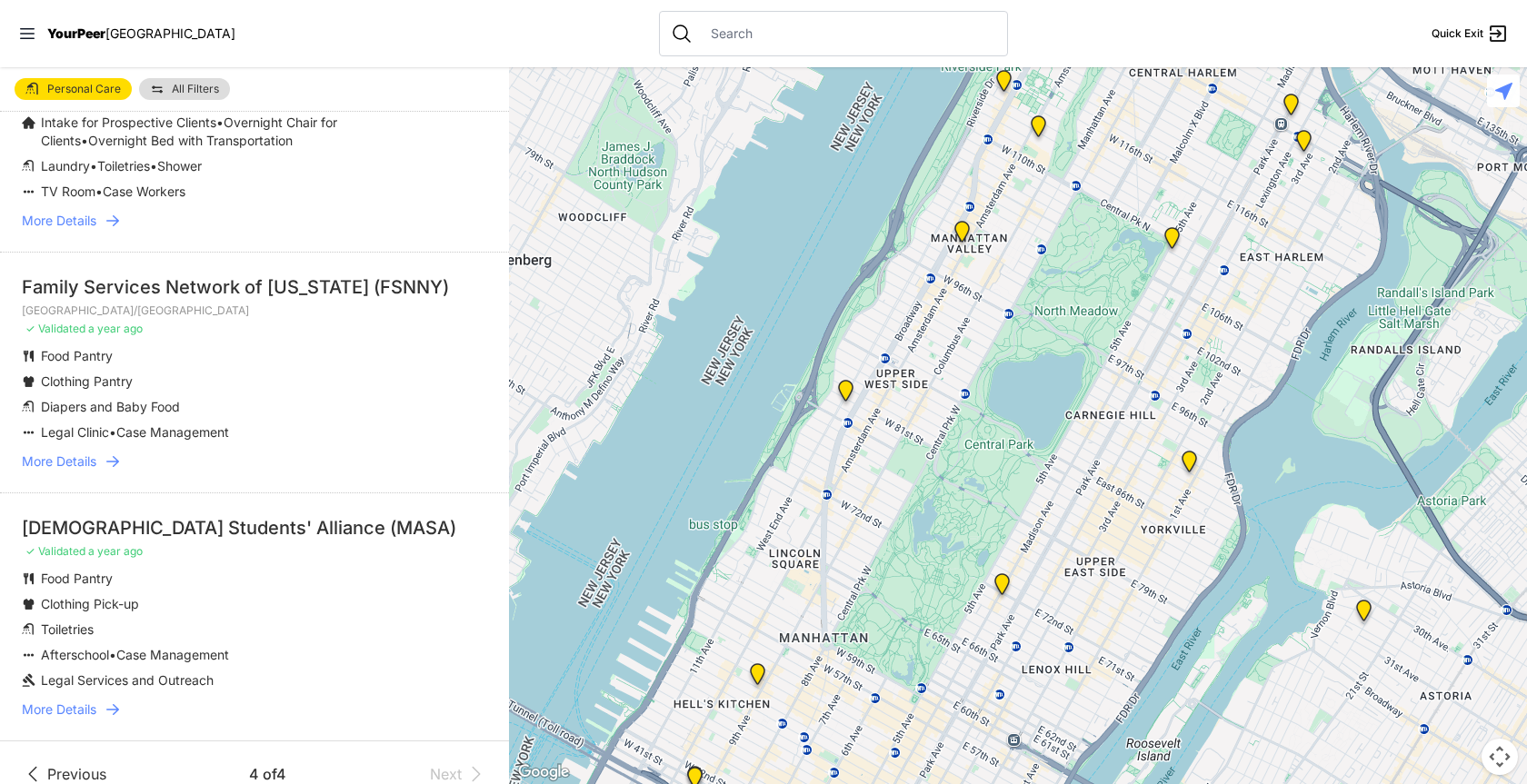
scroll to position [705, 0]
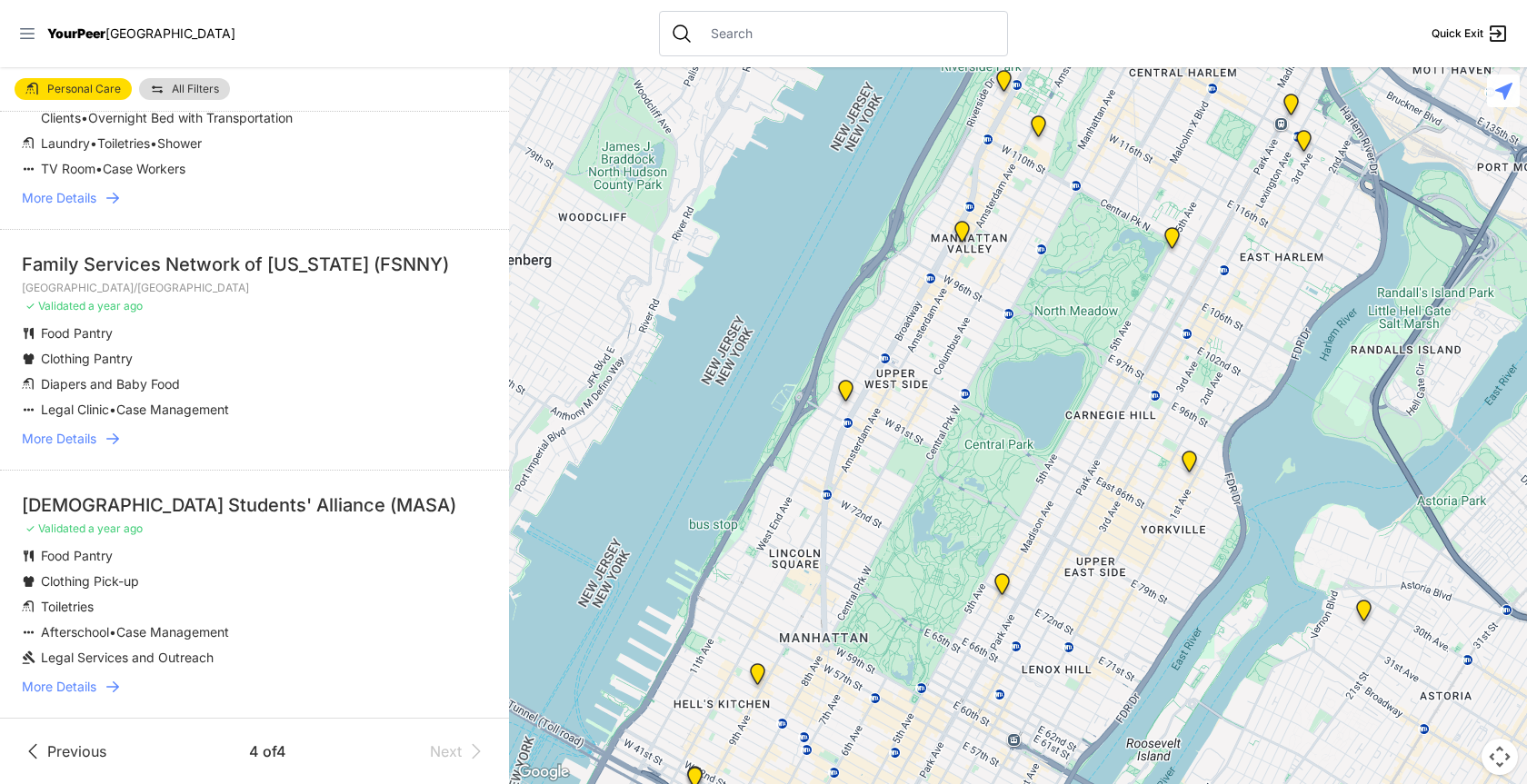
click at [29, 38] on icon at bounding box center [27, 32] width 14 height 11
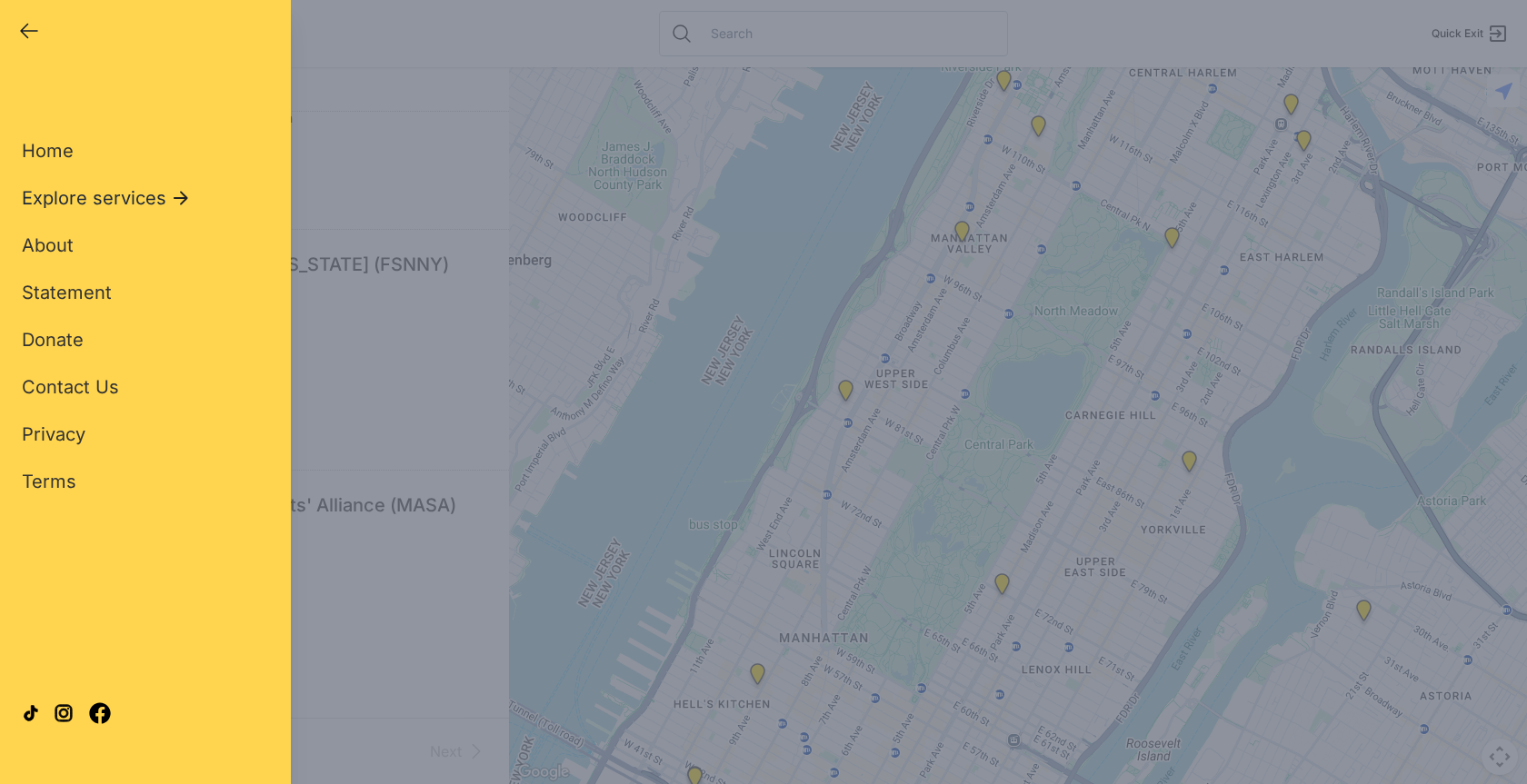
click at [140, 201] on span "Explore services" at bounding box center [94, 198] width 144 height 26
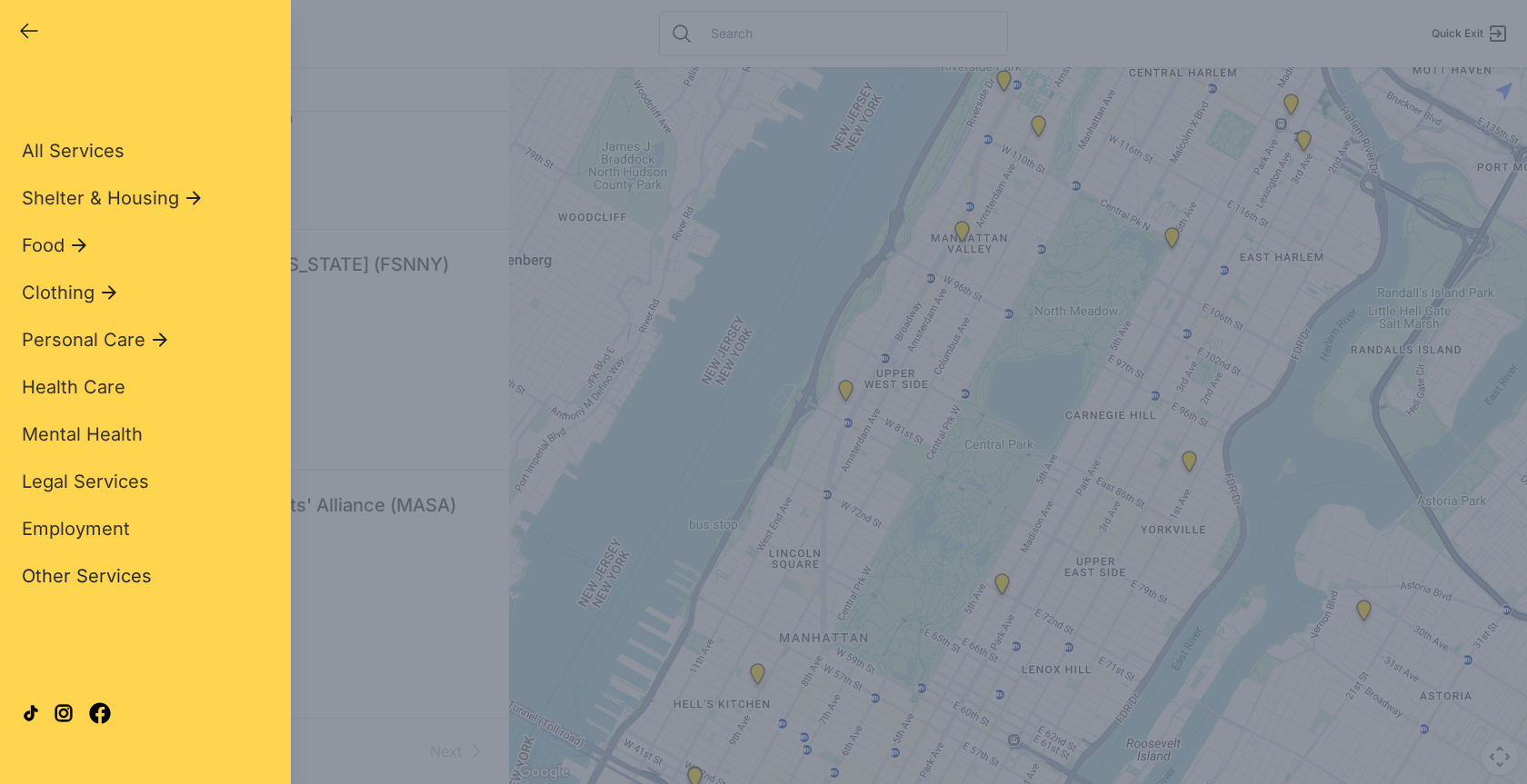
click at [93, 576] on span "Other Services" at bounding box center [87, 576] width 130 height 22
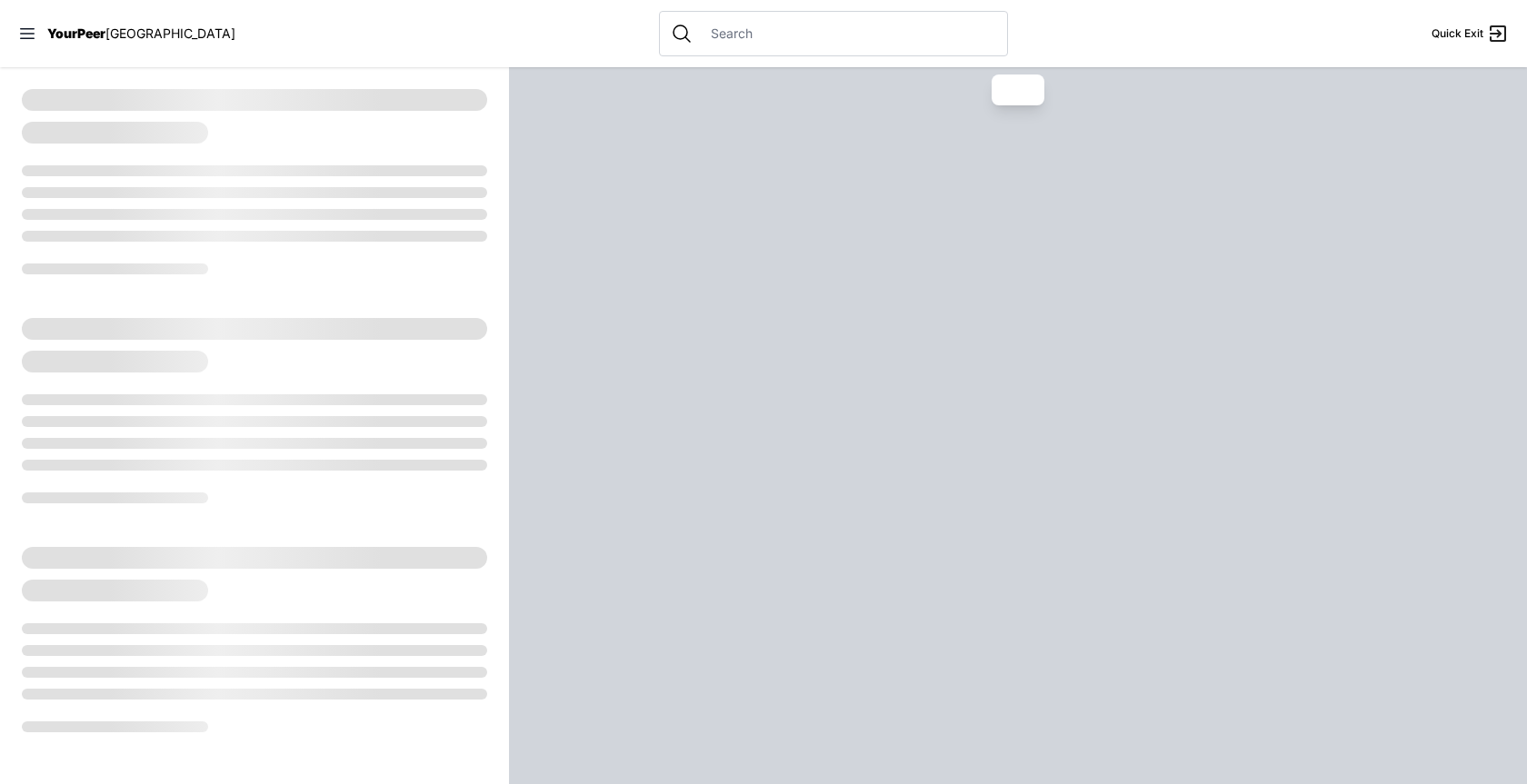
select select "recentlyUpdated"
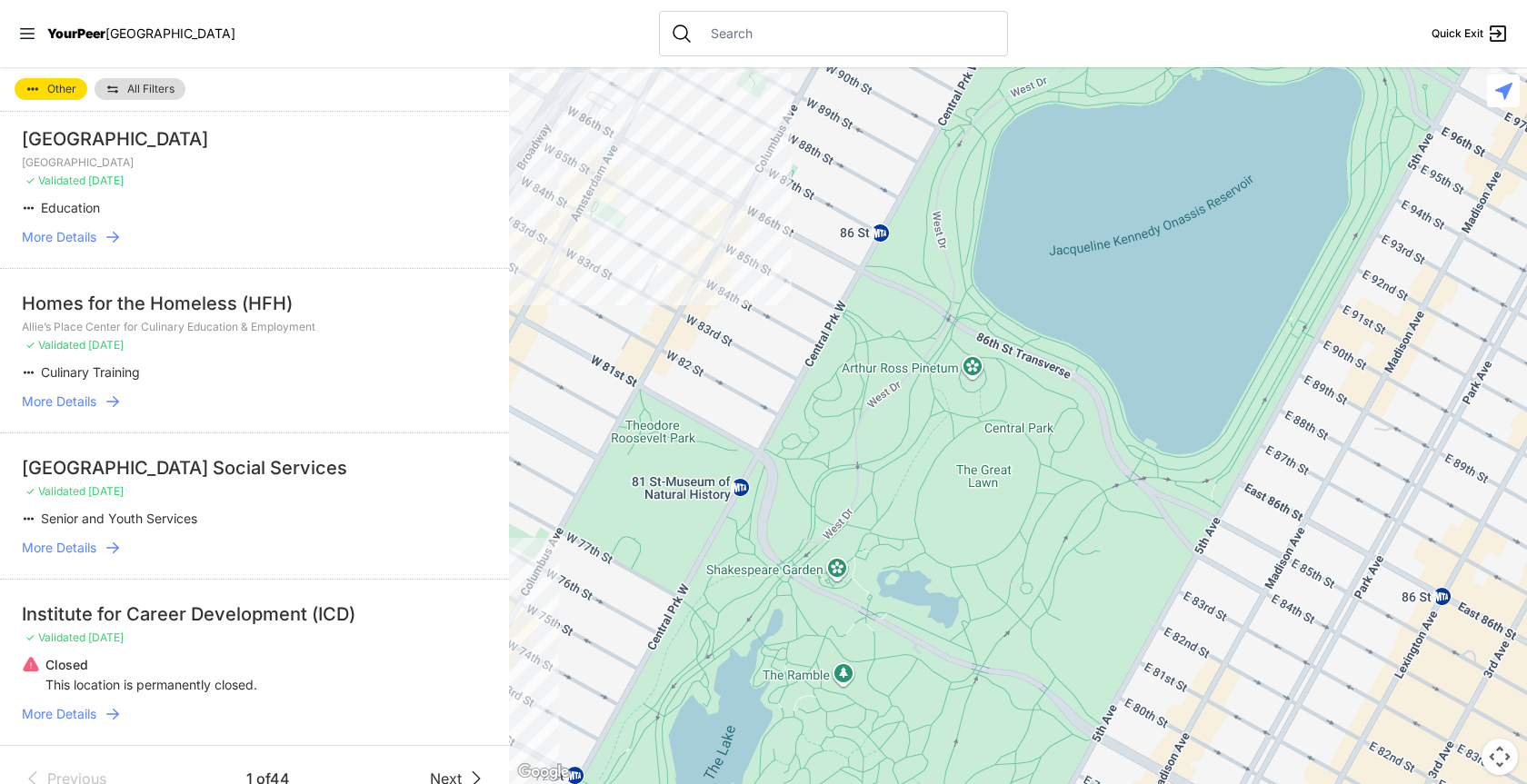
scroll to position [2907, 0]
click at [438, 766] on span "Next" at bounding box center [445, 776] width 32 height 22
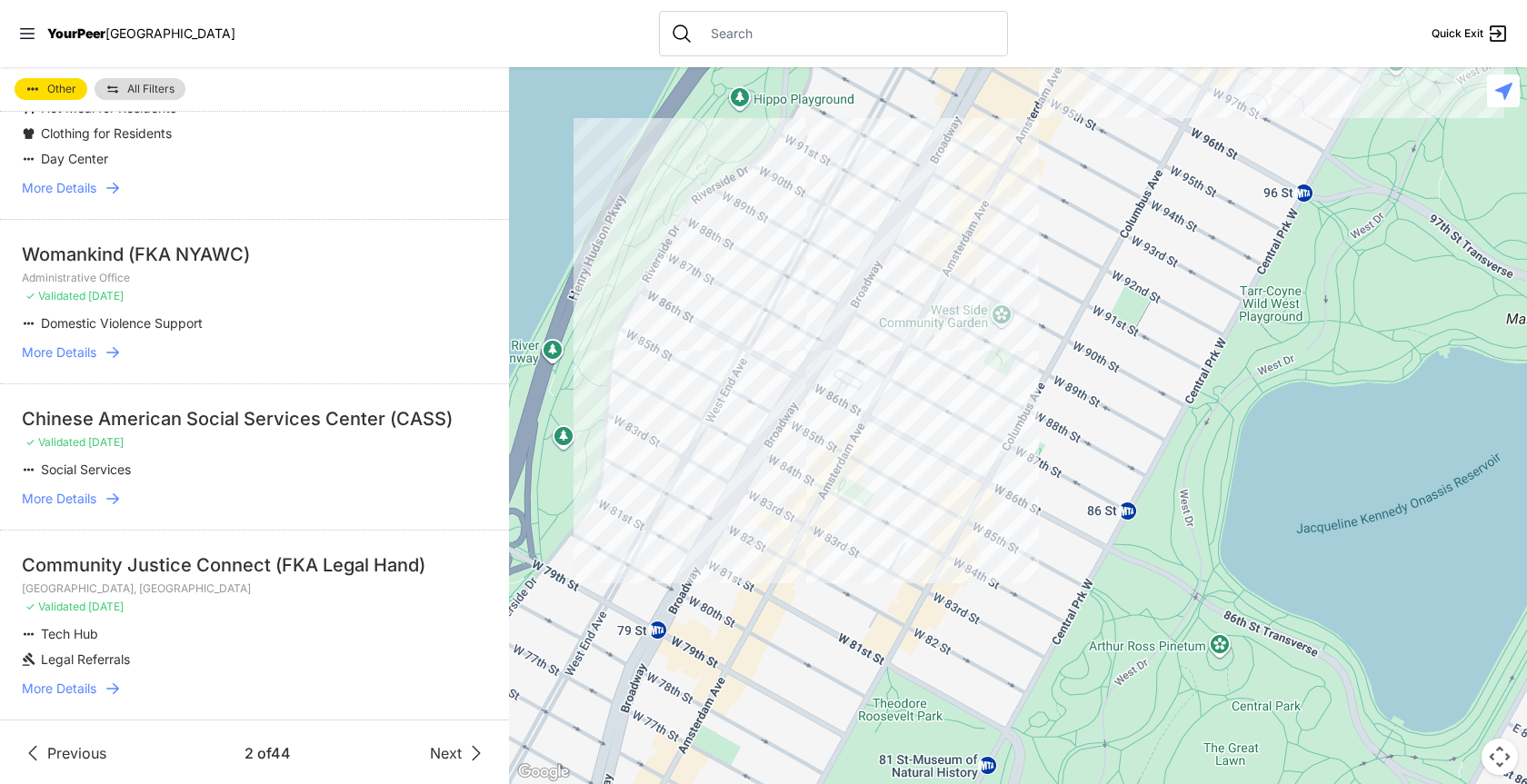
scroll to position [3031, 0]
click at [430, 744] on span "Next" at bounding box center [445, 752] width 32 height 22
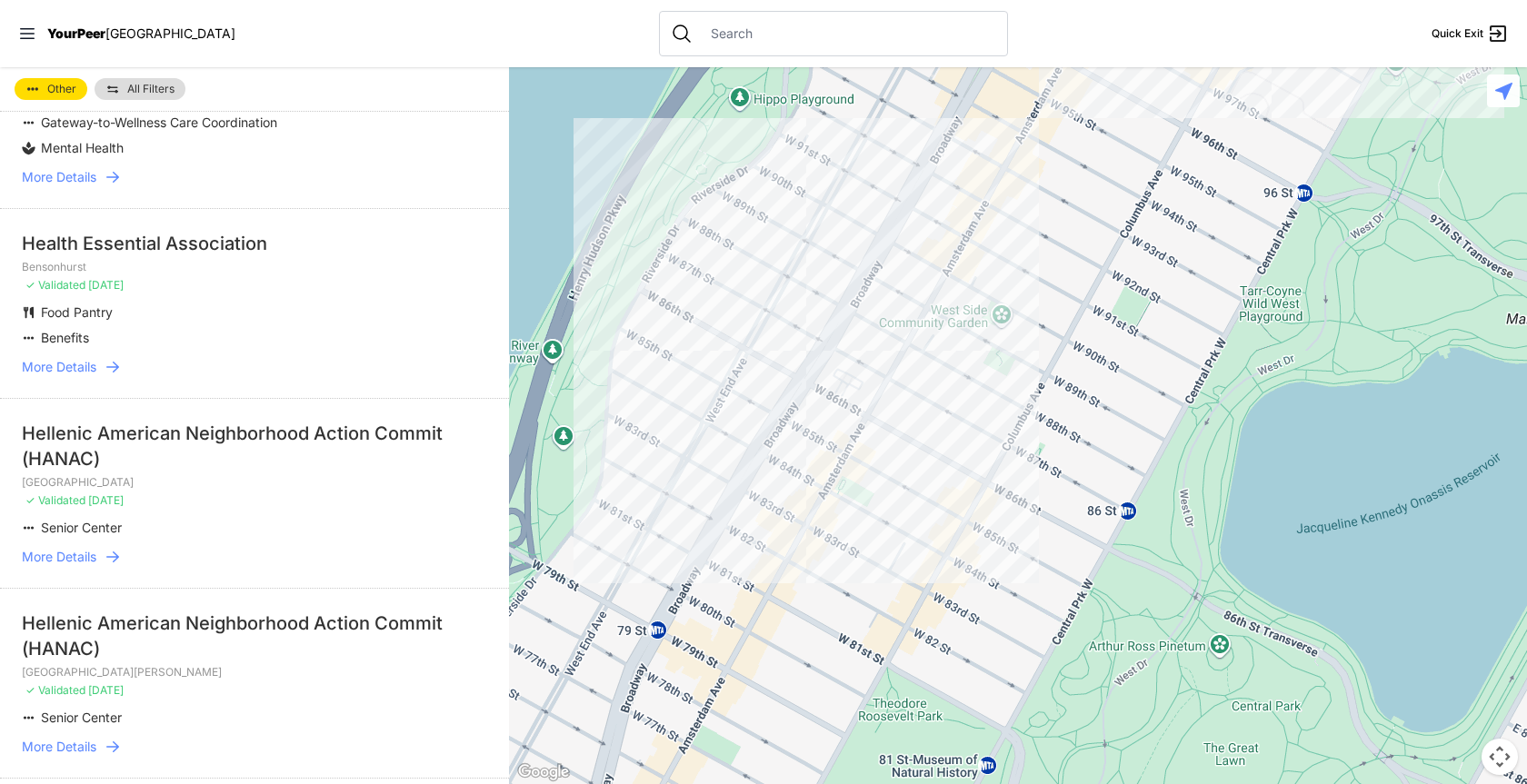
scroll to position [1454, 0]
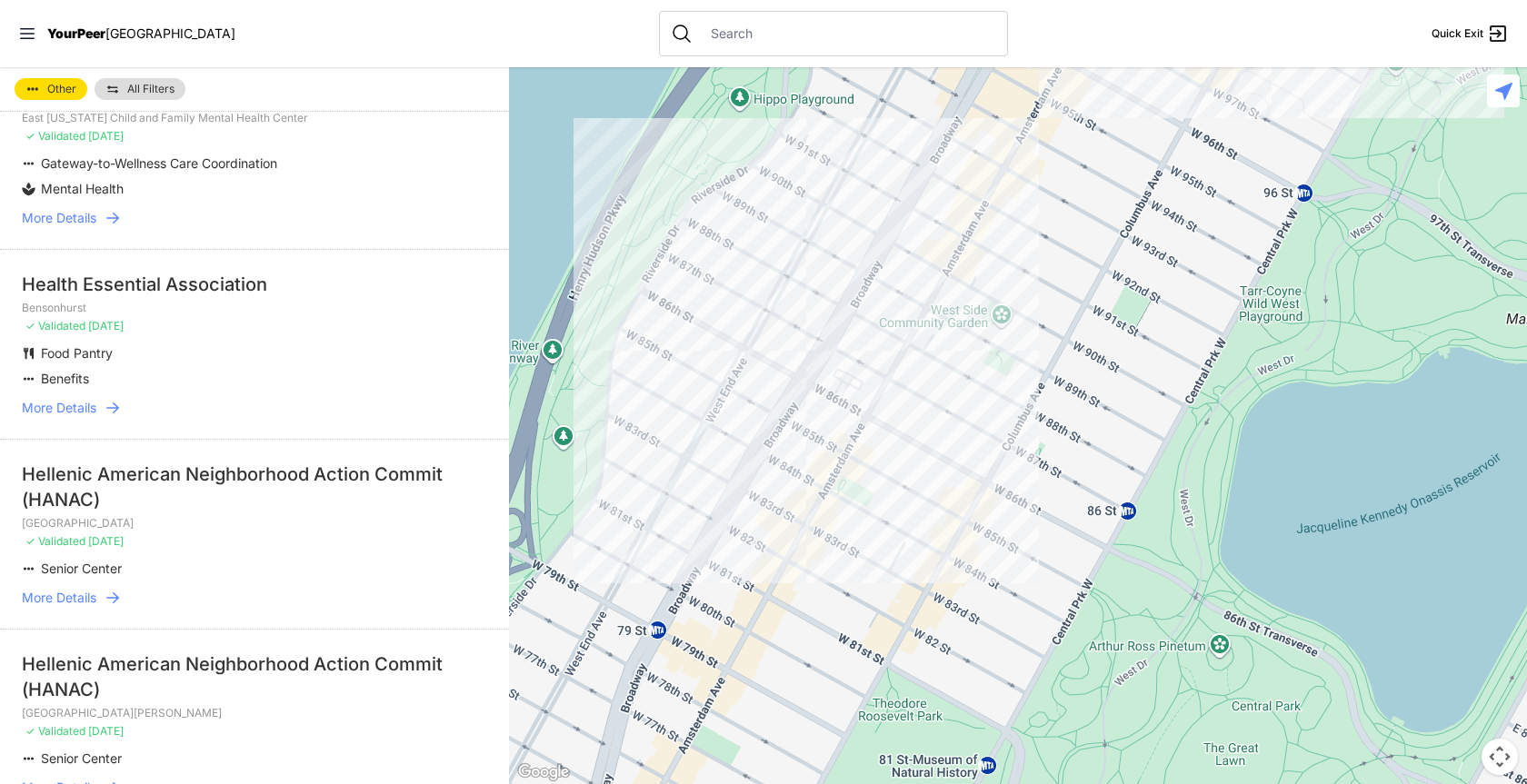
click at [156, 88] on span "All Filters" at bounding box center [150, 89] width 47 height 11
click at [128, 91] on span "All Filters" at bounding box center [150, 89] width 47 height 11
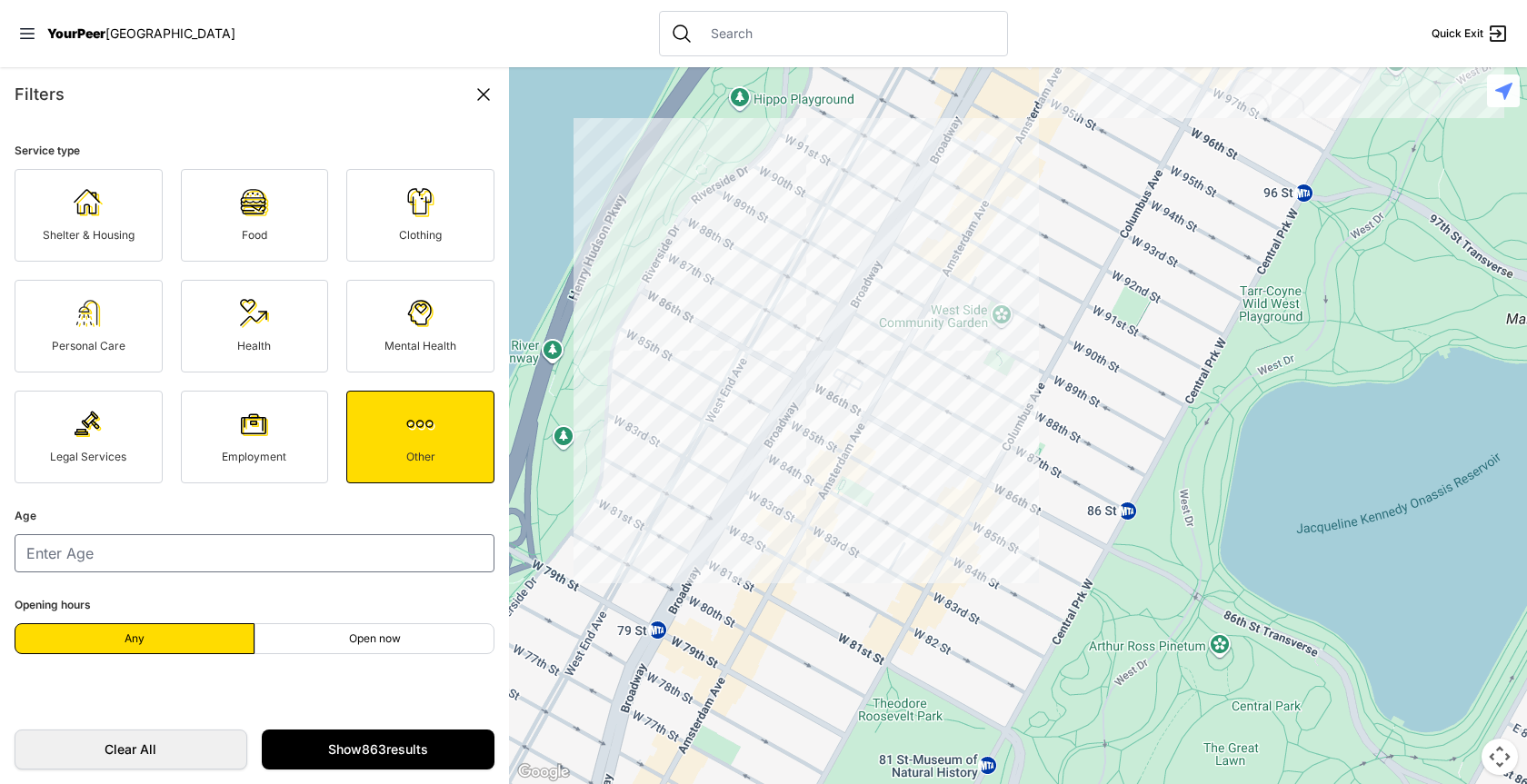
scroll to position [1817, 0]
click at [21, 38] on icon at bounding box center [27, 33] width 18 height 18
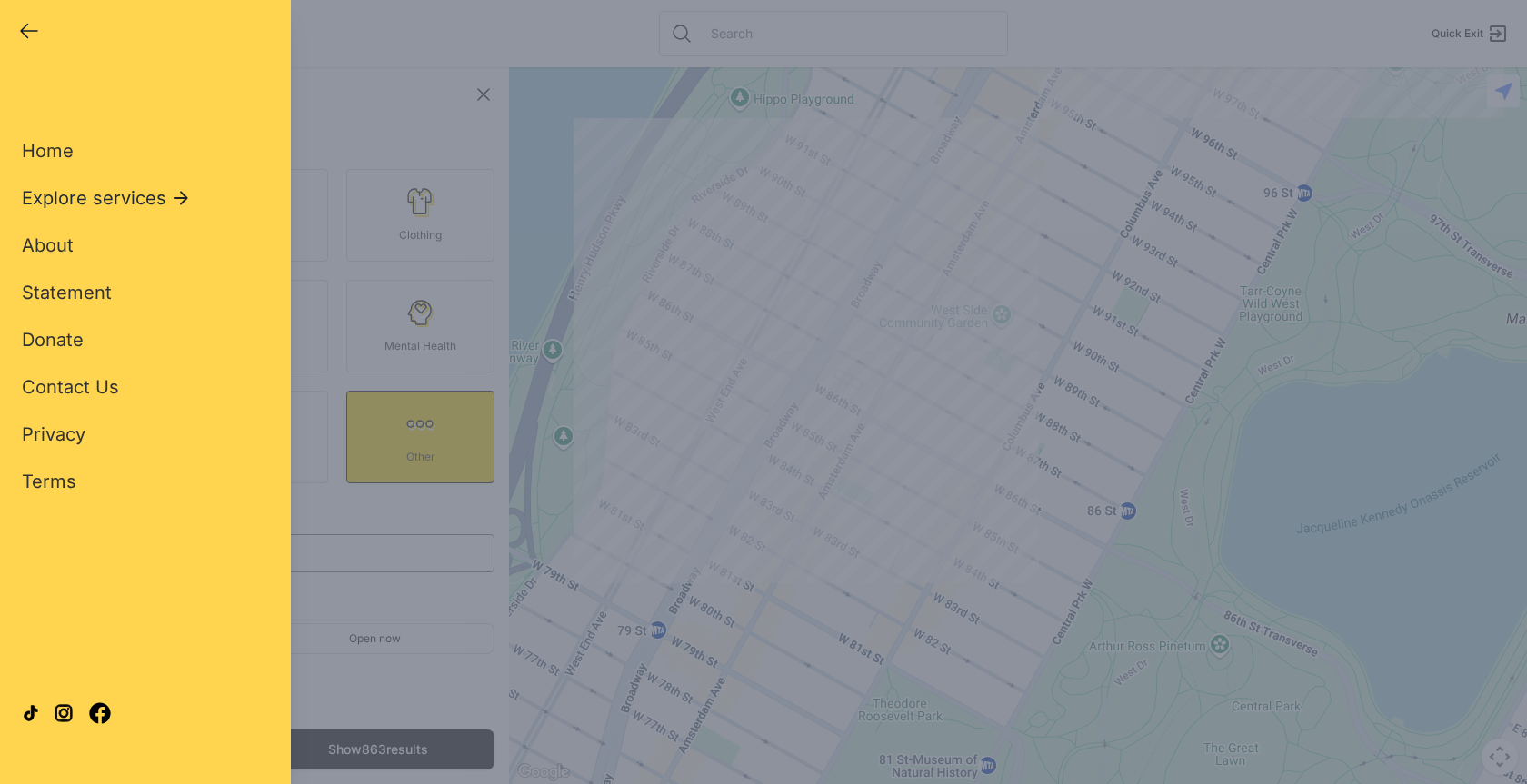
click at [148, 199] on span "Explore services" at bounding box center [94, 198] width 144 height 26
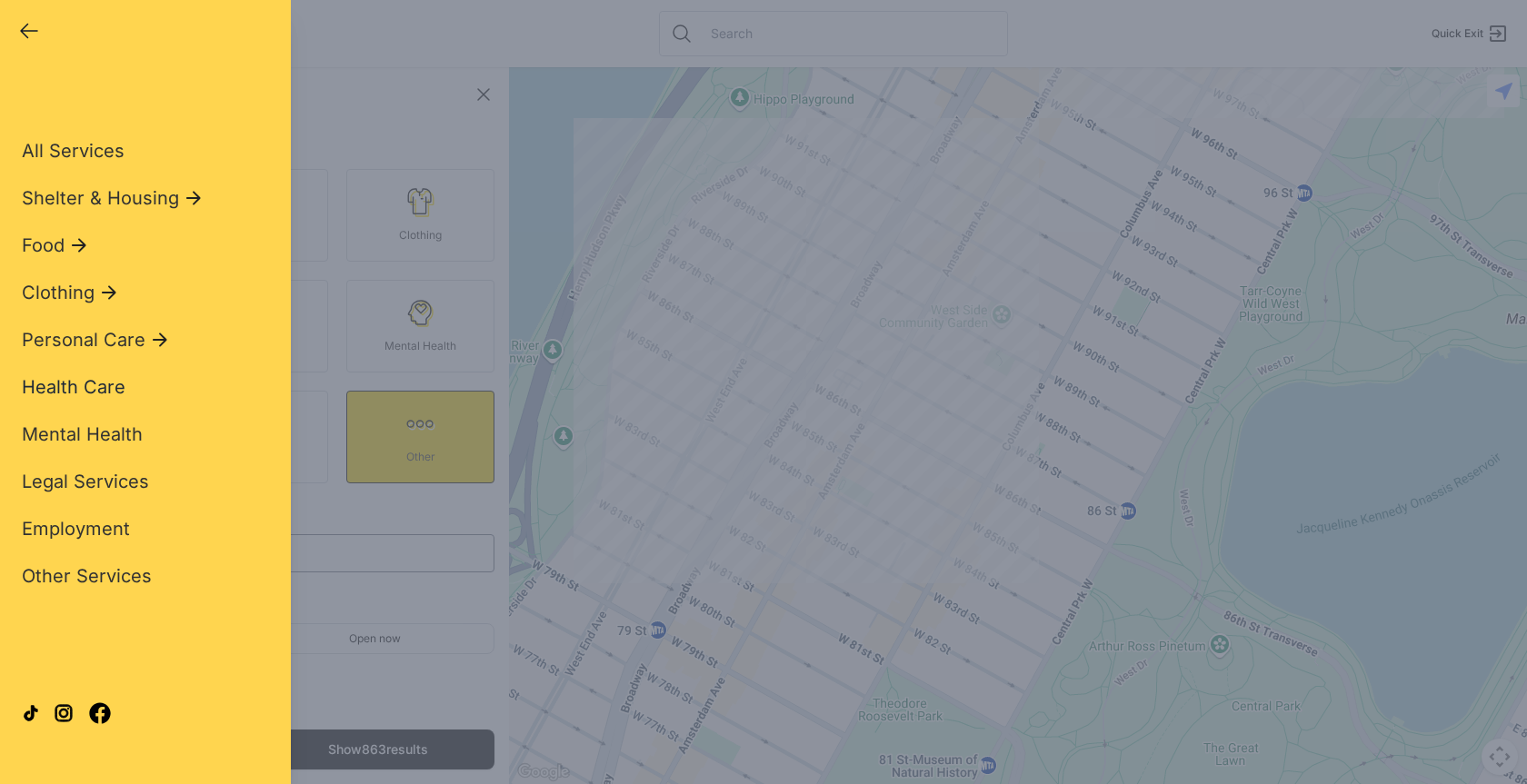
click at [74, 392] on span "Health Care" at bounding box center [74, 387] width 103 height 22
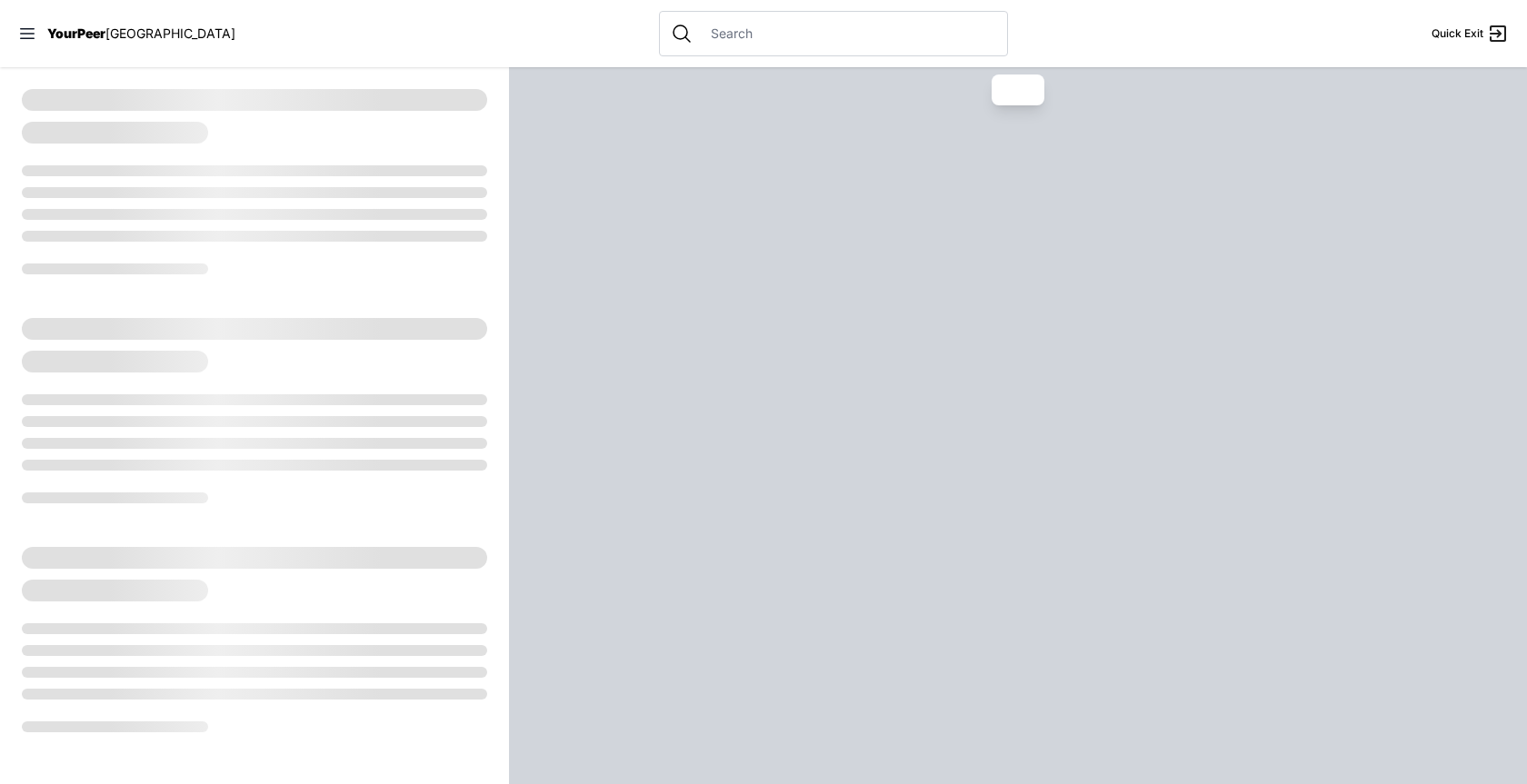
select select "recentlyUpdated"
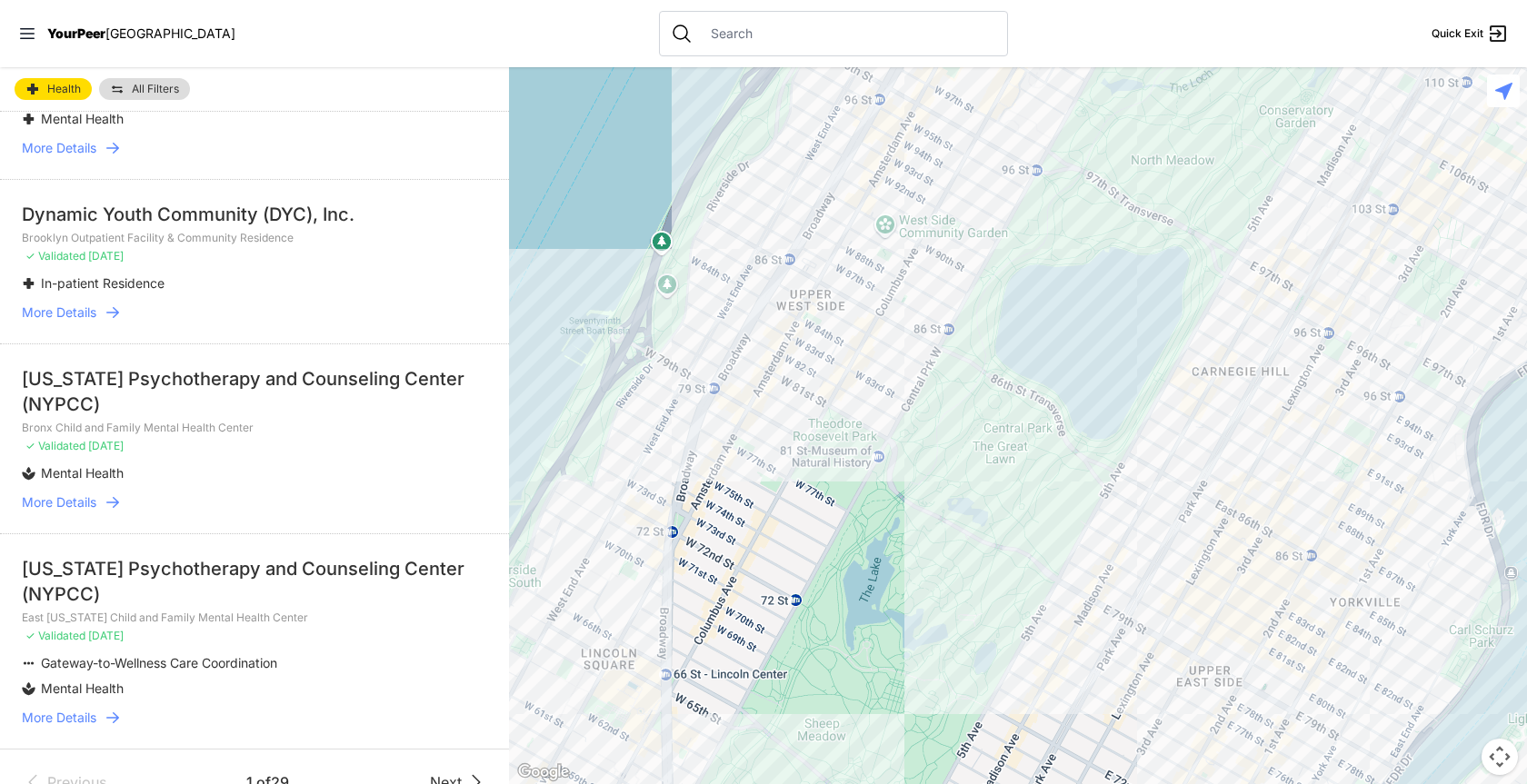
scroll to position [3118, 0]
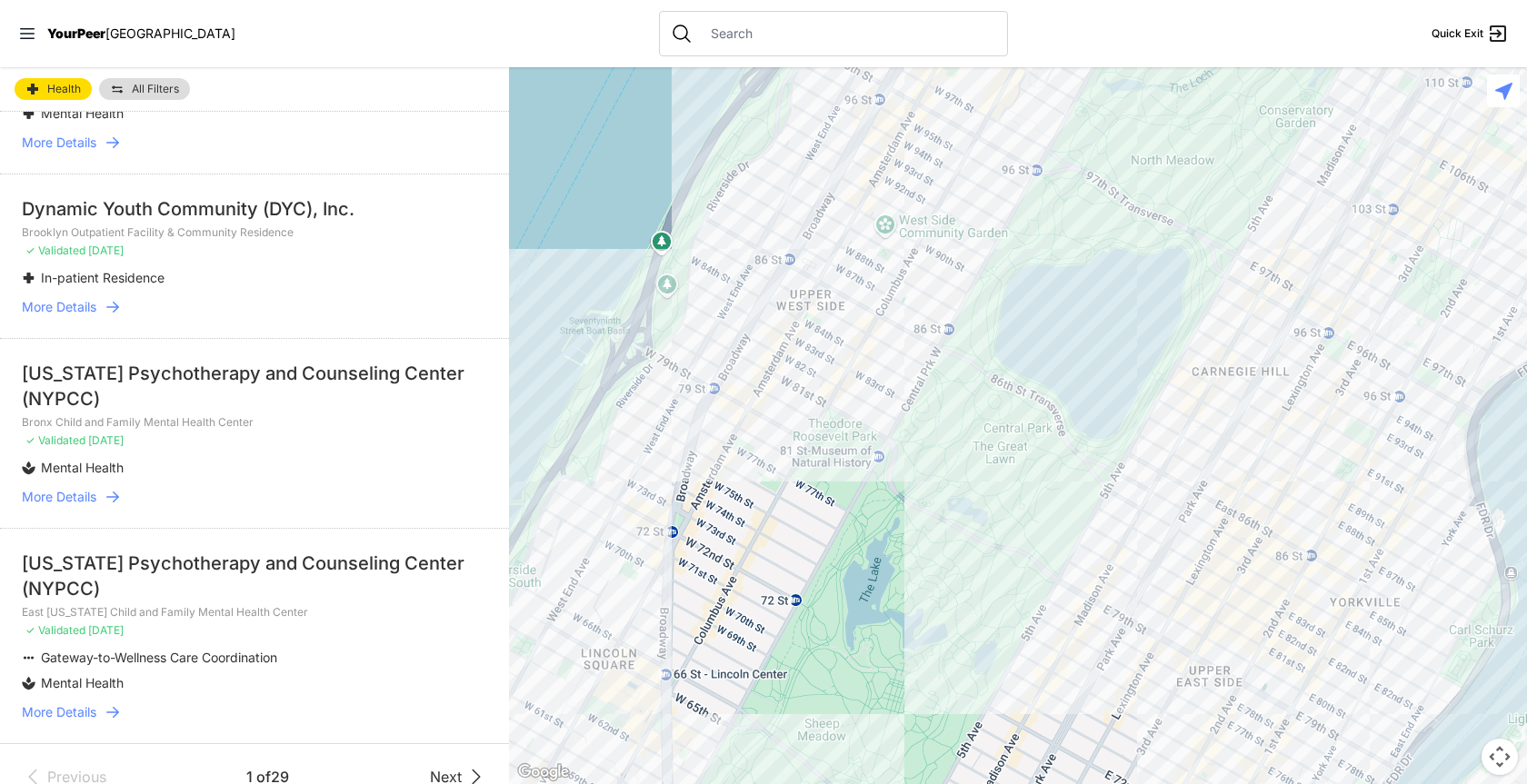
click at [432, 766] on span "Next" at bounding box center [445, 776] width 32 height 22
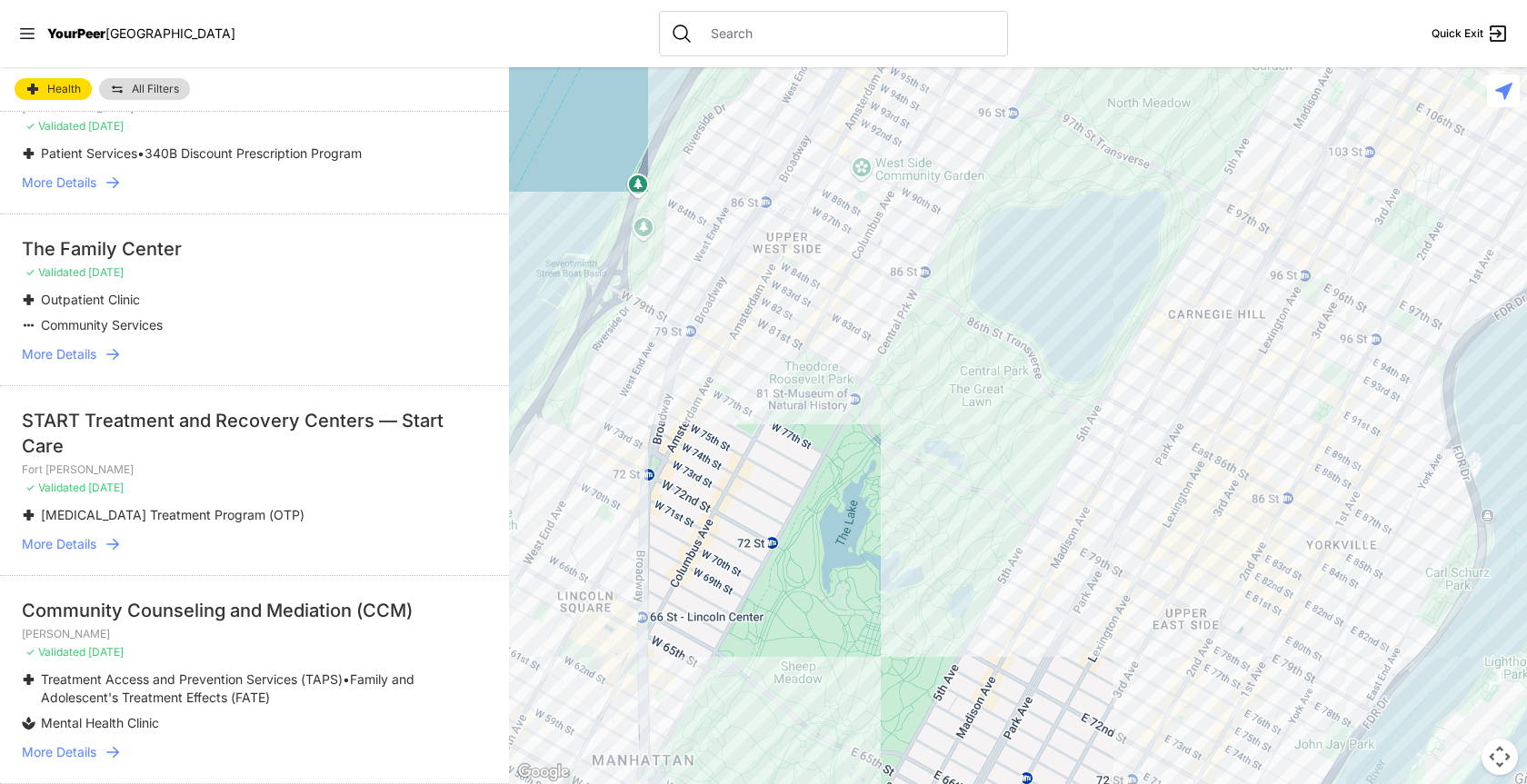
scroll to position [1817, 0]
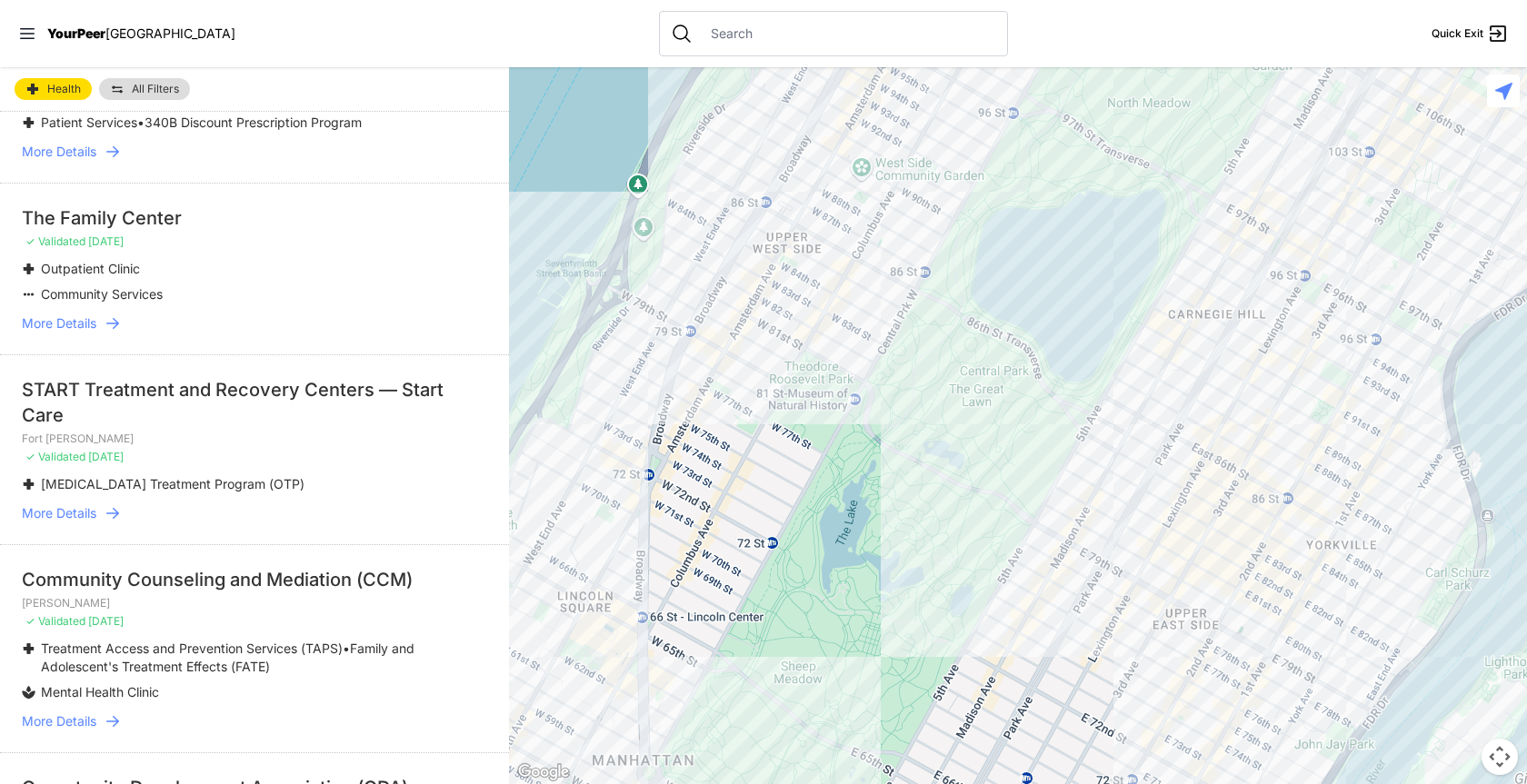
click at [69, 516] on span "More Details" at bounding box center [59, 513] width 74 height 18
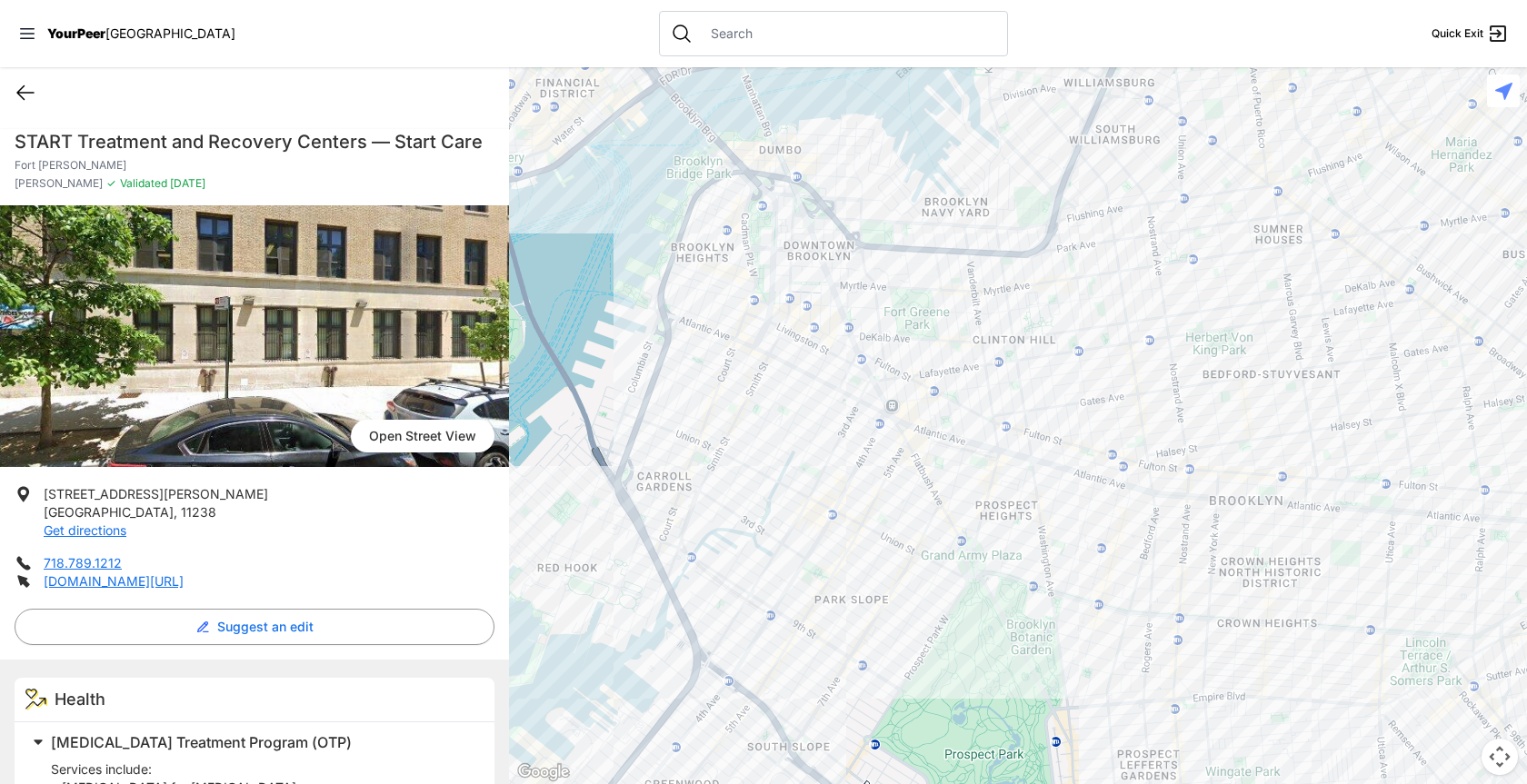
click at [21, 91] on icon at bounding box center [25, 93] width 22 height 22
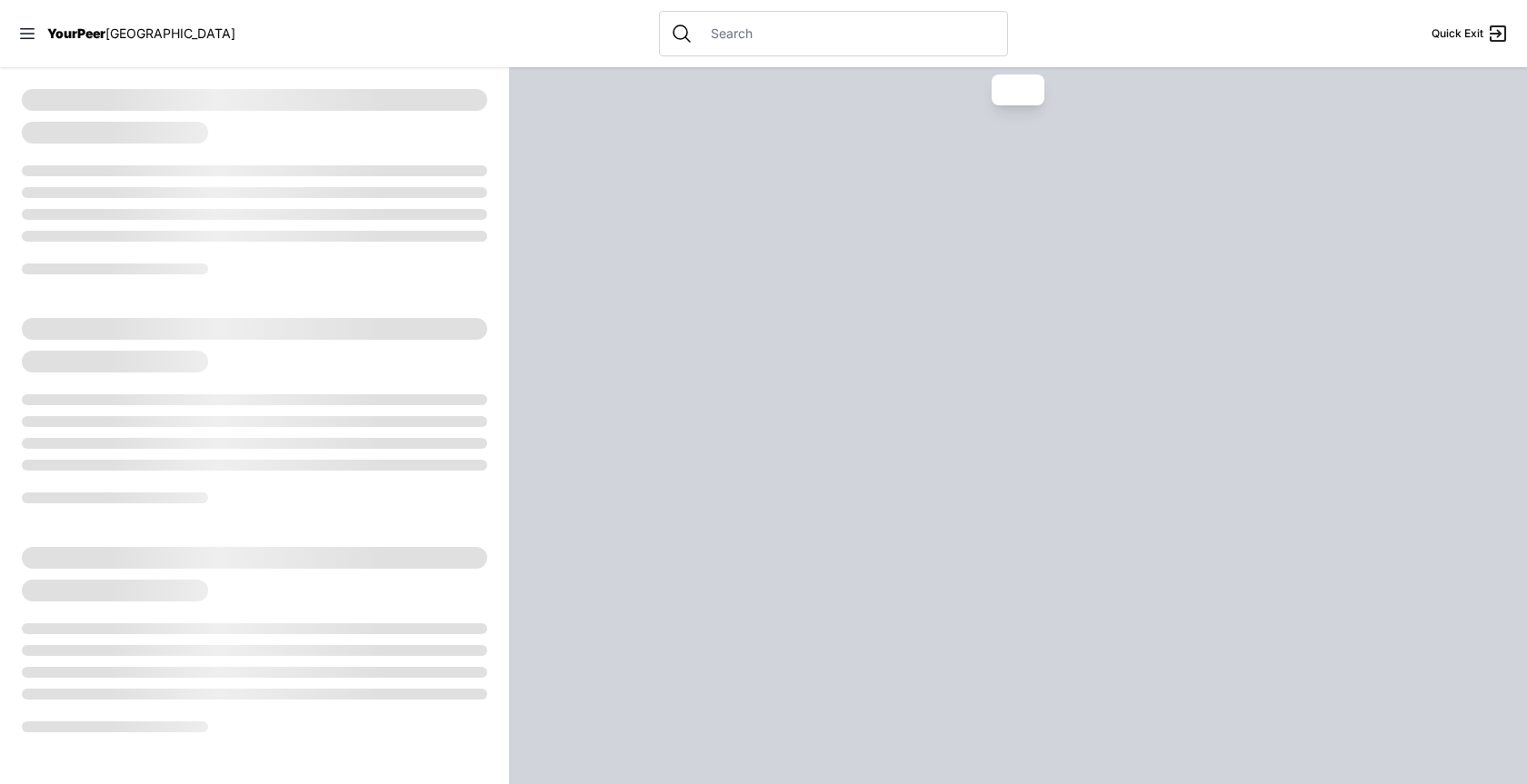
select select "recentlyUpdated"
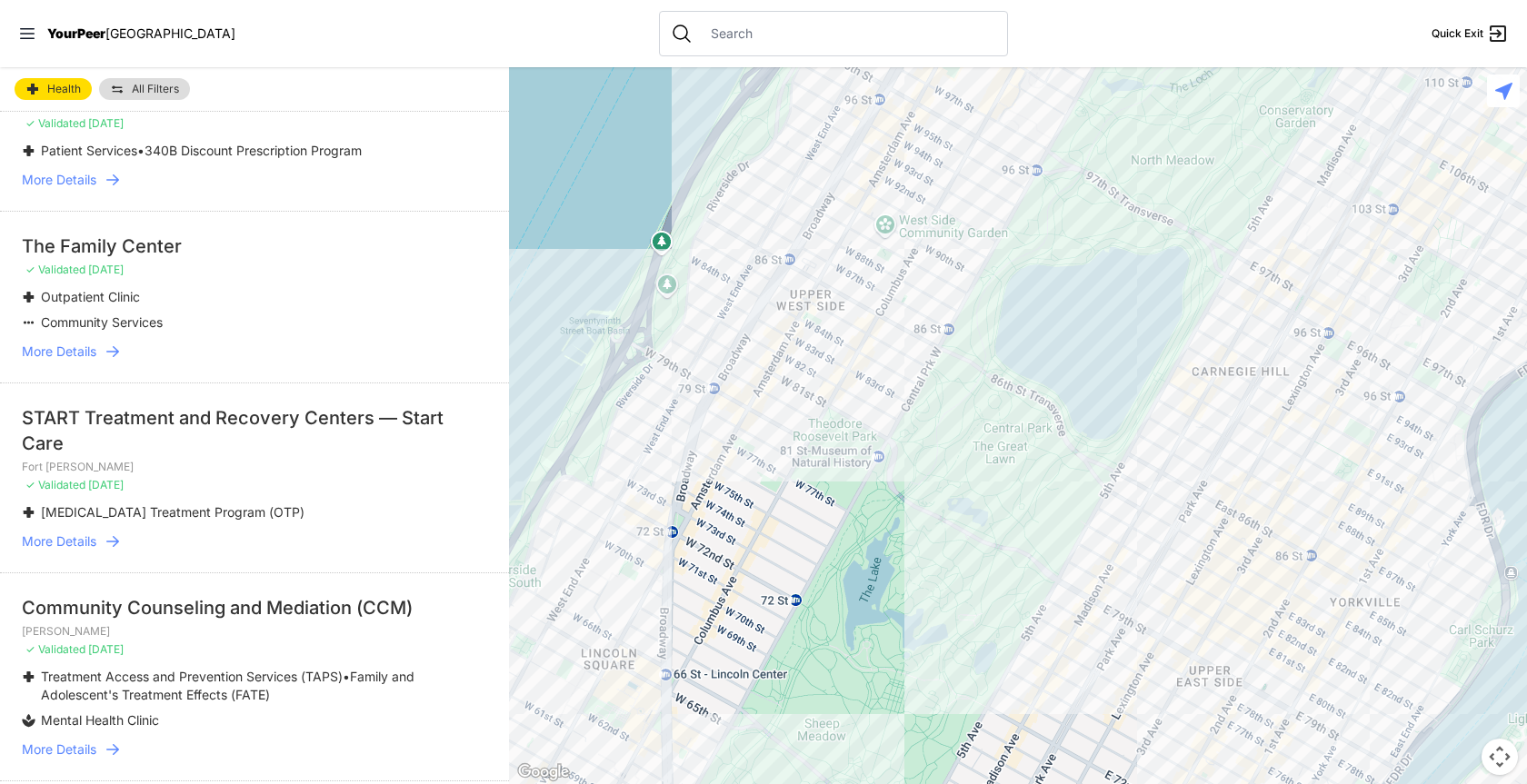
scroll to position [1817, 0]
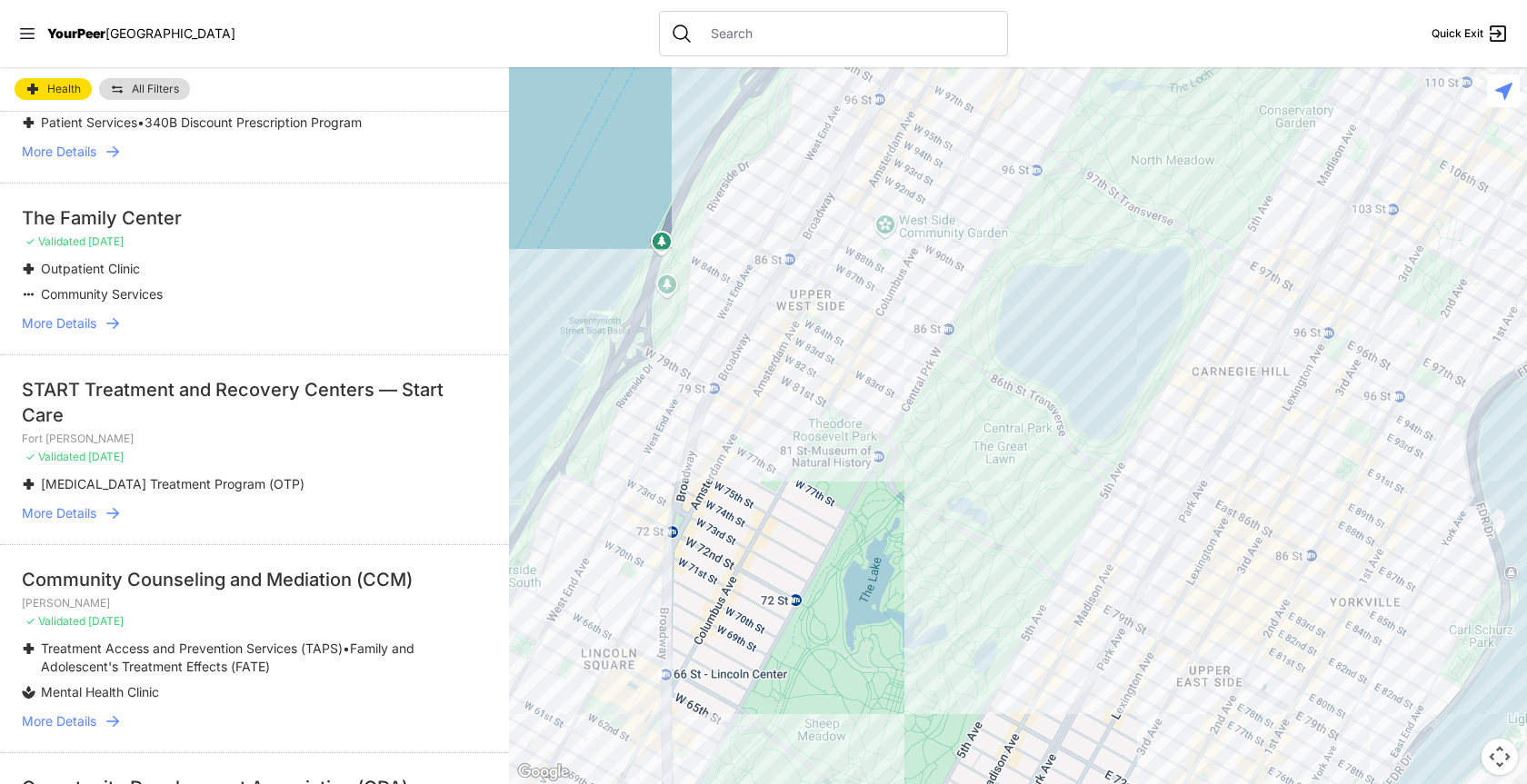
click at [64, 324] on span "More Details" at bounding box center [59, 323] width 74 height 18
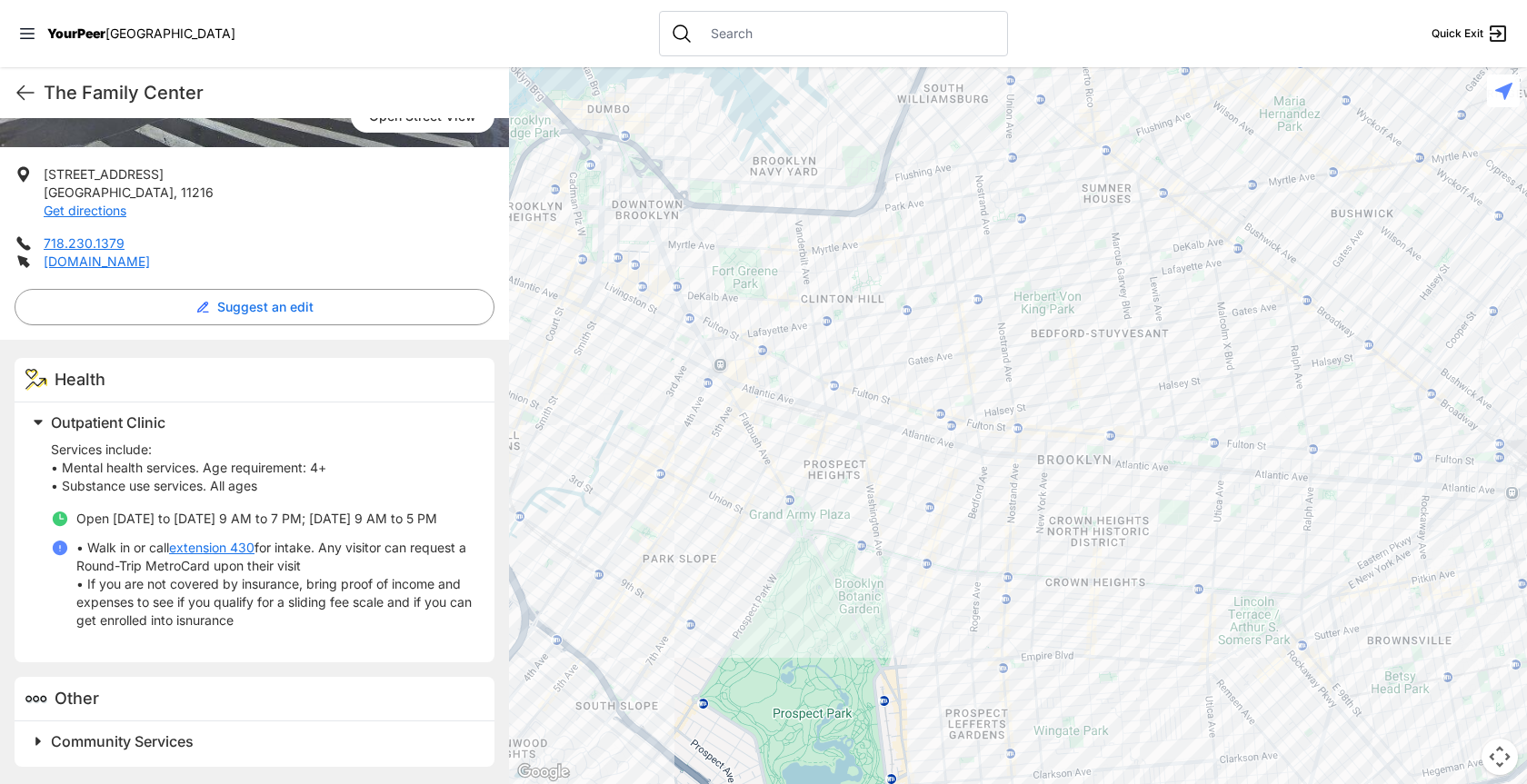
scroll to position [303, 0]
click at [170, 743] on span "Community Services" at bounding box center [121, 740] width 142 height 18
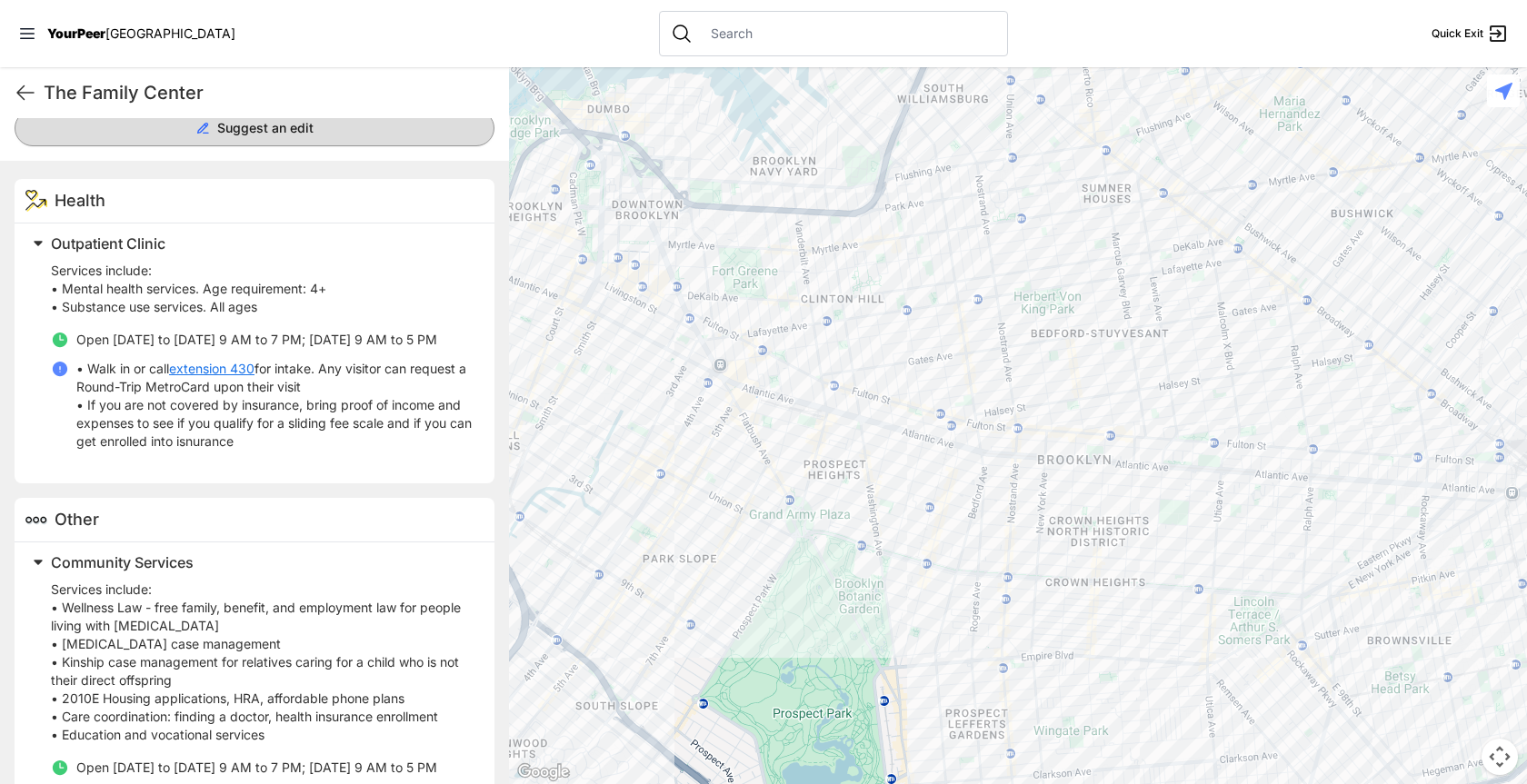
scroll to position [572, 0]
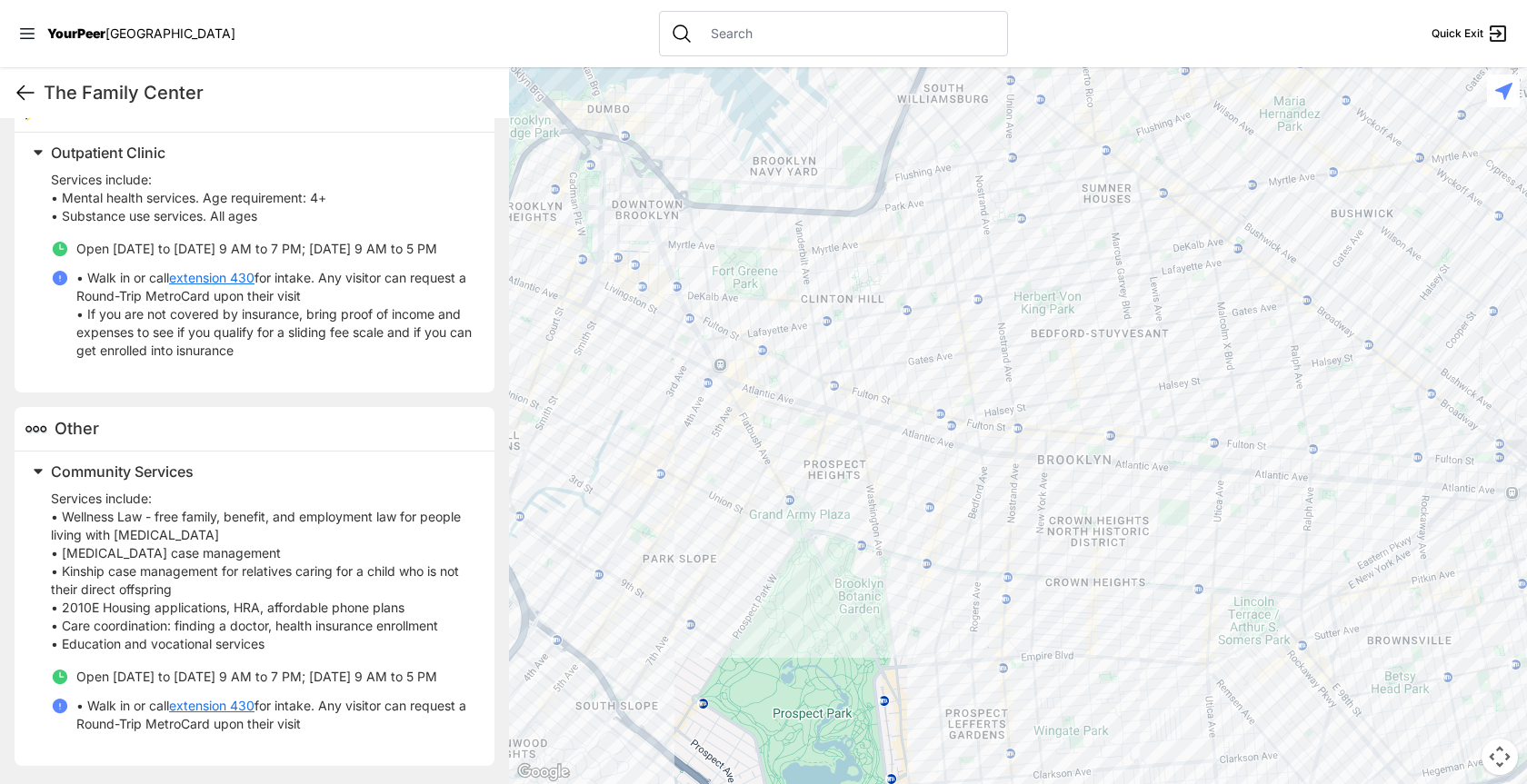
click at [25, 91] on icon at bounding box center [25, 93] width 22 height 22
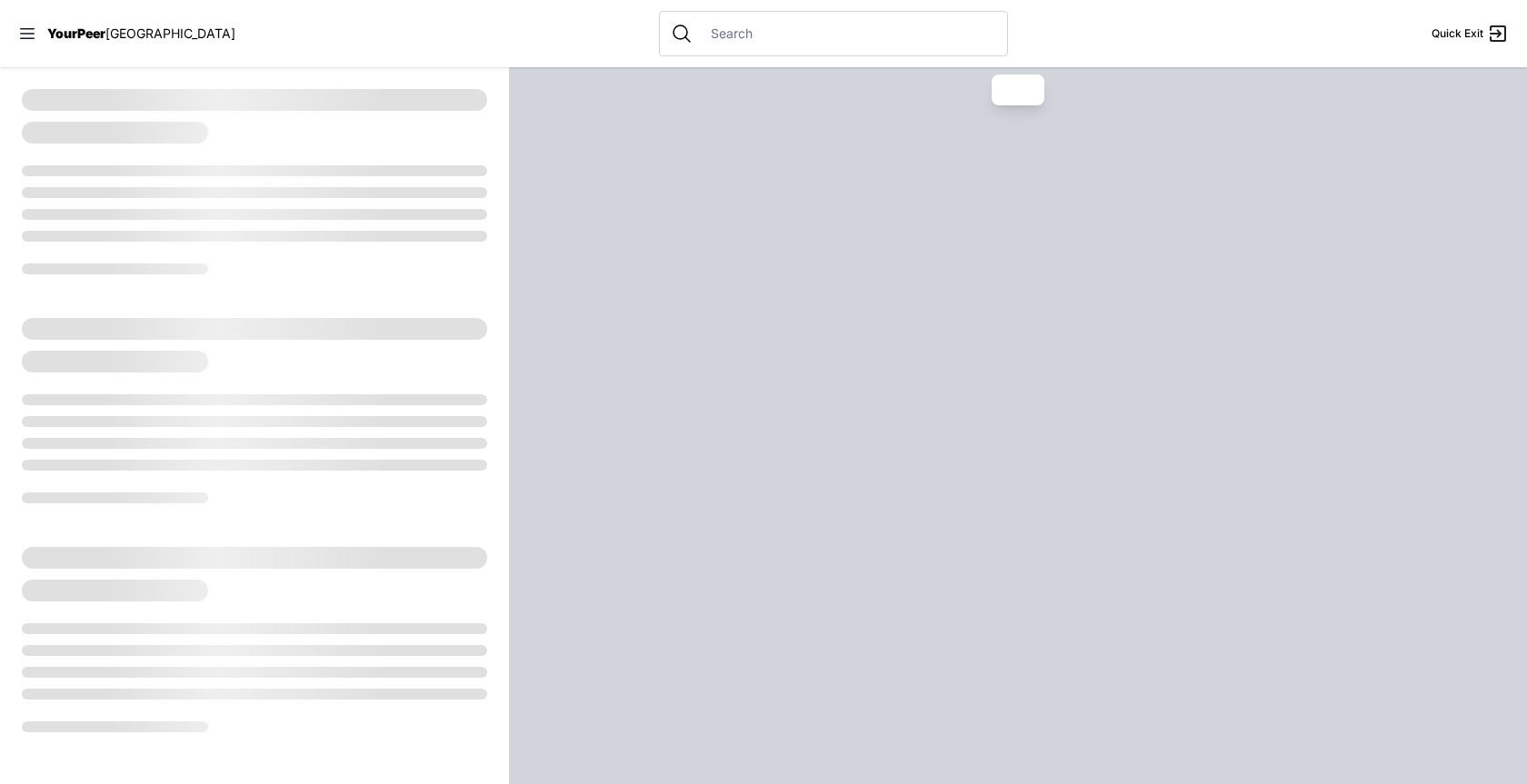
select select "recentlyUpdated"
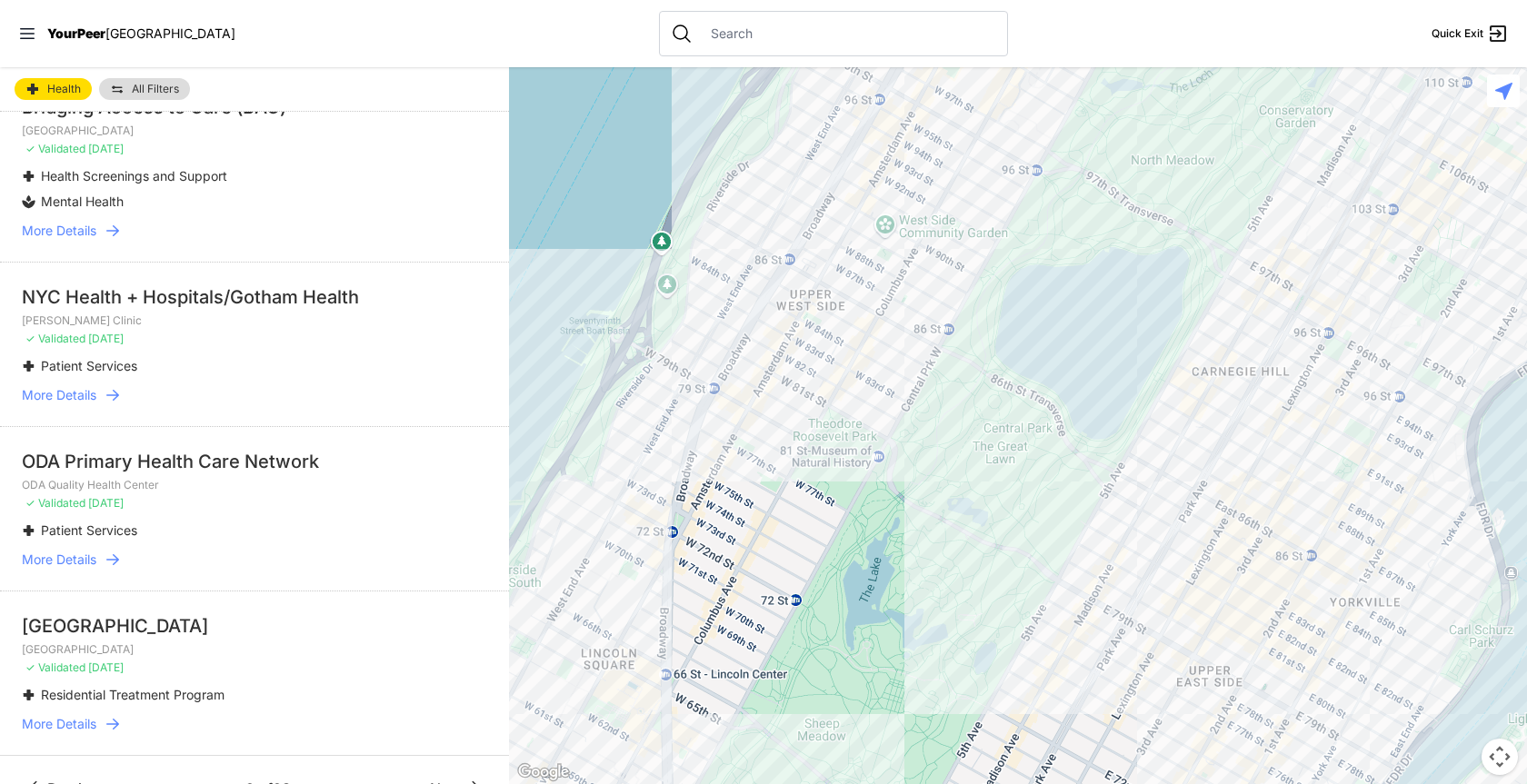
scroll to position [3124, 0]
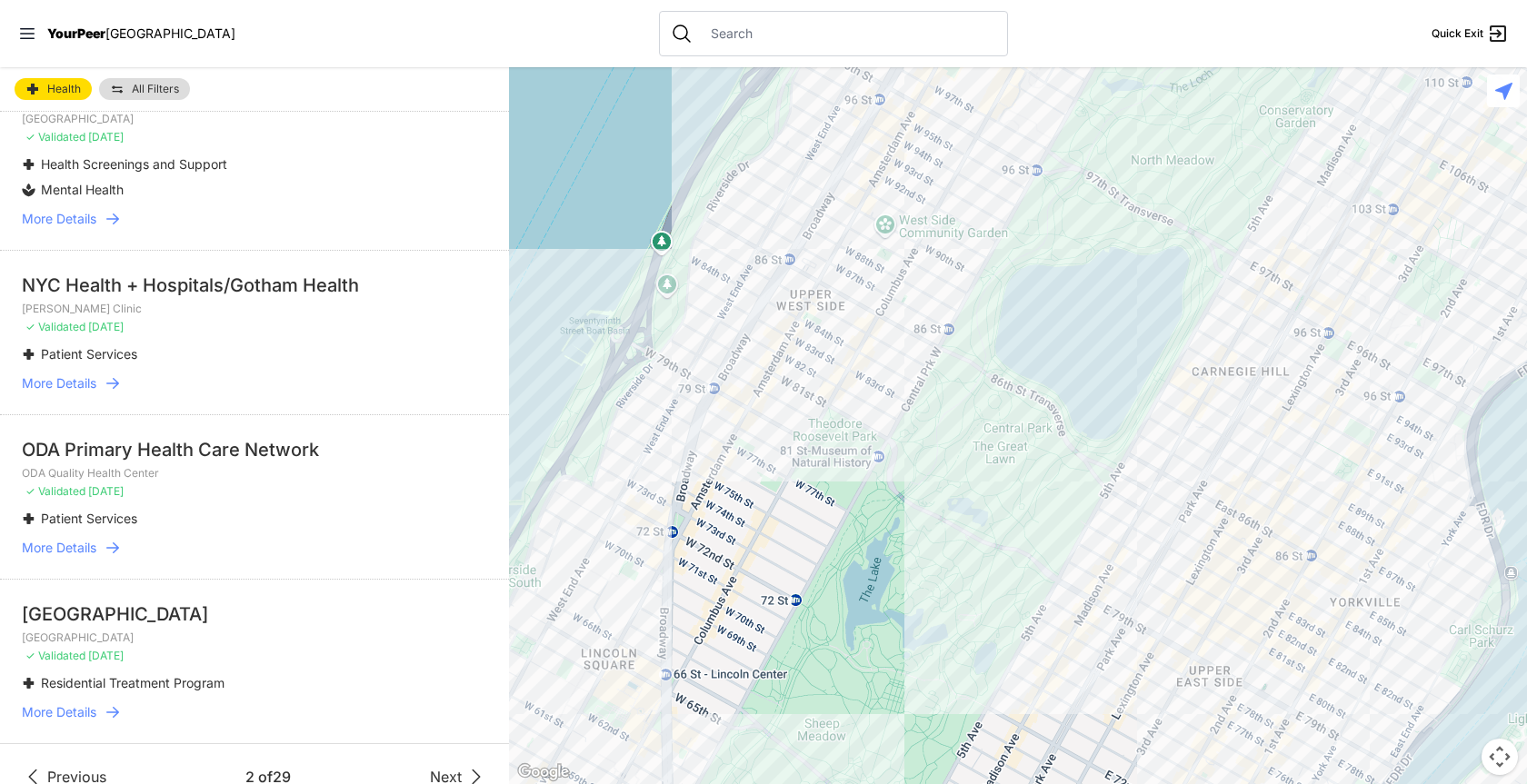
click at [439, 766] on span "Next" at bounding box center [445, 776] width 32 height 22
